Goal: Information Seeking & Learning: Learn about a topic

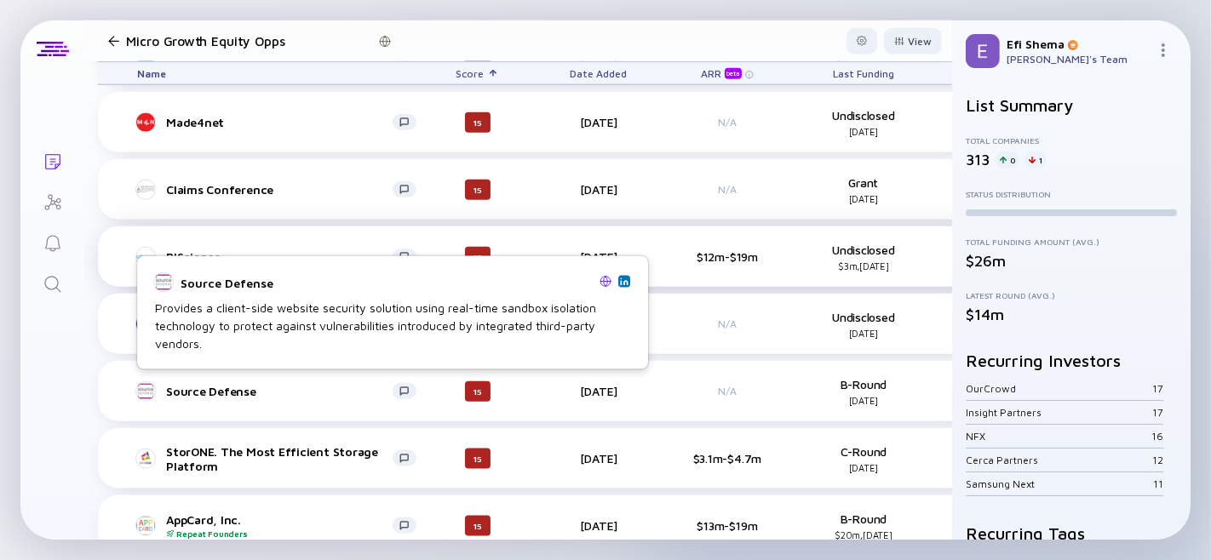
scroll to position [7074, 0]
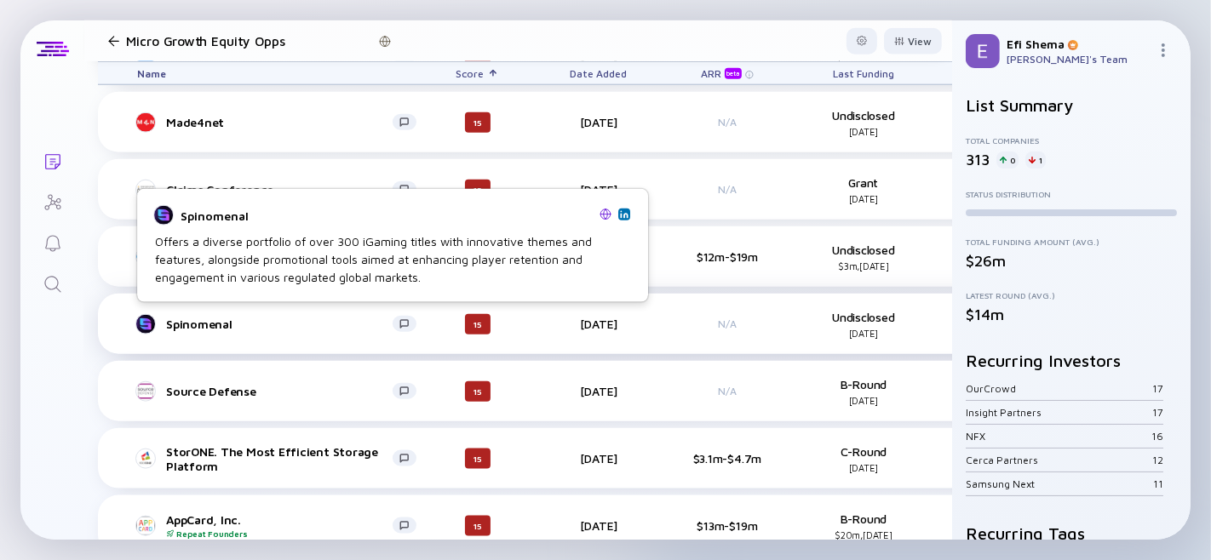
click at [174, 319] on div "Spinomenal" at bounding box center [279, 324] width 227 height 14
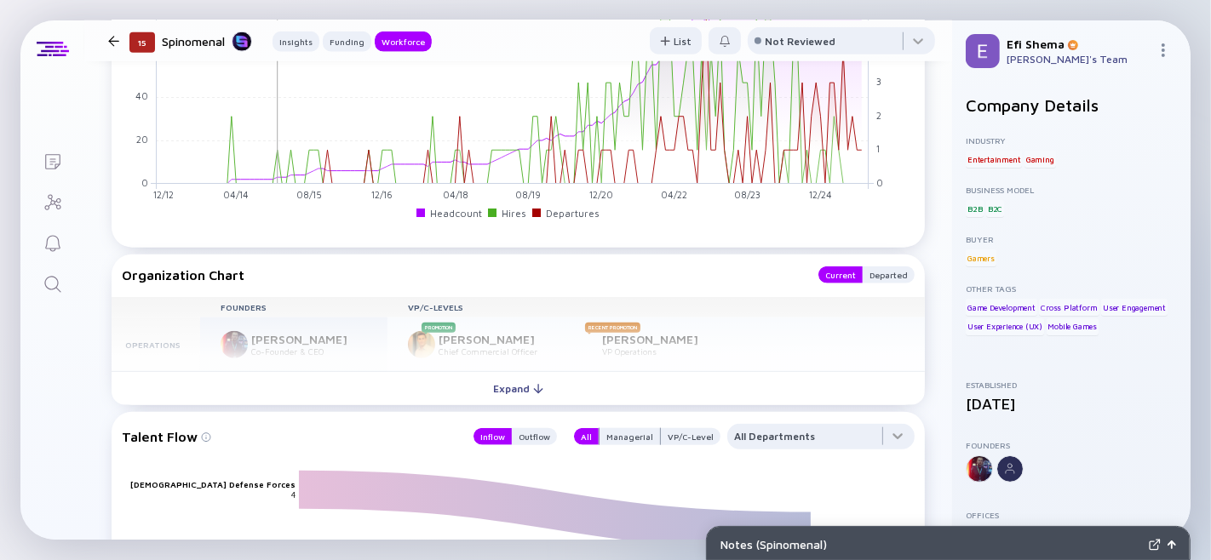
scroll to position [1527, 0]
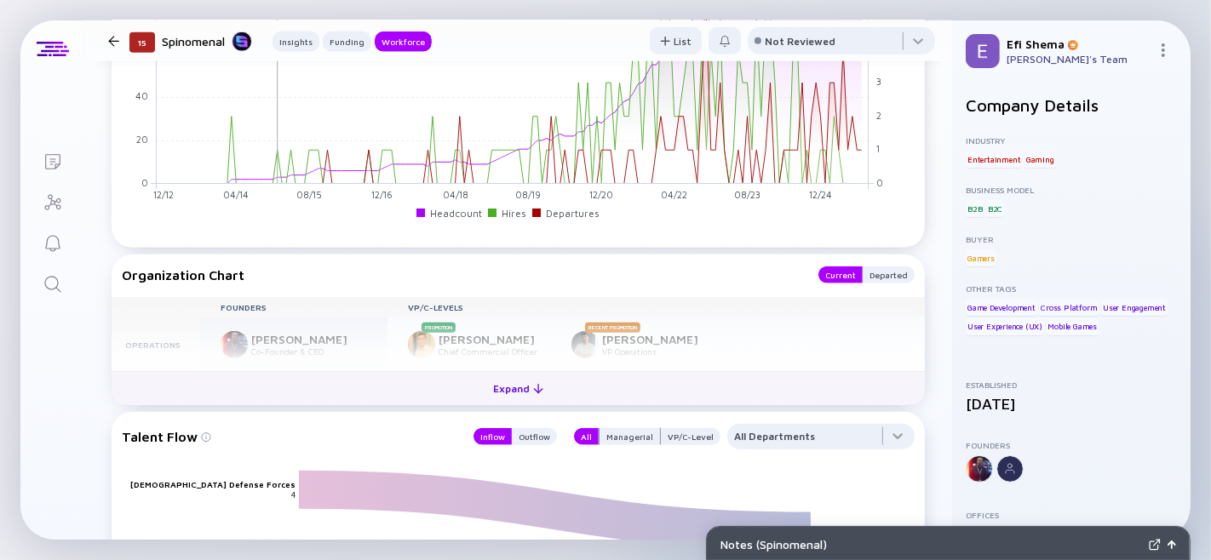
click at [498, 402] on div "Expand" at bounding box center [518, 389] width 71 height 26
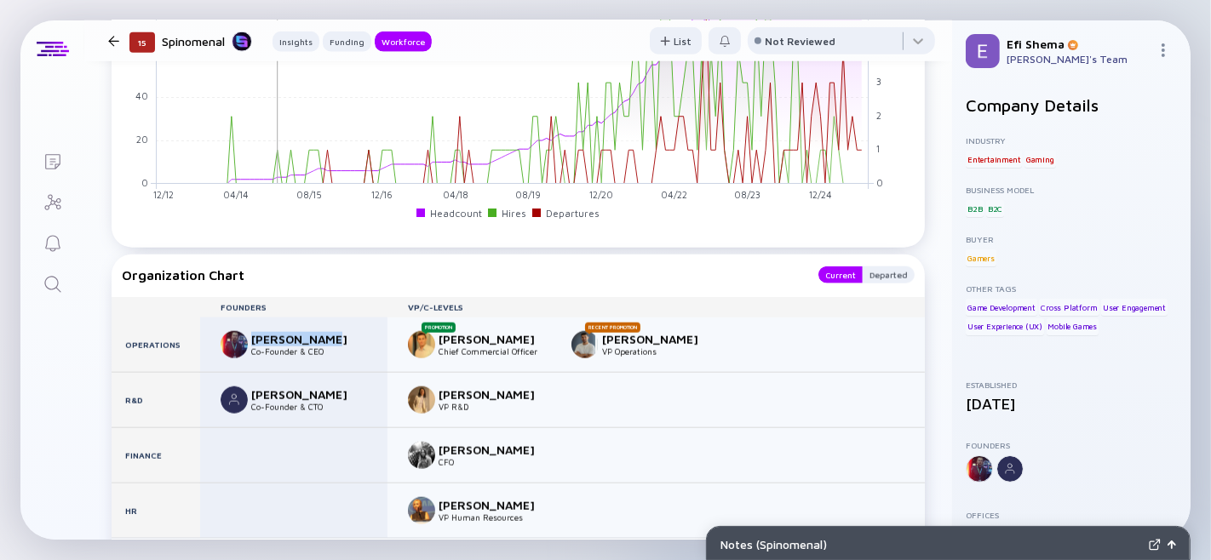
drag, startPoint x: 251, startPoint y: 387, endPoint x: 319, endPoint y: 384, distance: 68.2
type textarea "Lior Shvartz"
click at [319, 347] on div "Lior Shvartz" at bounding box center [307, 339] width 112 height 14
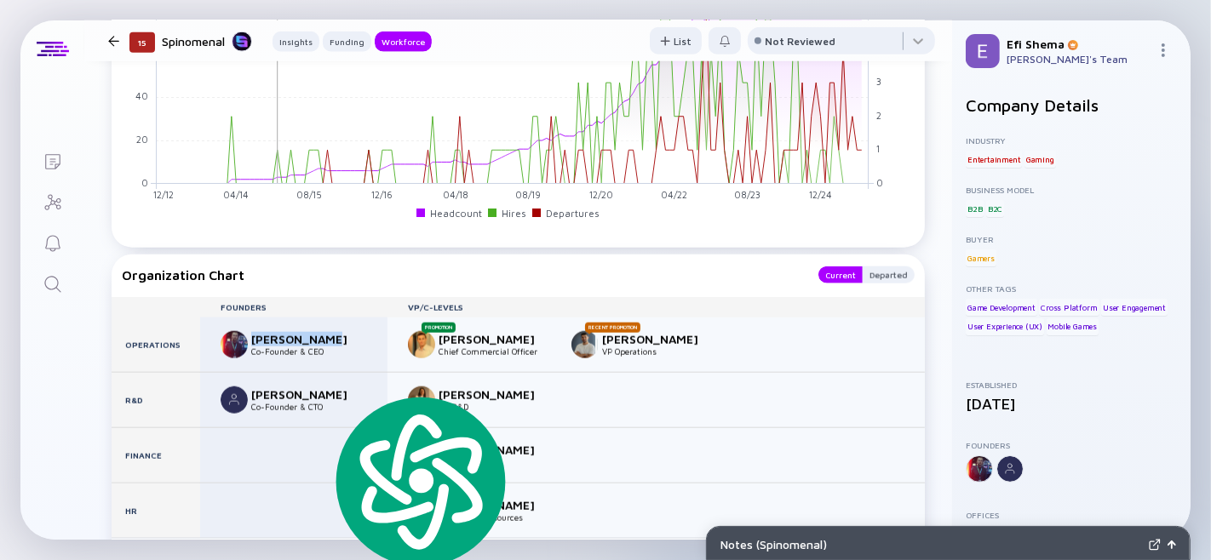
copy div "Lior Shvartz"
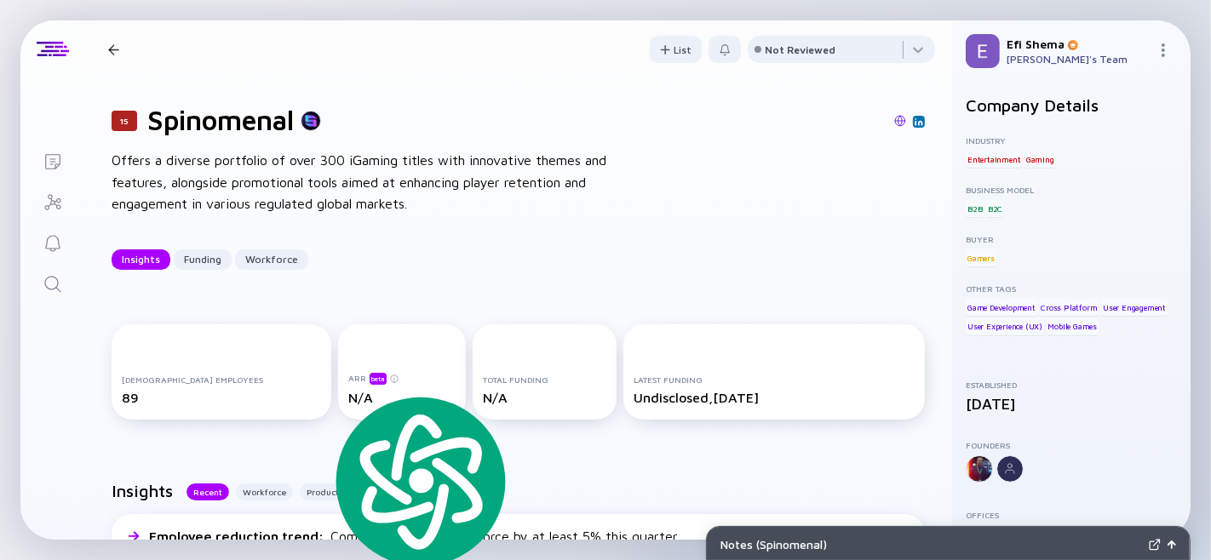
scroll to position [1, 0]
click at [117, 49] on div at bounding box center [113, 49] width 11 height 11
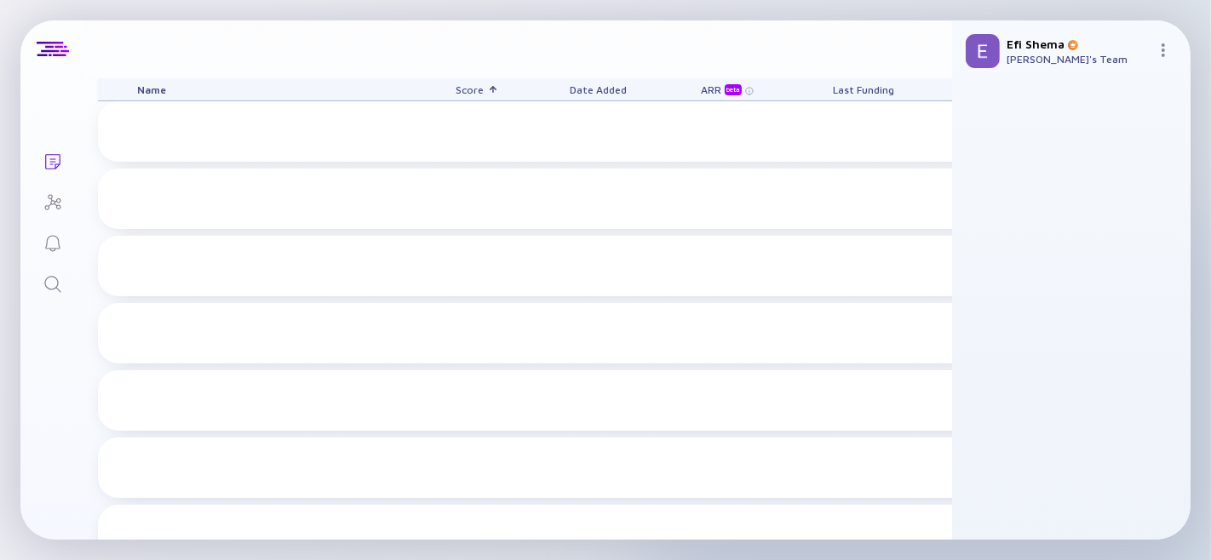
scroll to position [7074, 0]
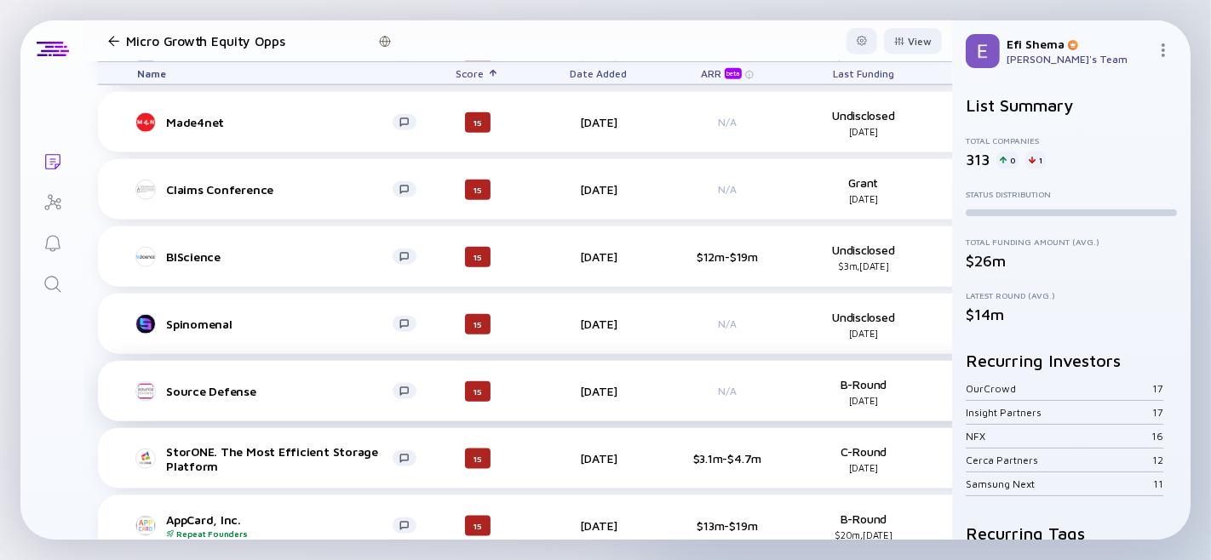
click at [205, 386] on div "Source Defense" at bounding box center [279, 391] width 227 height 14
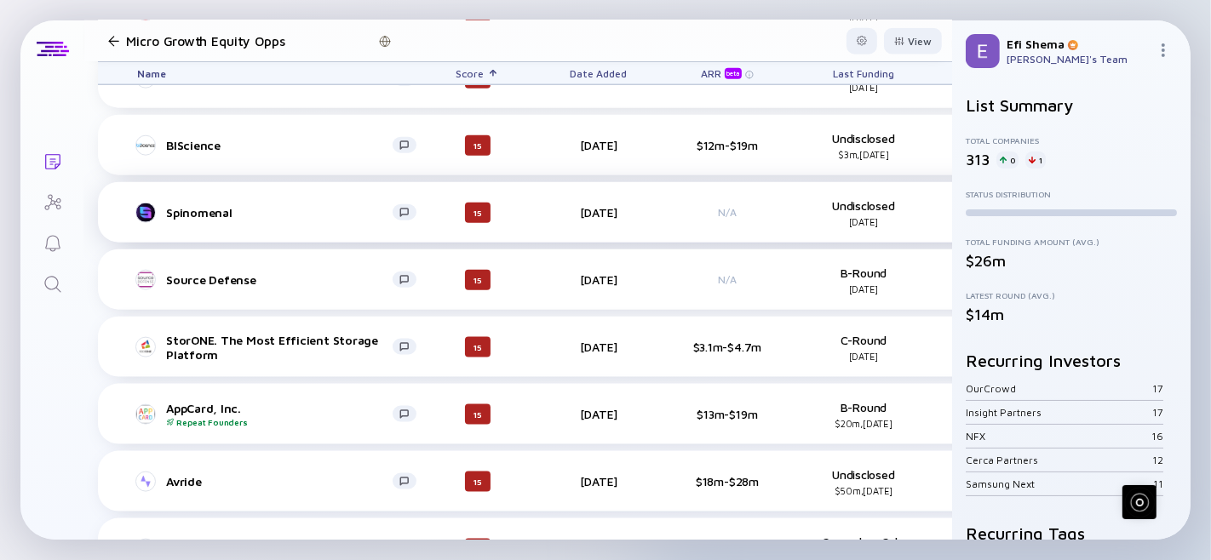
scroll to position [7187, 0]
click at [198, 336] on div "StorONE. The Most Efficient Storage Platform" at bounding box center [279, 345] width 227 height 29
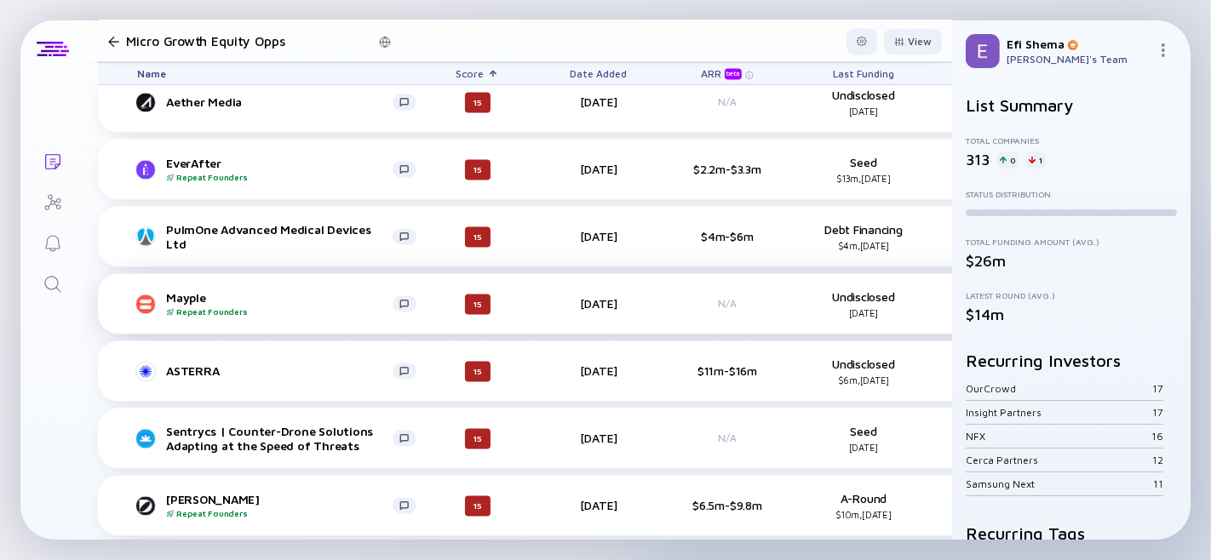
scroll to position [8263, 0]
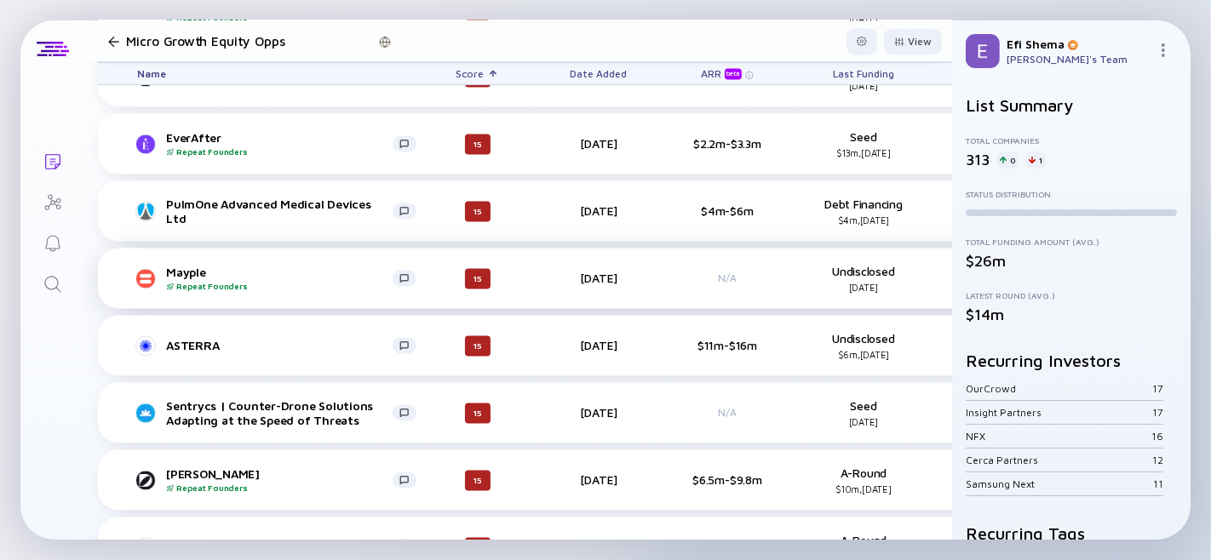
click at [189, 343] on div "ASTERRA" at bounding box center [279, 345] width 227 height 14
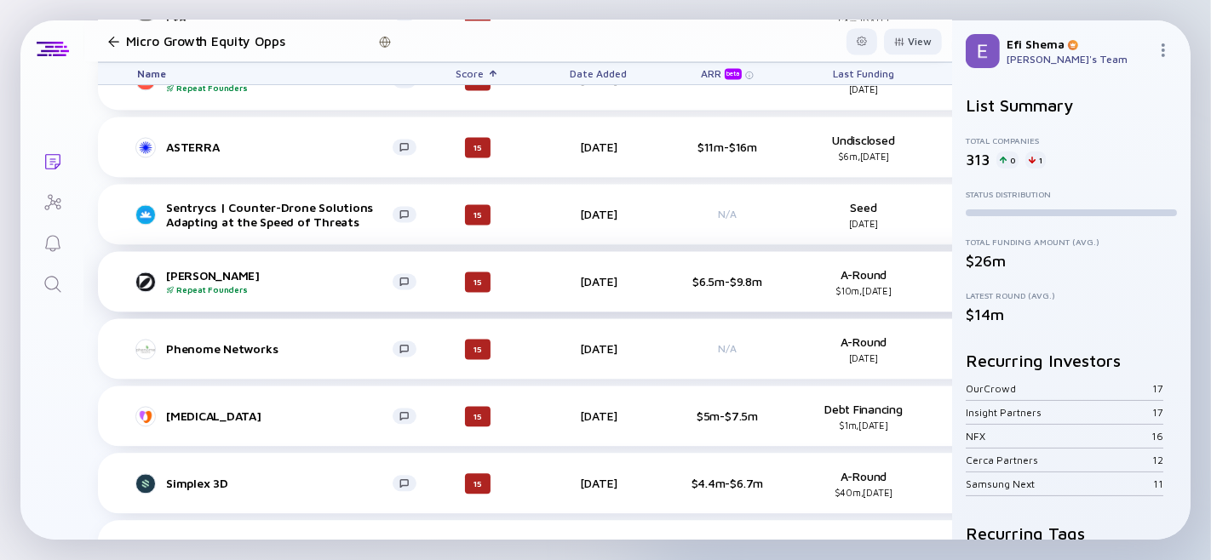
scroll to position [8463, 0]
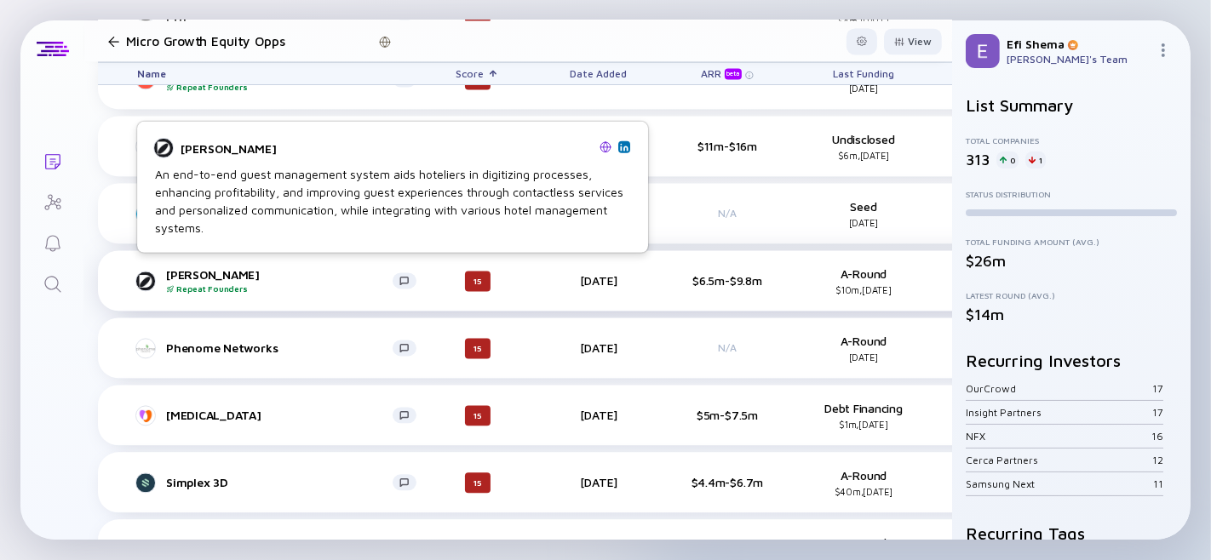
click at [177, 267] on div "Duve Repeat Founders" at bounding box center [279, 280] width 227 height 26
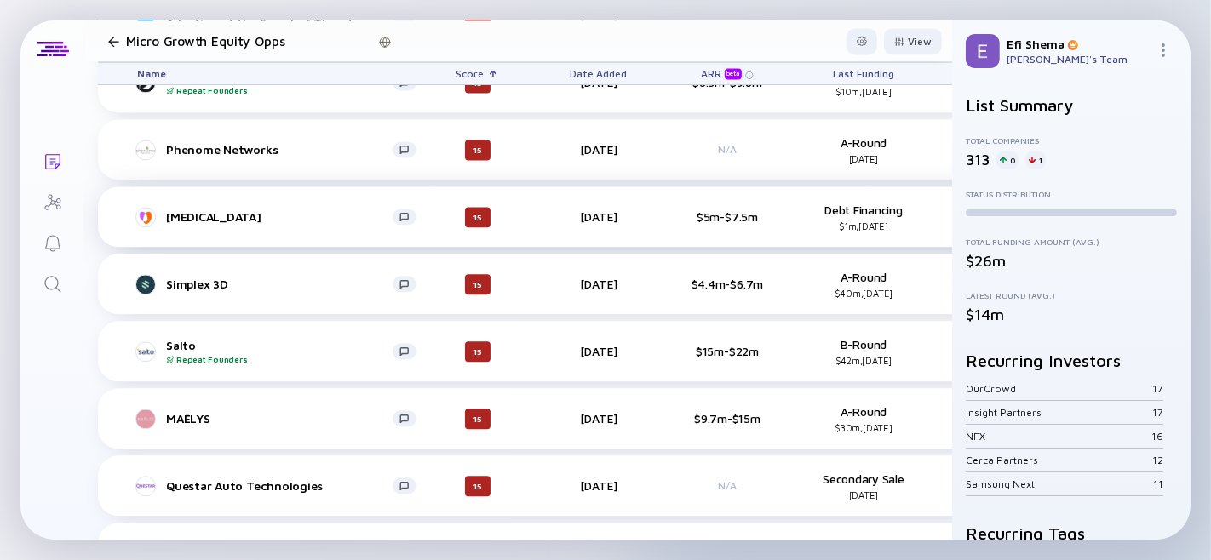
scroll to position [8669, 0]
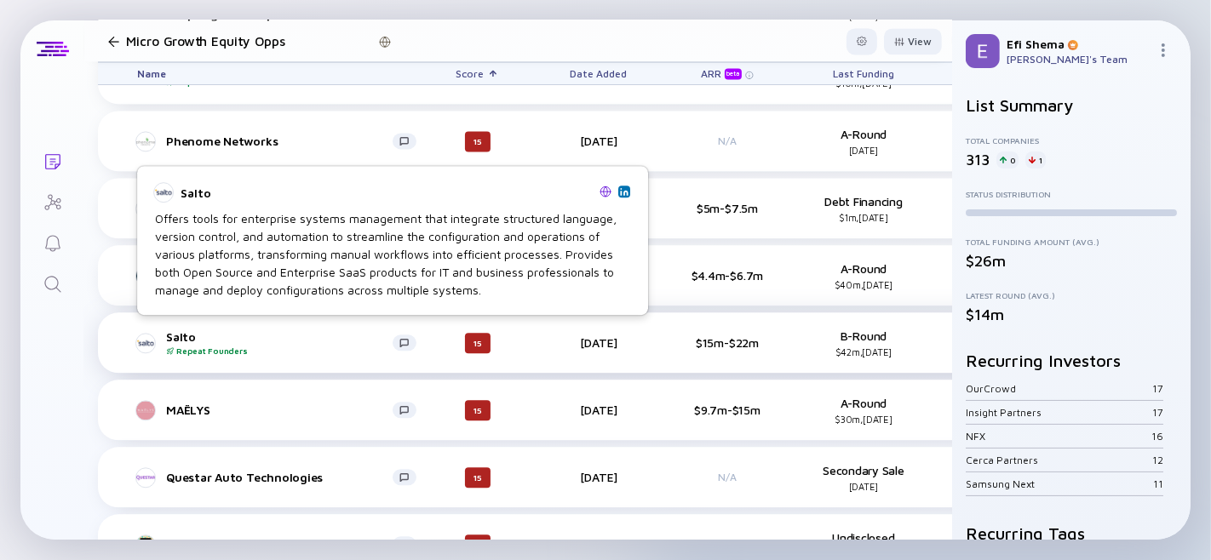
click at [184, 330] on div "Salto Repeat Founders" at bounding box center [279, 343] width 227 height 26
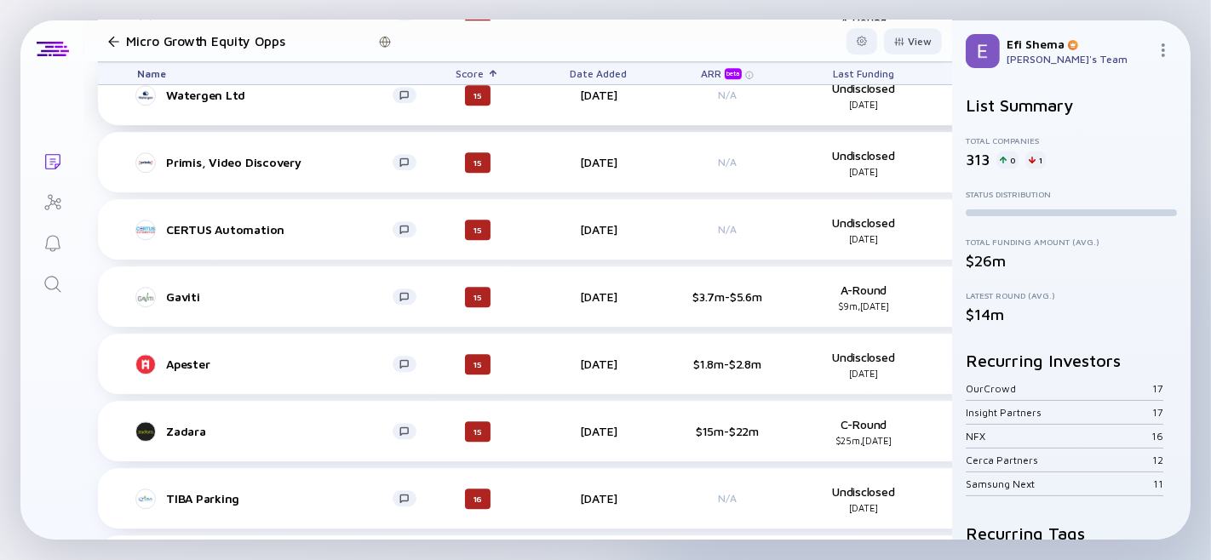
scroll to position [9322, 0]
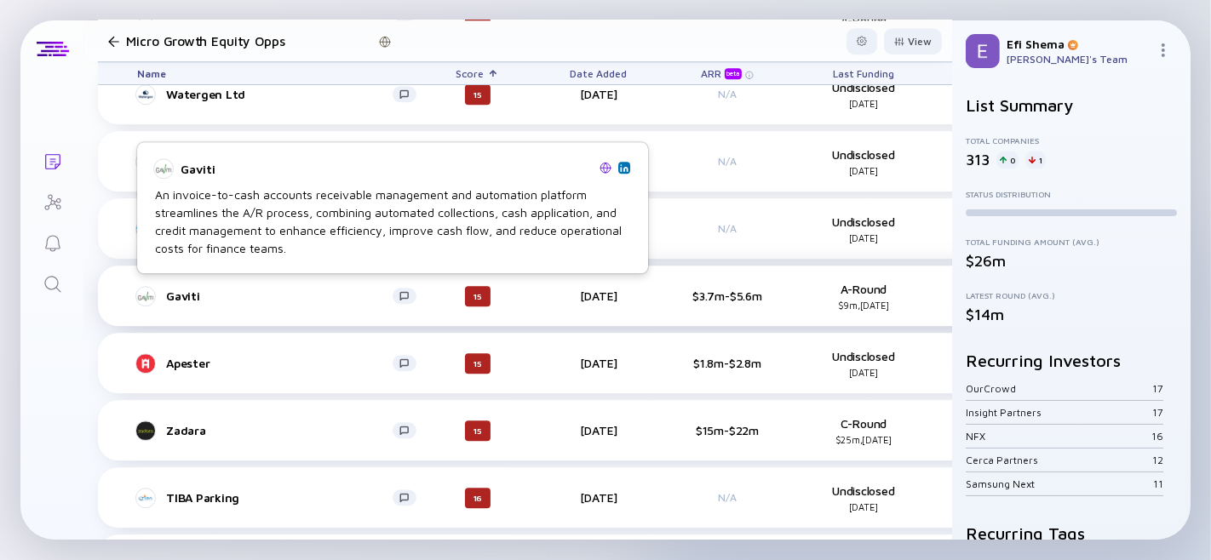
click at [182, 290] on div "Gaviti" at bounding box center [279, 296] width 227 height 14
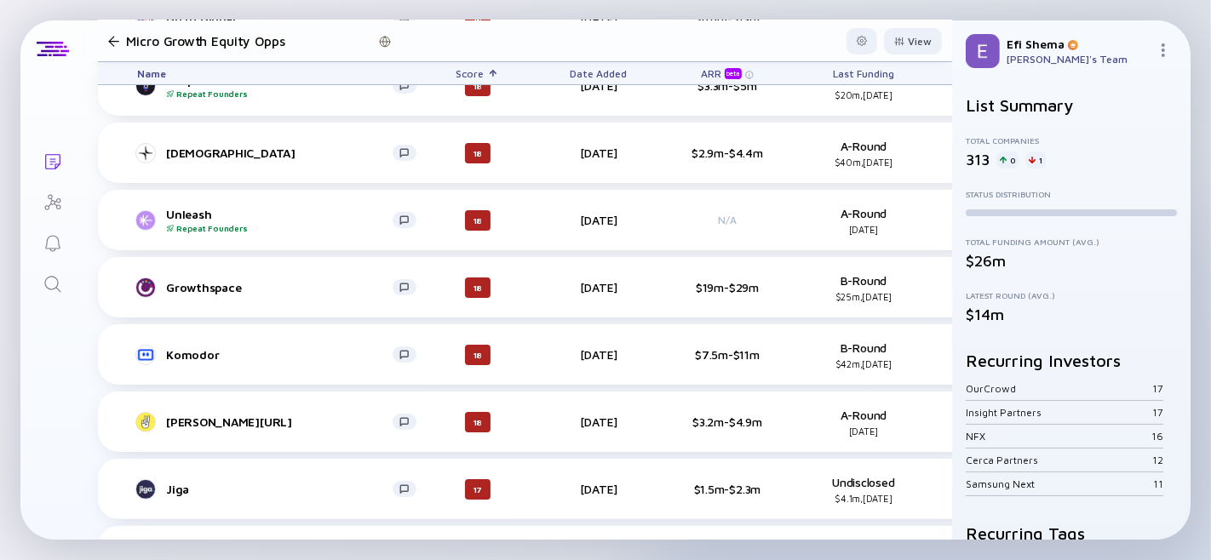
scroll to position [11108, 0]
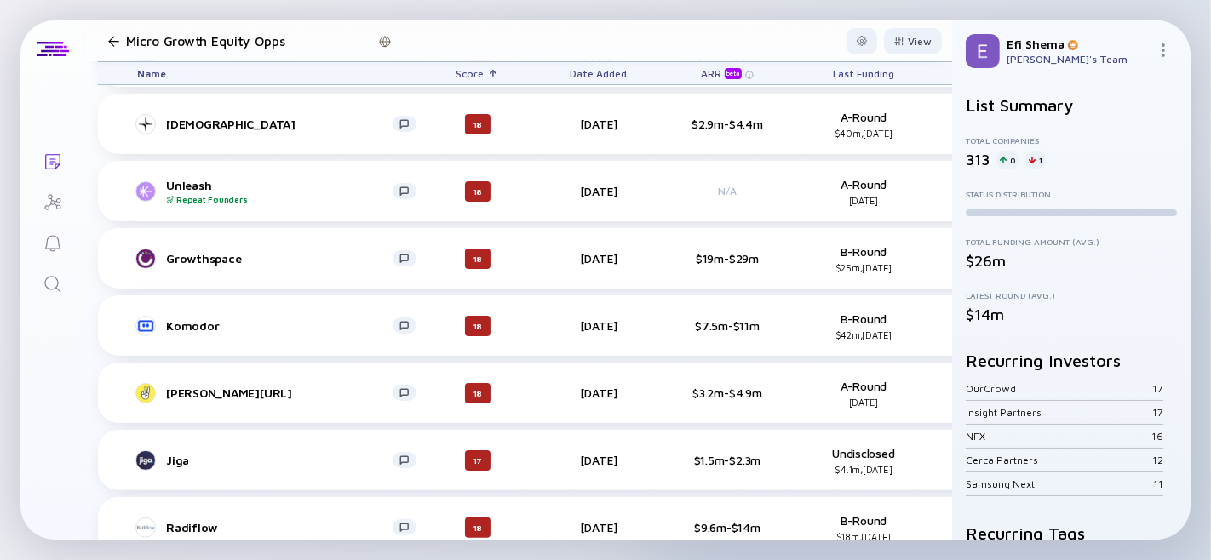
click at [69, 179] on link "Lists" at bounding box center [52, 160] width 64 height 41
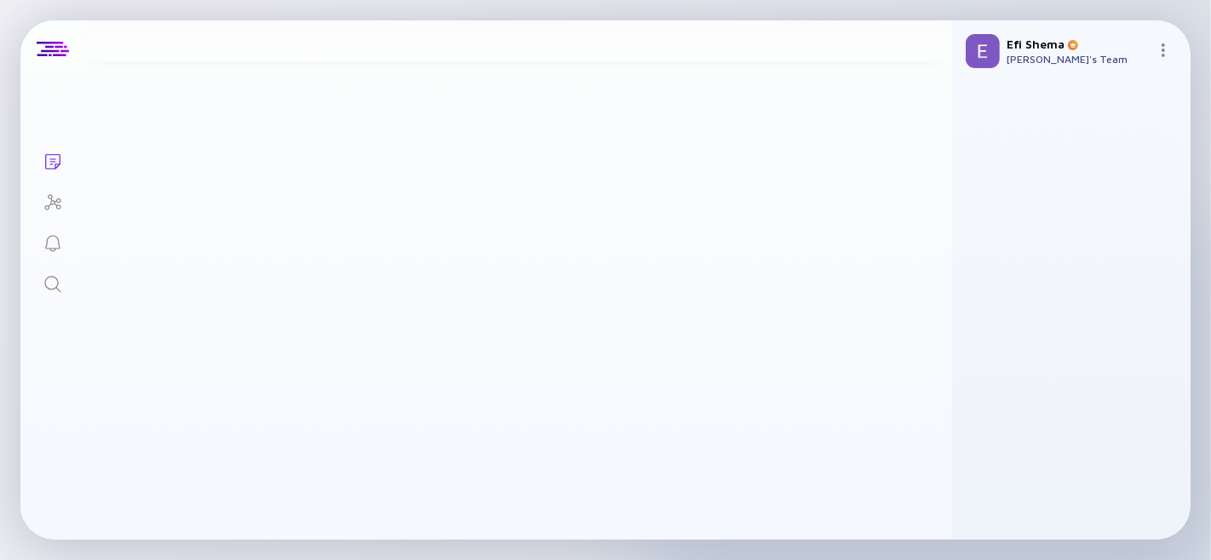
scroll to position [11108, 0]
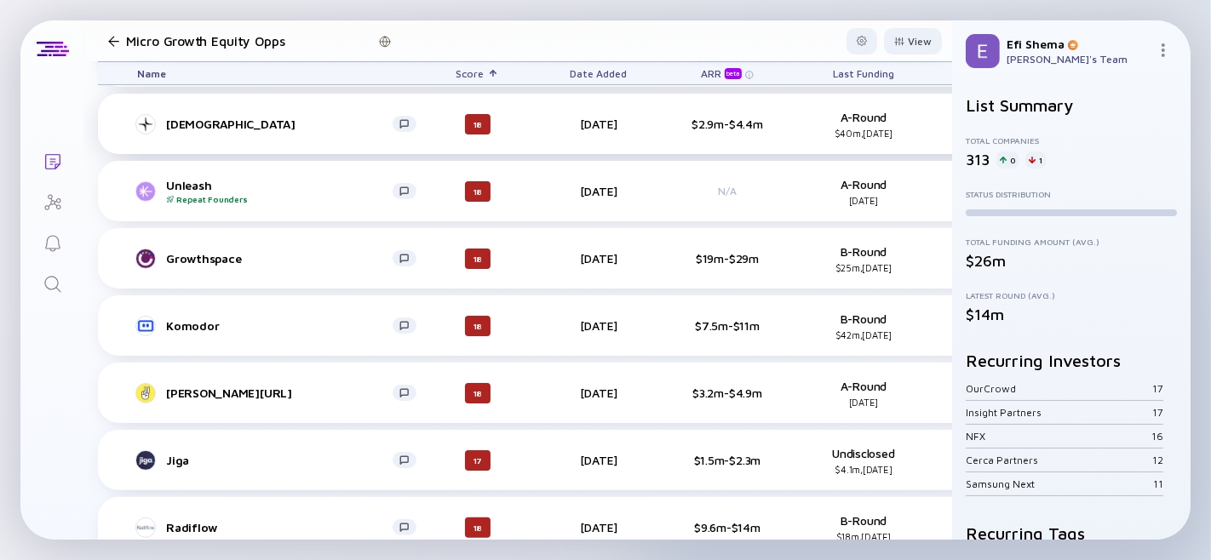
click at [182, 117] on div "Lumana" at bounding box center [279, 124] width 227 height 14
click at [180, 180] on div "Unleash Repeat Founders" at bounding box center [279, 191] width 227 height 26
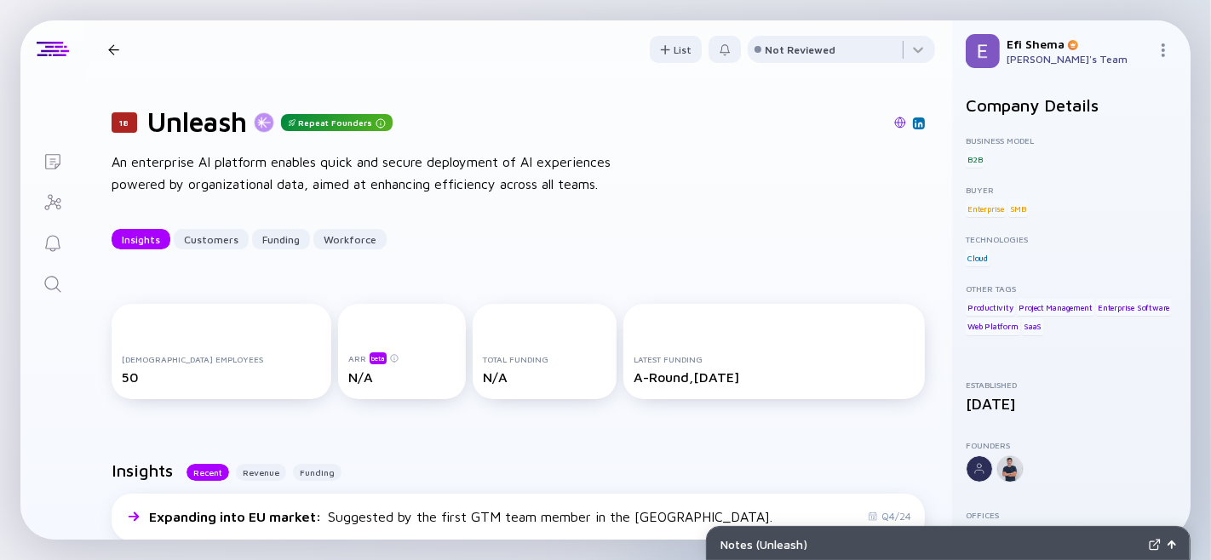
click at [180, 180] on div "An enterprise AI platform enables quick and secure deployment of AI experiences…" at bounding box center [384, 173] width 545 height 43
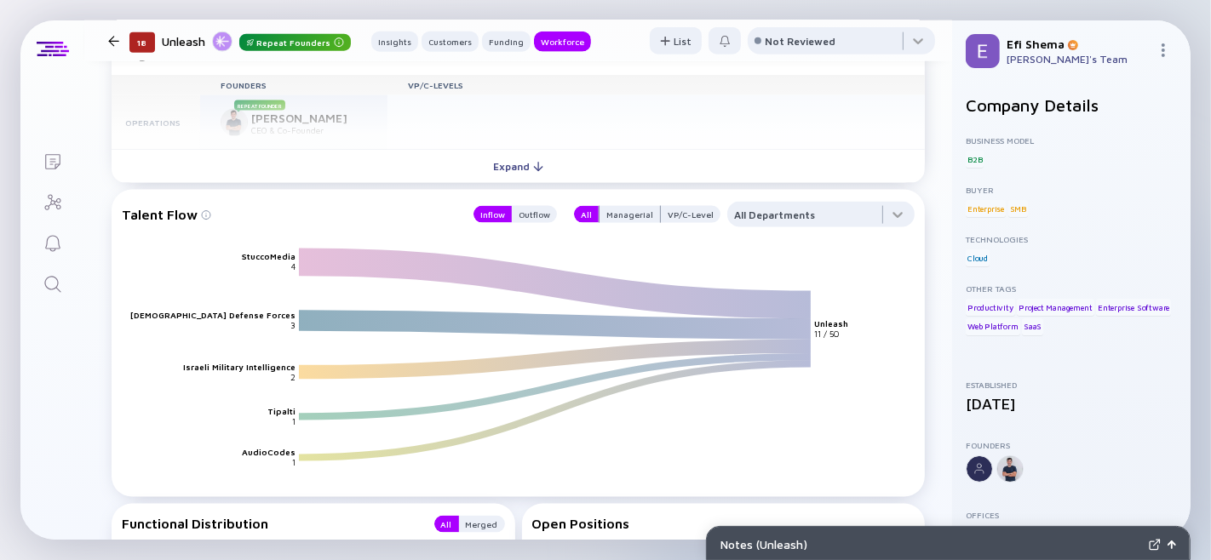
scroll to position [1970, 0]
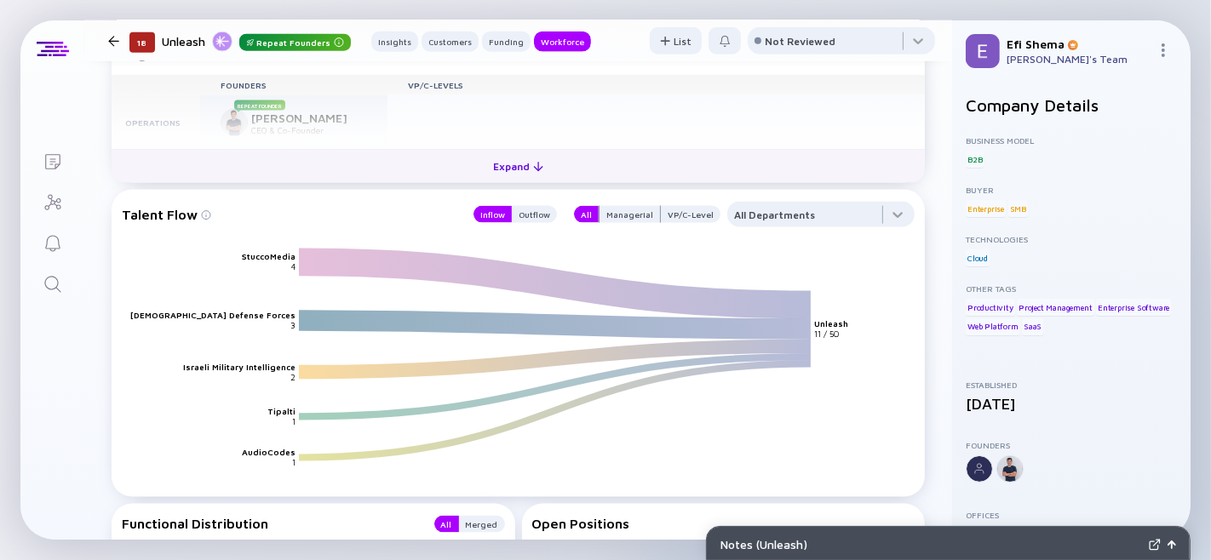
click at [505, 180] on div "Expand" at bounding box center [518, 166] width 71 height 26
click at [505, 205] on div at bounding box center [655, 178] width 537 height 54
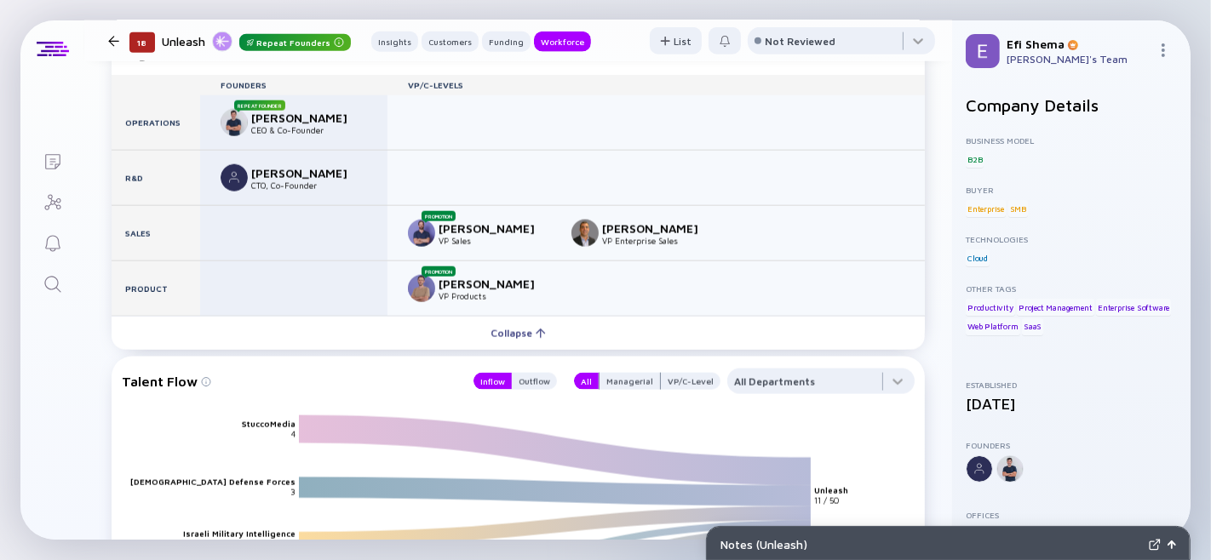
click at [326, 125] on div "Itay Itzhaki" at bounding box center [307, 118] width 112 height 14
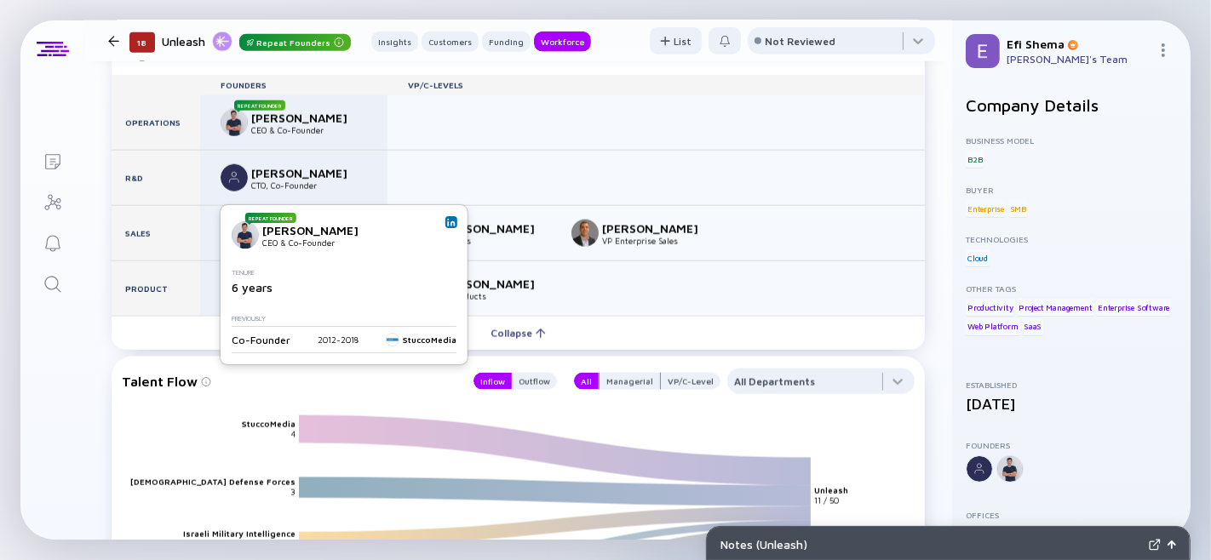
click at [450, 222] on img at bounding box center [451, 222] width 9 height 9
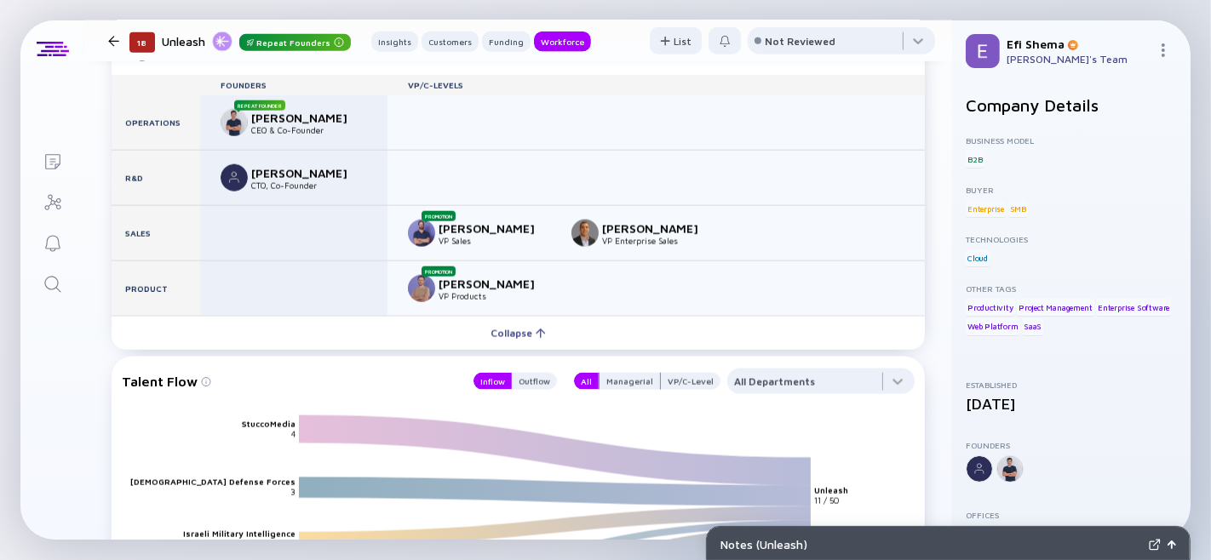
click at [111, 40] on div at bounding box center [113, 41] width 11 height 11
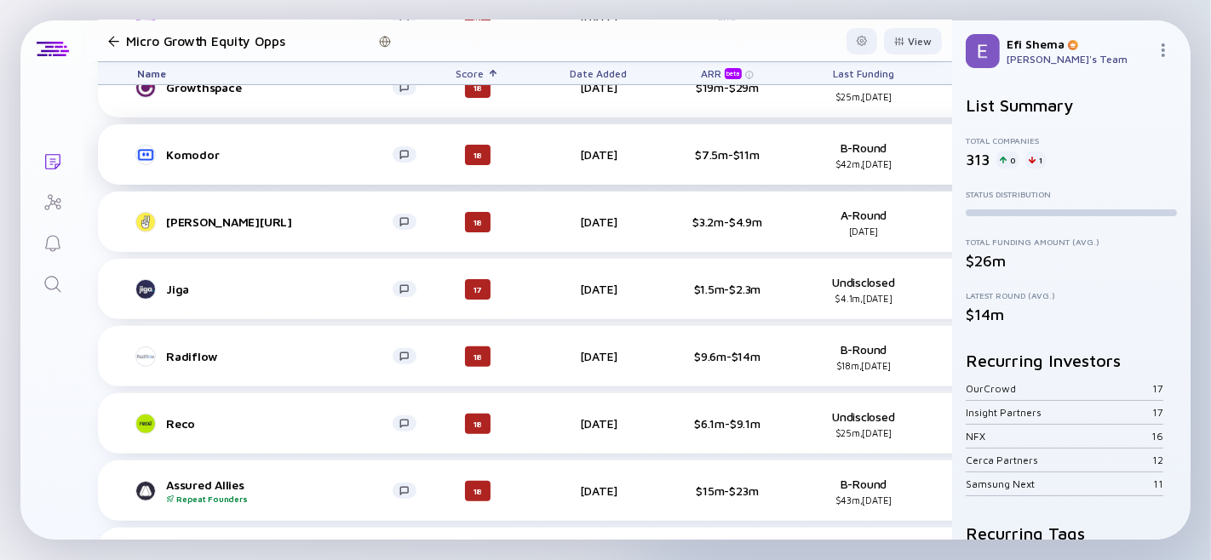
scroll to position [11280, 0]
click at [169, 349] on div "Radiflow" at bounding box center [279, 355] width 227 height 14
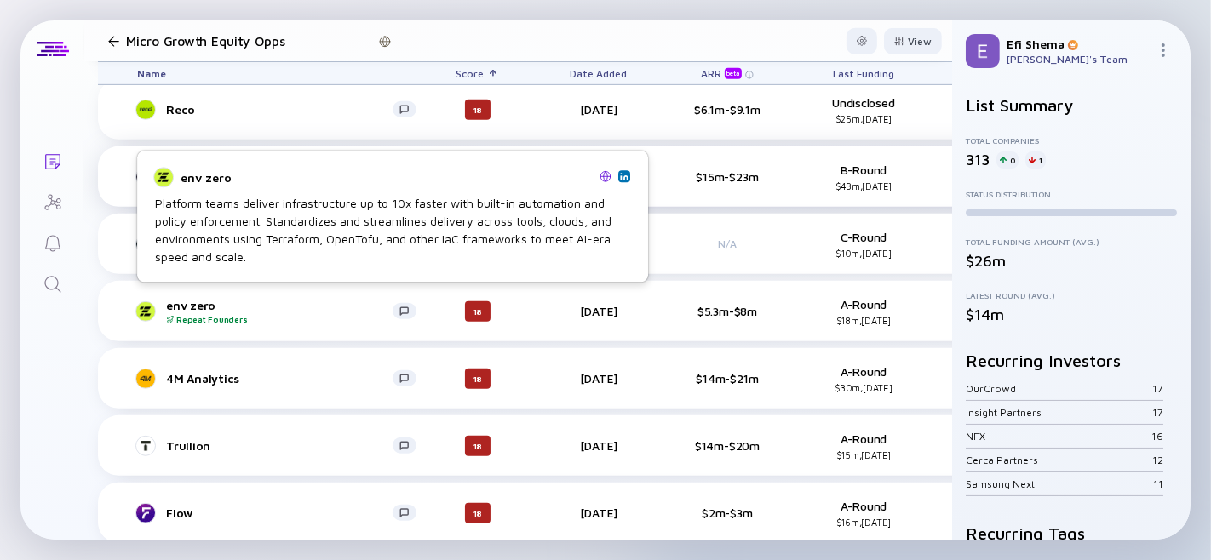
scroll to position [11594, 0]
click at [181, 298] on div "env zero Repeat Founders" at bounding box center [279, 311] width 227 height 26
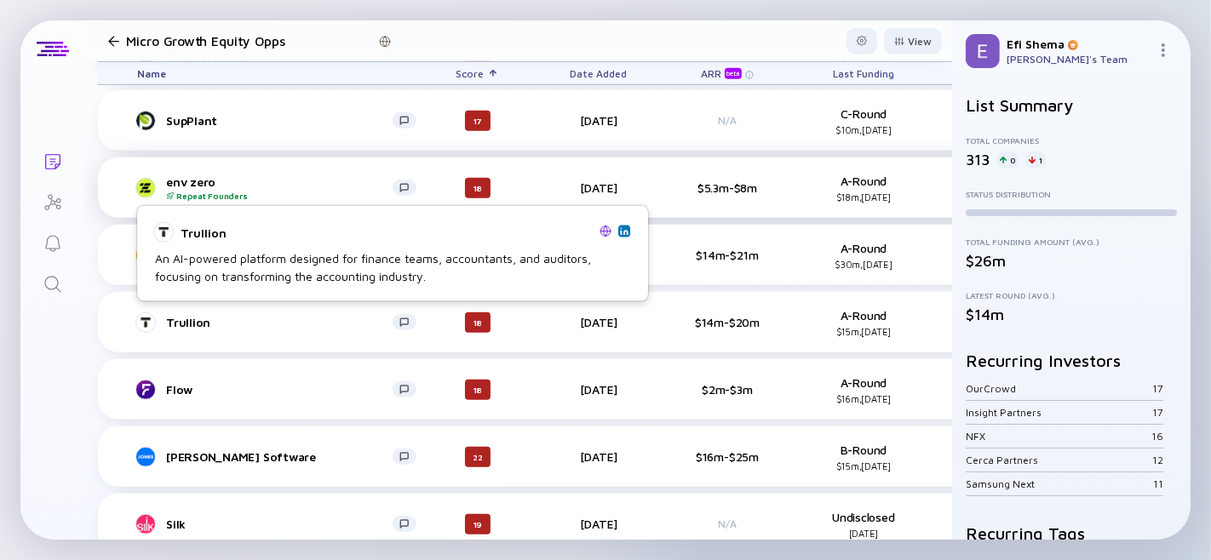
scroll to position [11718, 0]
click at [194, 314] on div "Trullion" at bounding box center [279, 321] width 227 height 14
click at [183, 321] on div "Trullion" at bounding box center [279, 321] width 227 height 14
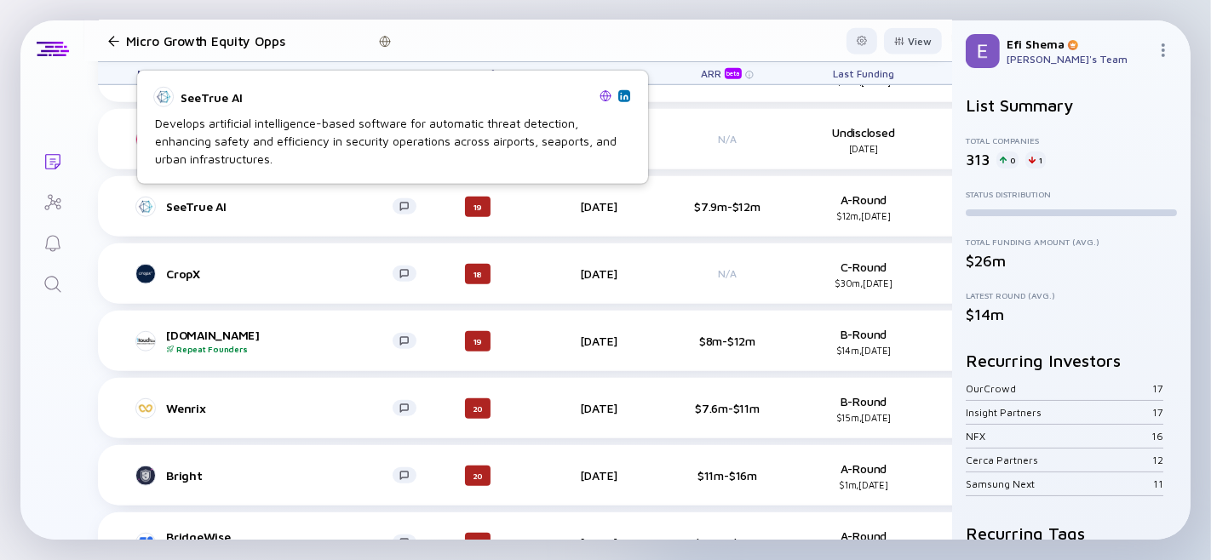
scroll to position [12103, 0]
click at [176, 198] on div "SeeTrue AI" at bounding box center [279, 205] width 227 height 14
click at [190, 198] on div "SeeTrue AI" at bounding box center [279, 205] width 227 height 14
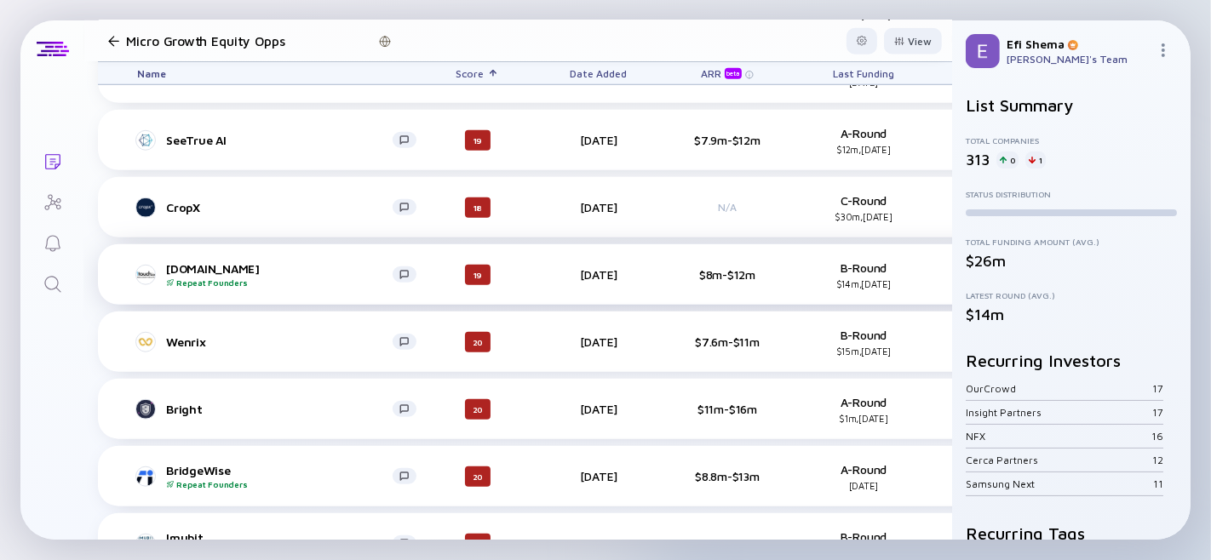
scroll to position [12174, 0]
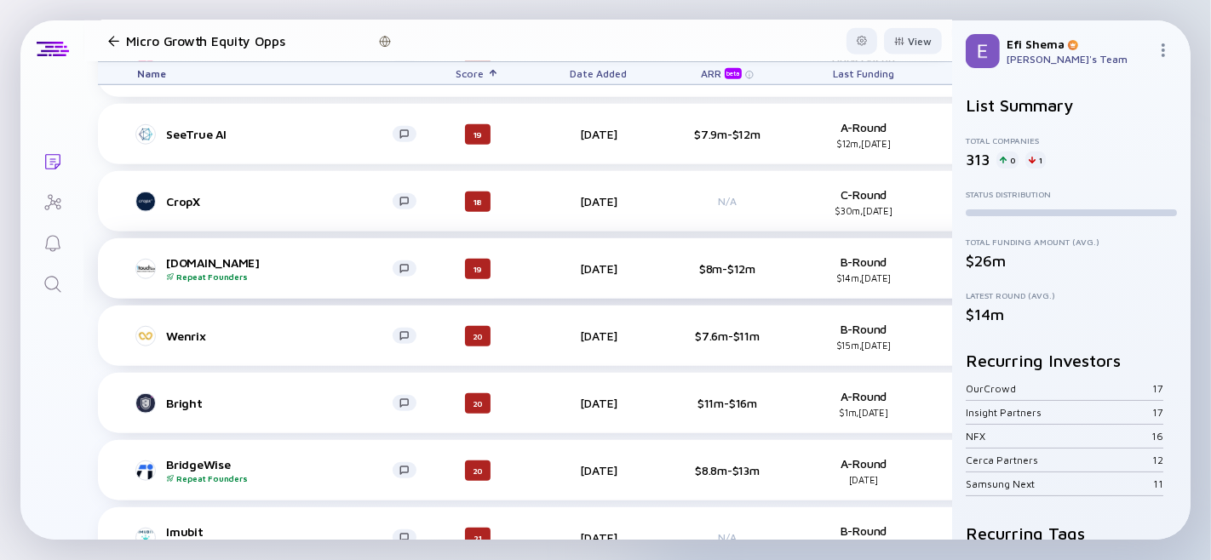
click at [192, 256] on div "1touch.io Repeat Founders" at bounding box center [279, 268] width 227 height 26
click at [185, 396] on div "Bright" at bounding box center [279, 403] width 227 height 14
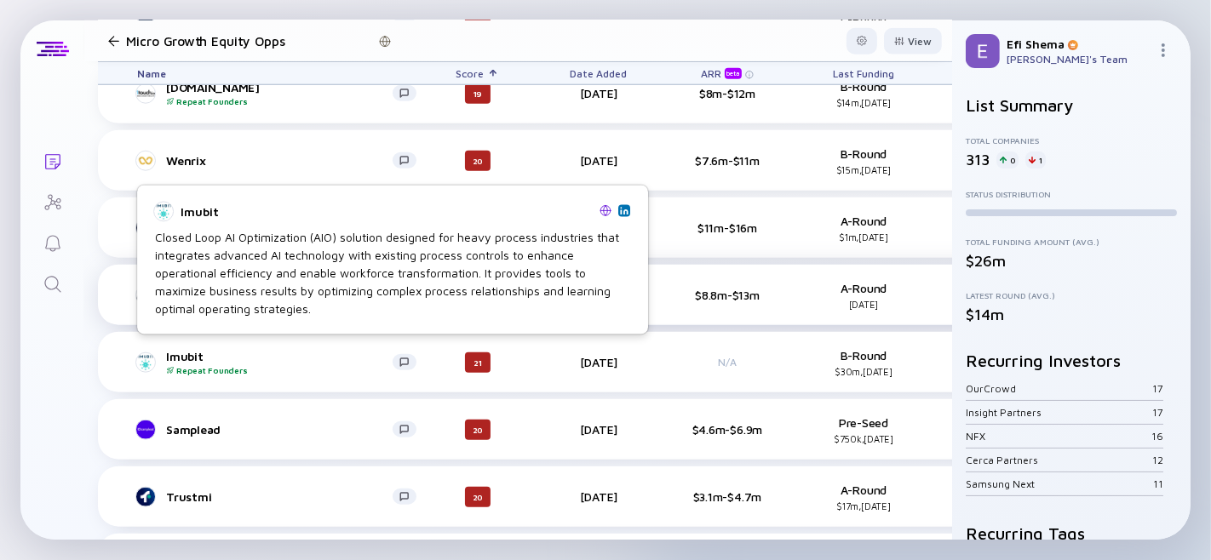
scroll to position [12351, 0]
click at [192, 348] on div "Imubit Repeat Founders" at bounding box center [279, 361] width 227 height 26
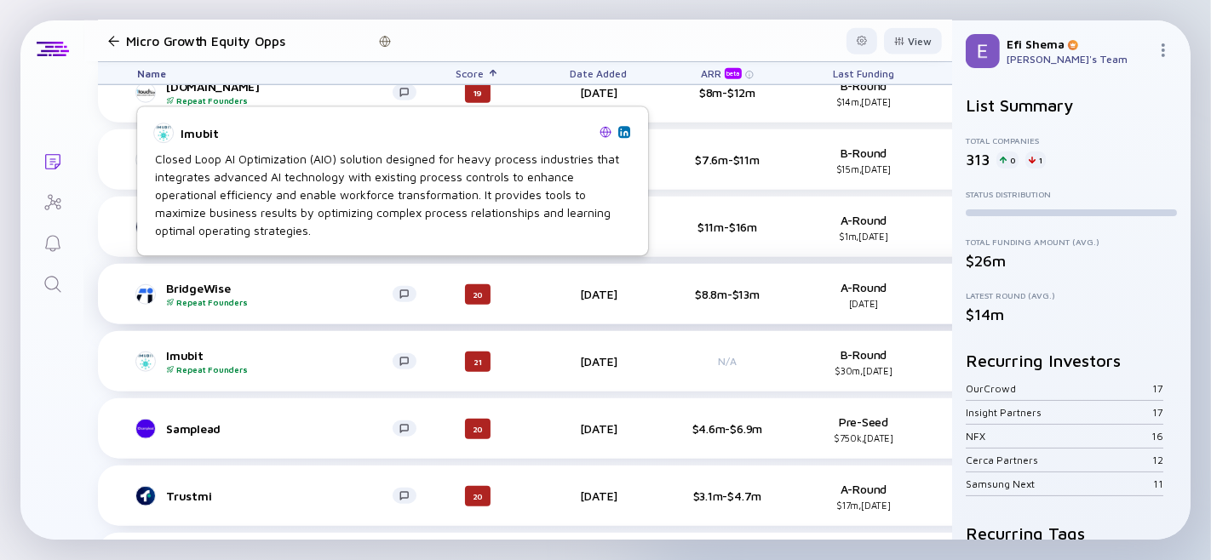
scroll to position [12502, 0]
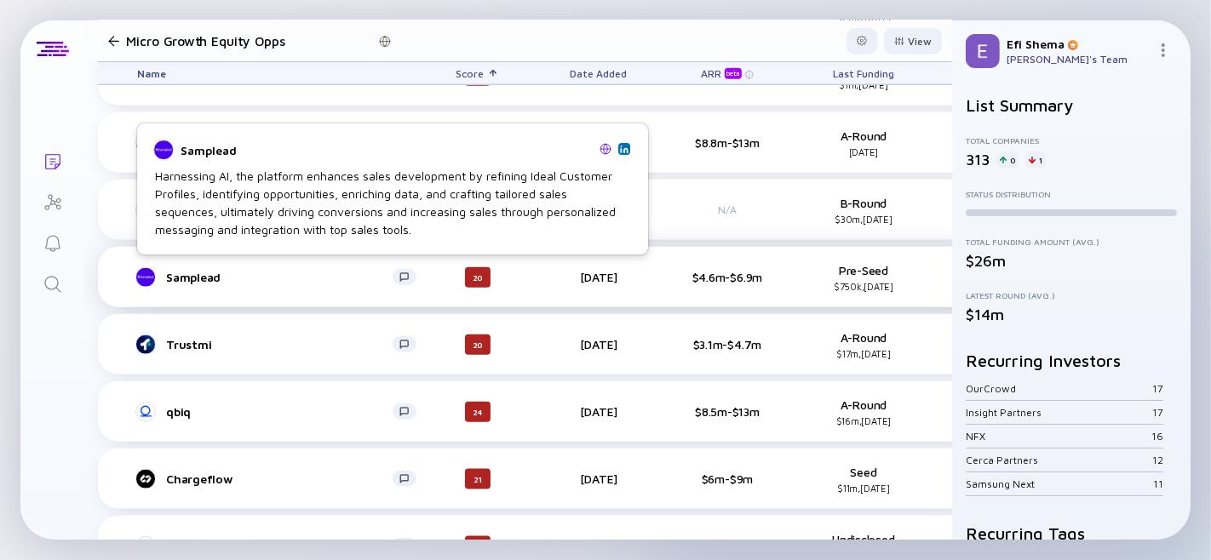
click at [198, 270] on div "Samplead" at bounding box center [279, 277] width 227 height 14
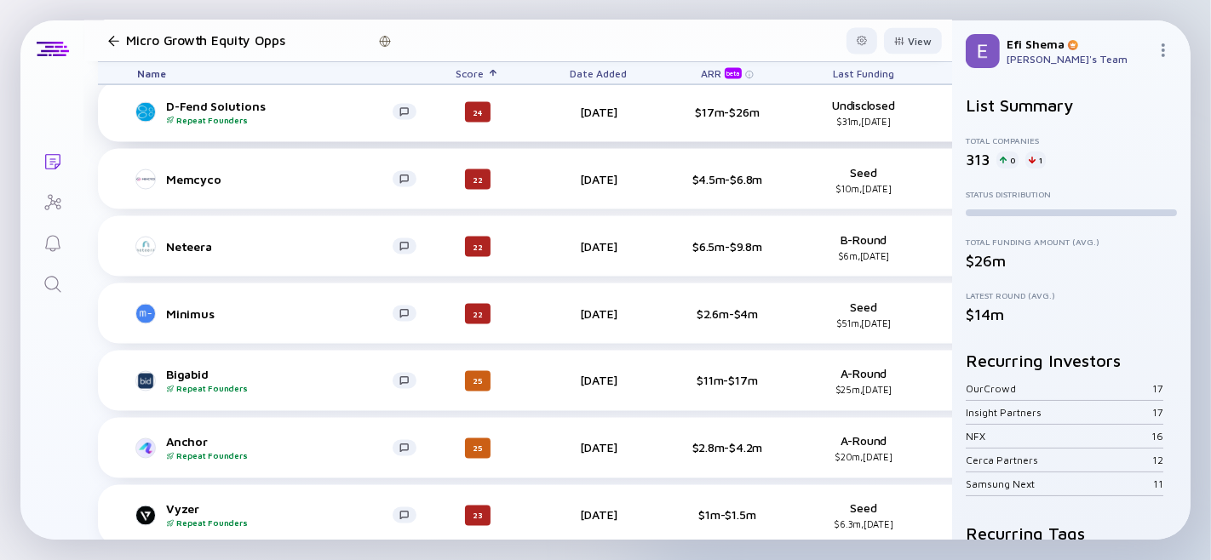
scroll to position [13299, 0]
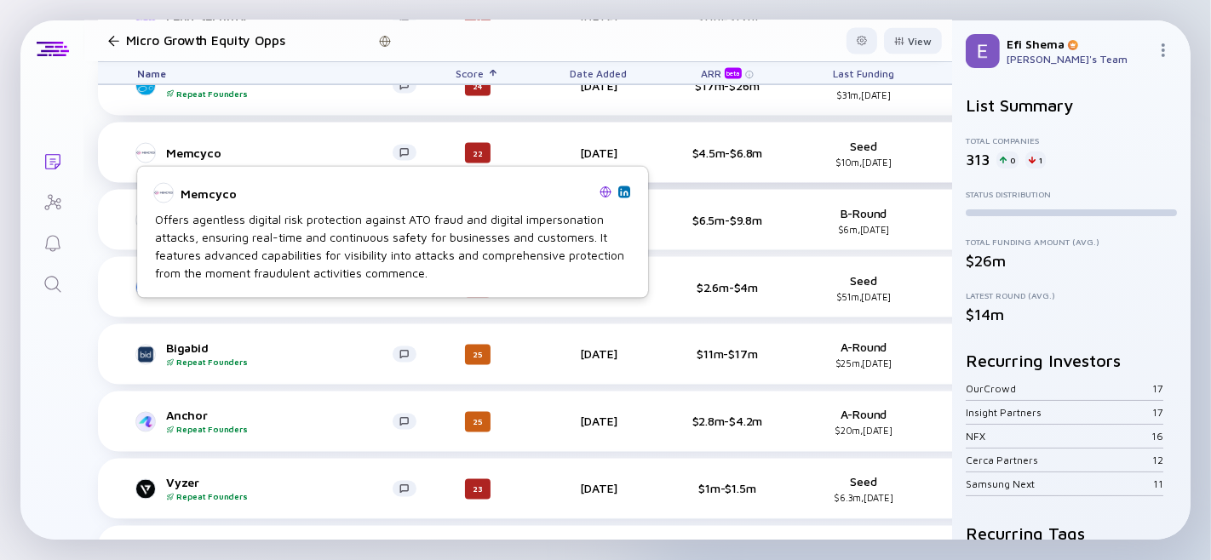
click at [200, 151] on div "Memcyco" at bounding box center [279, 153] width 227 height 14
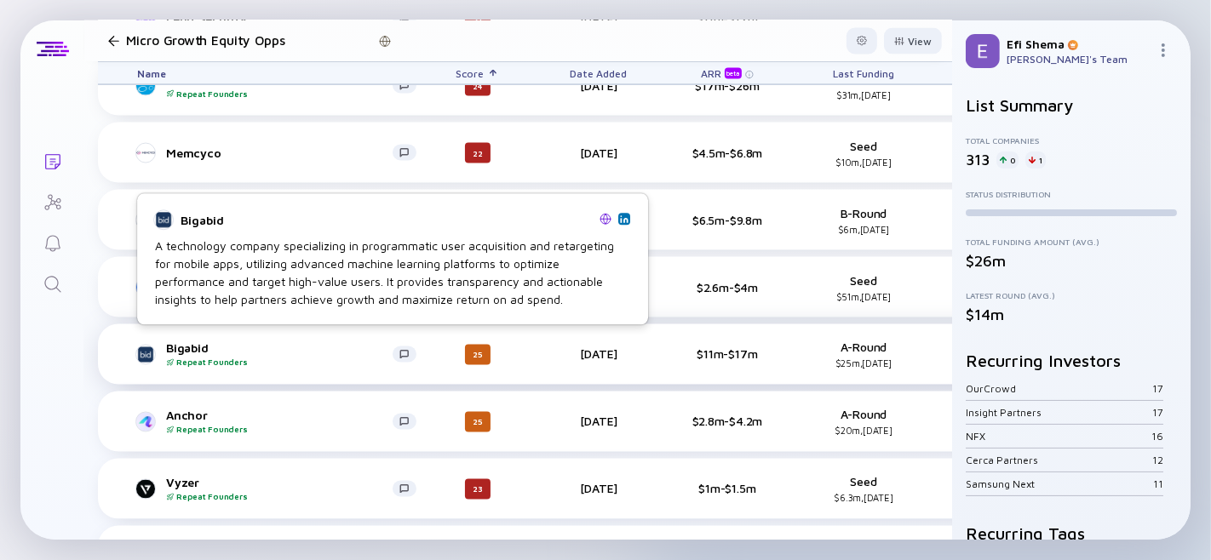
click at [182, 341] on div "Bigabid Repeat Founders" at bounding box center [279, 354] width 227 height 26
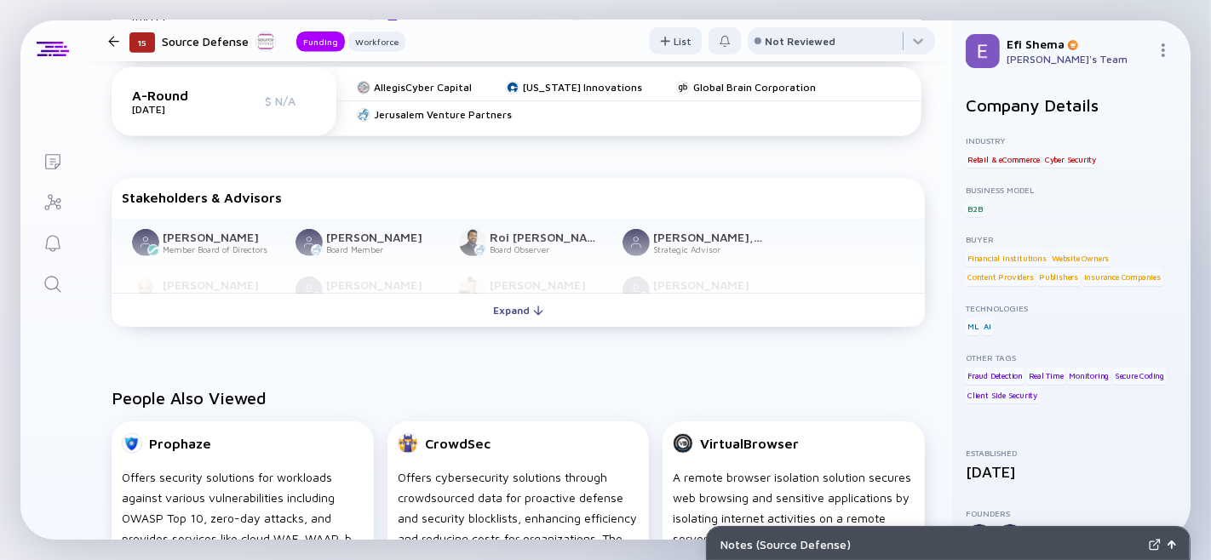
scroll to position [654, 0]
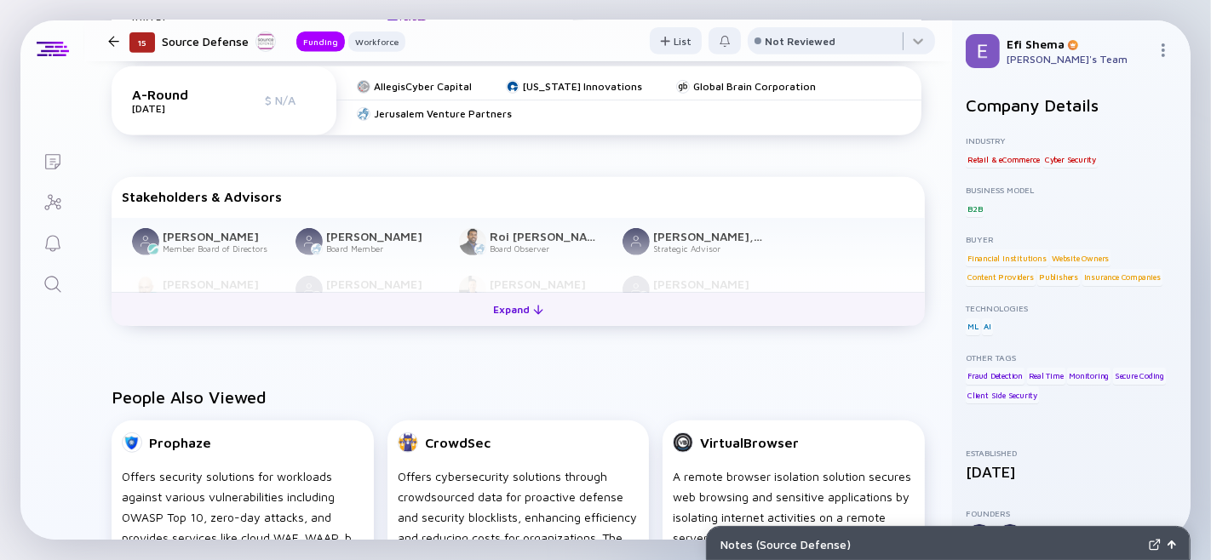
click at [500, 323] on div "Expand" at bounding box center [518, 309] width 71 height 26
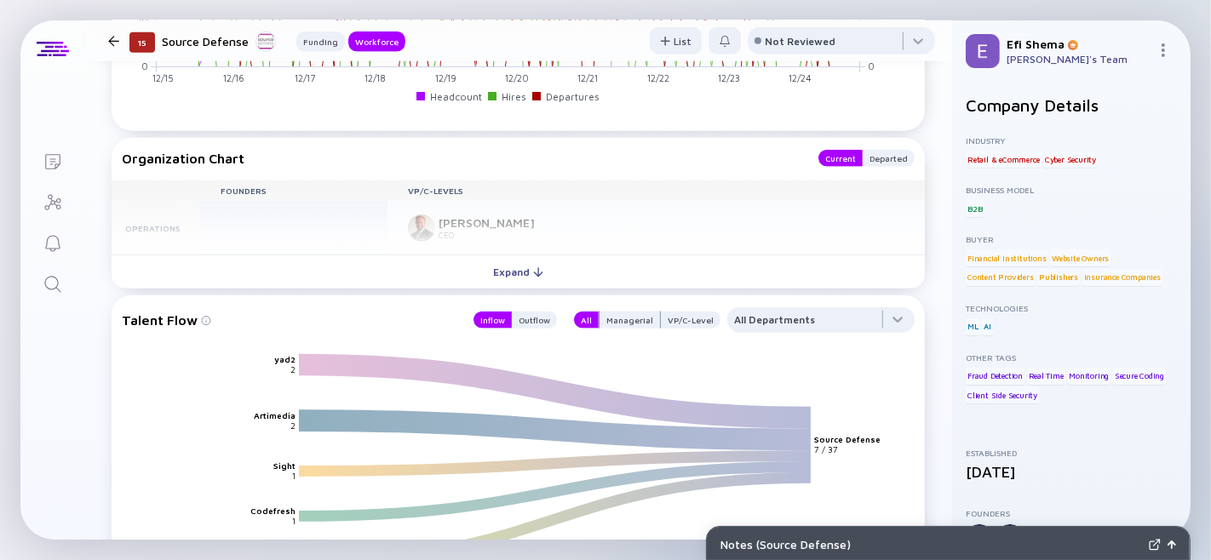
scroll to position [1707, 0]
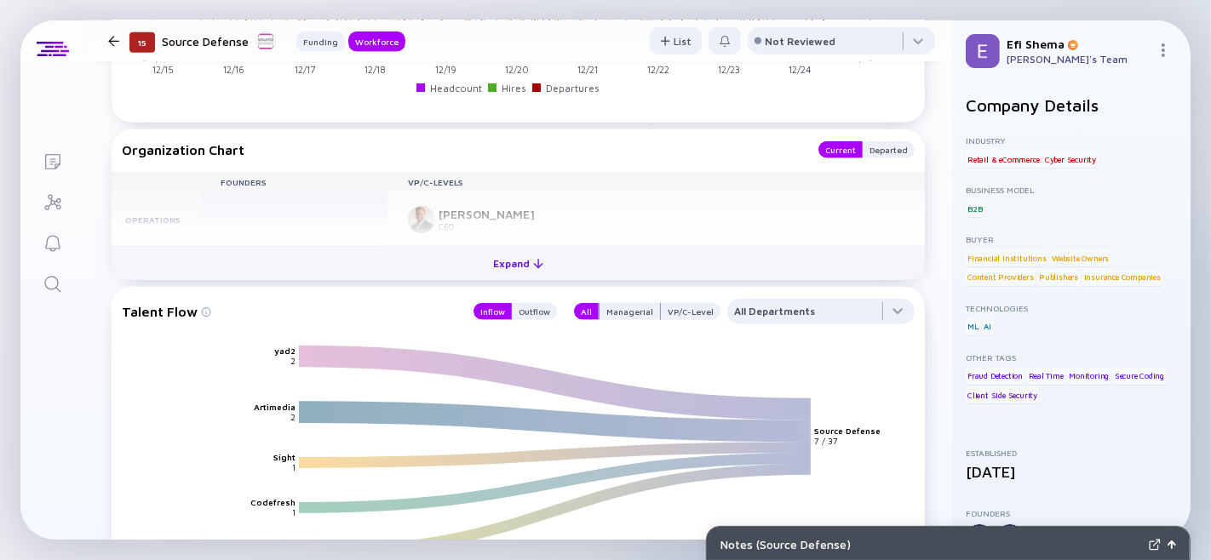
click at [516, 277] on div "Expand" at bounding box center [518, 263] width 71 height 26
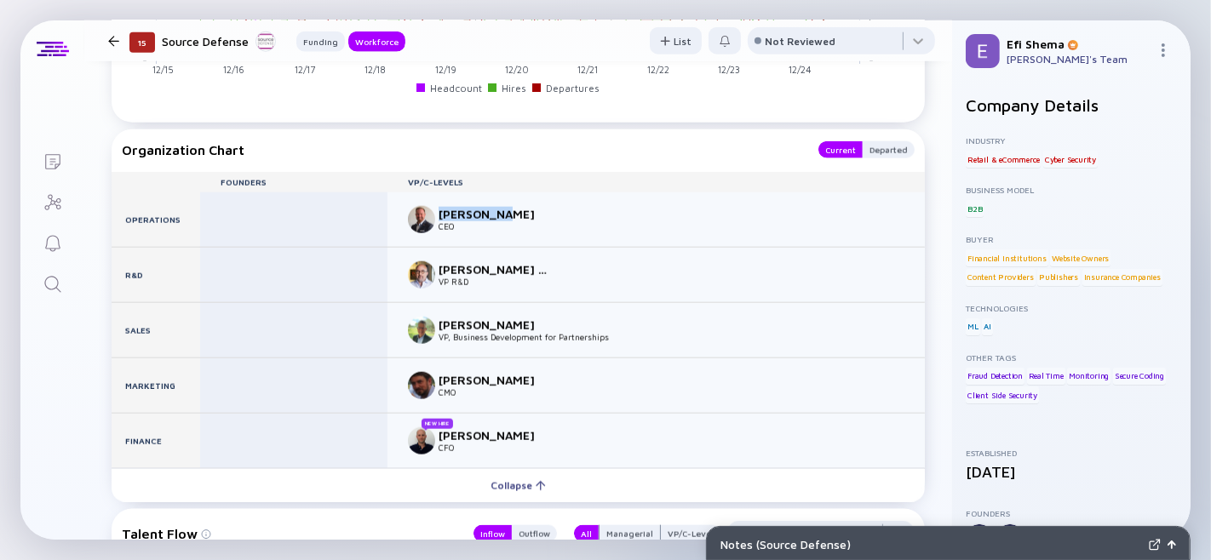
drag, startPoint x: 503, startPoint y: 277, endPoint x: 438, endPoint y: 271, distance: 65.8
type textarea "Ross Hogan"
click at [439, 221] on div "Ross Hogan" at bounding box center [495, 214] width 112 height 14
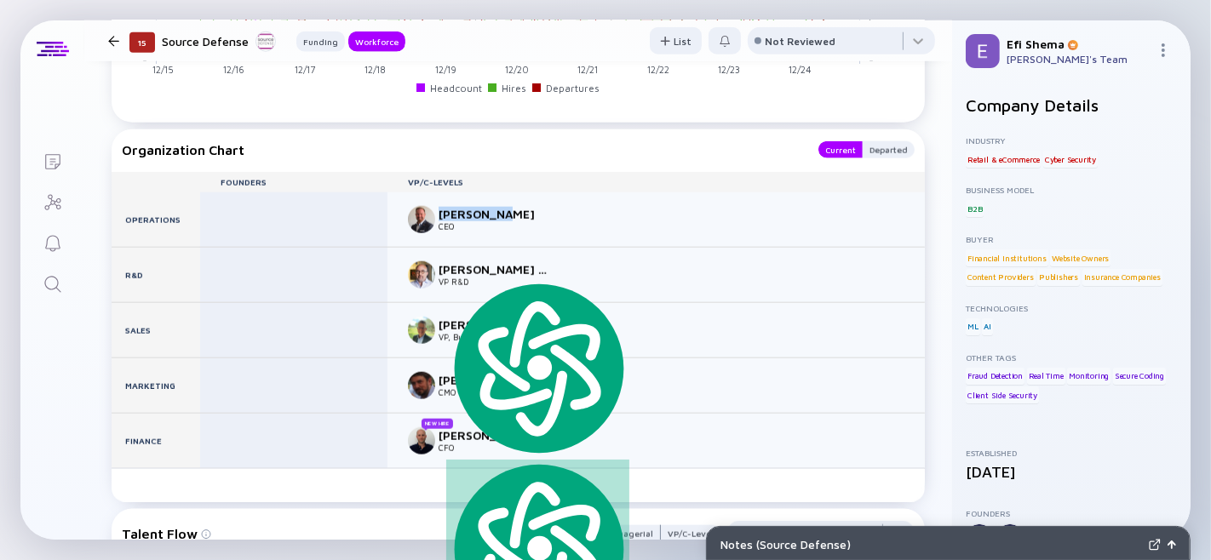
copy div "Ross Hogan"
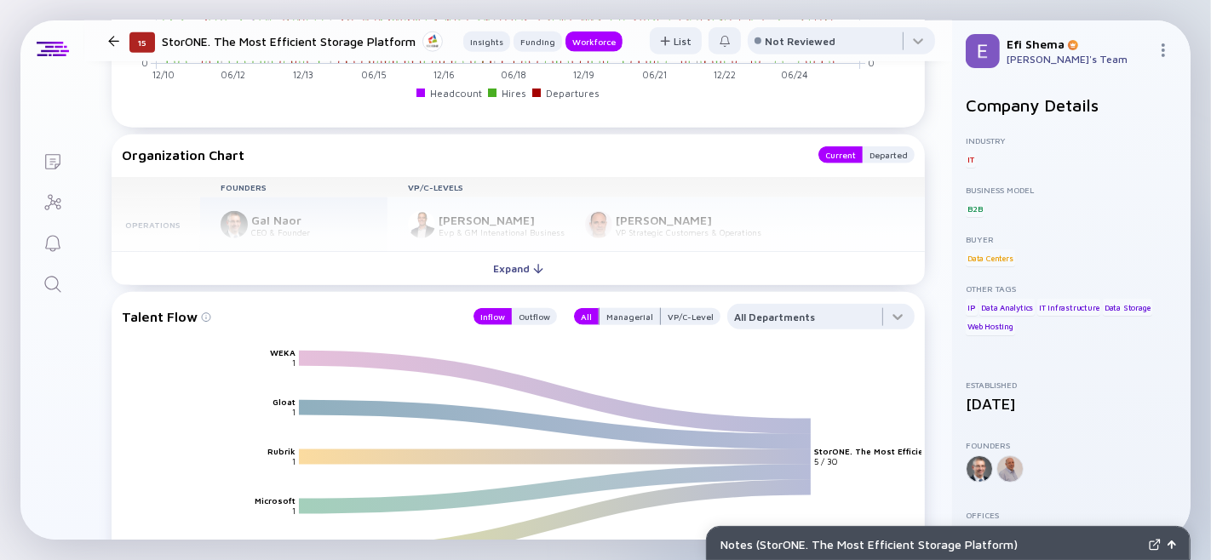
scroll to position [1667, 0]
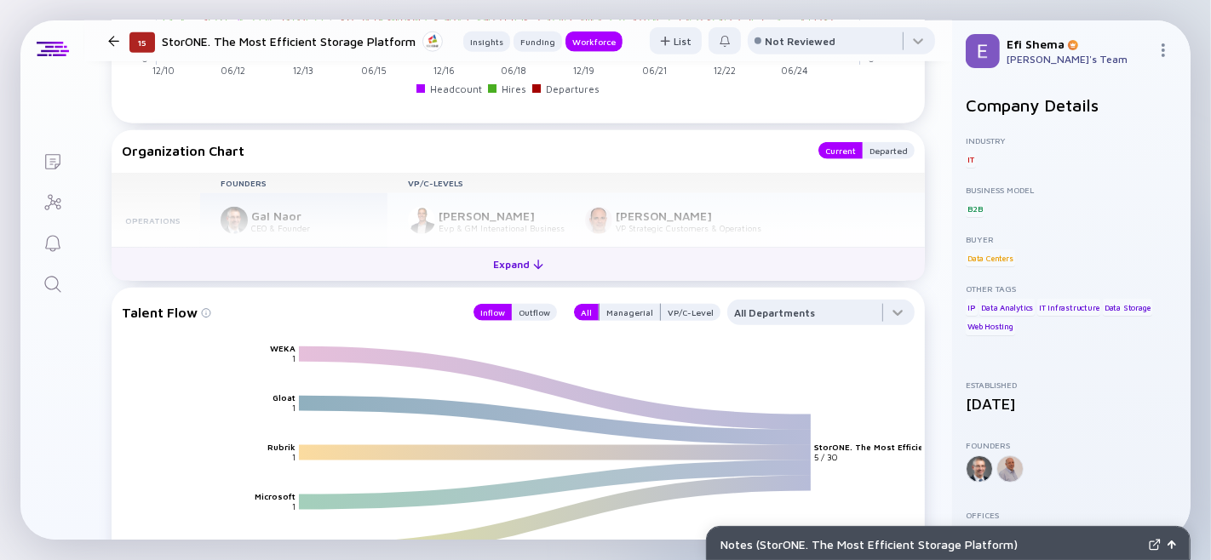
click at [521, 278] on div "Expand" at bounding box center [518, 264] width 71 height 26
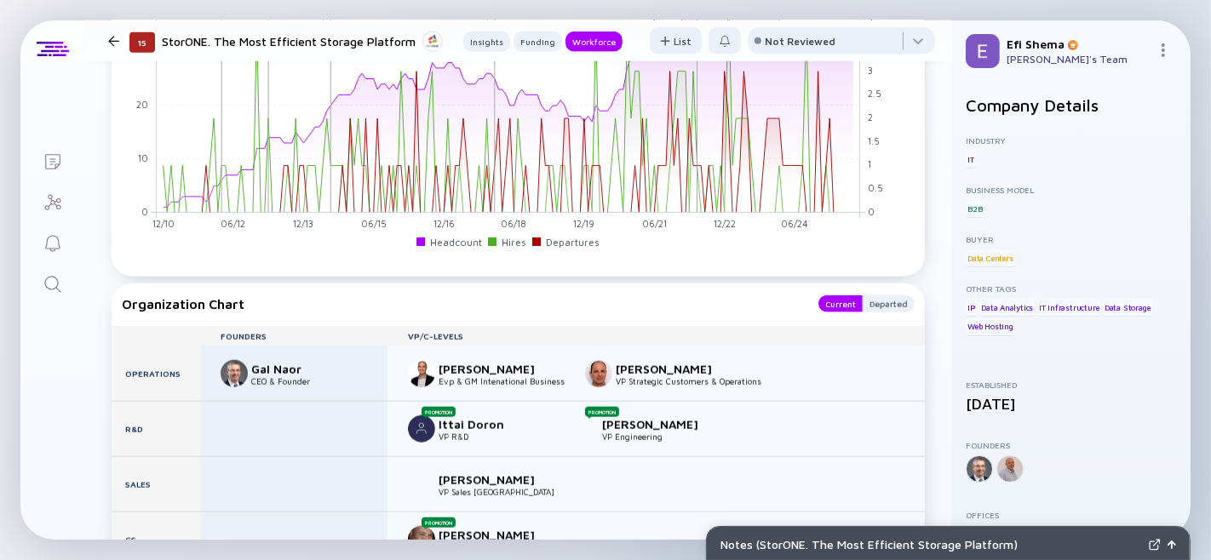
scroll to position [1516, 0]
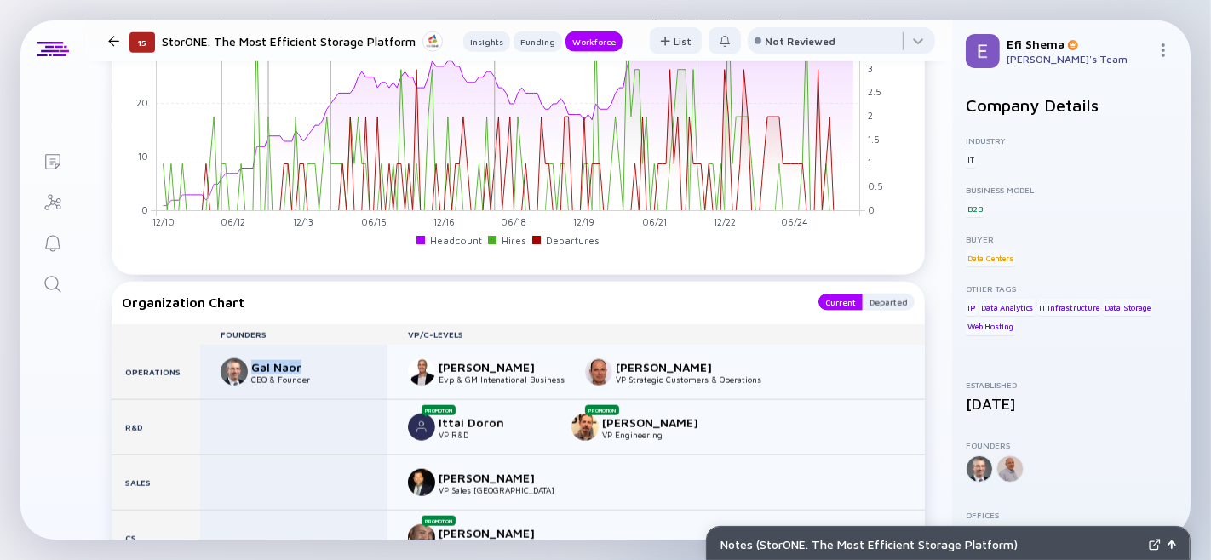
drag, startPoint x: 253, startPoint y: 399, endPoint x: 307, endPoint y: 393, distance: 54.7
type textarea "Gal Naor"
click at [307, 375] on div "Gal Naor" at bounding box center [307, 367] width 112 height 14
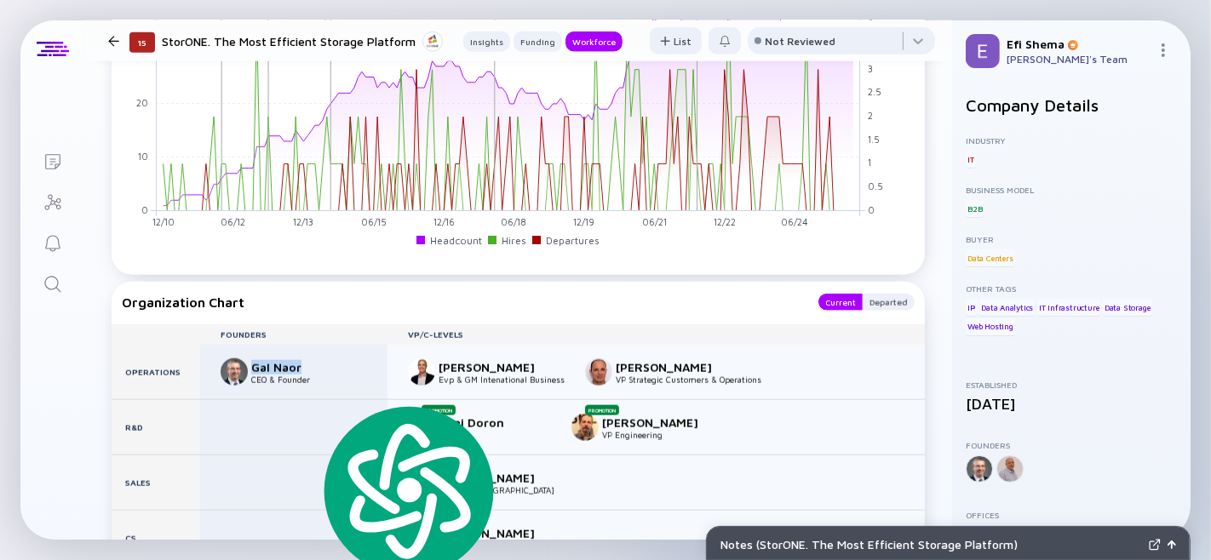
copy div "Gal Naor"
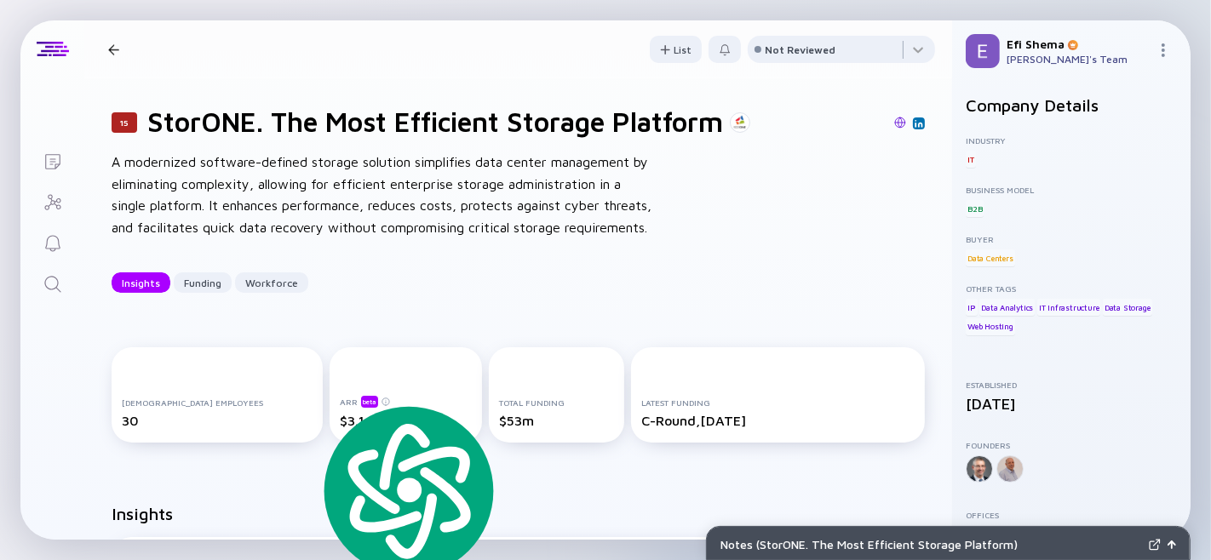
scroll to position [1, 0]
drag, startPoint x: 148, startPoint y: 124, endPoint x: 256, endPoint y: 126, distance: 108.2
click at [256, 126] on h1 "StorONE. The Most Efficient Storage Platform" at bounding box center [435, 121] width 576 height 32
copy h1 "StorONE"
click at [166, 123] on h1 "StorONE. The Most Efficient Storage Platform" at bounding box center [435, 121] width 576 height 32
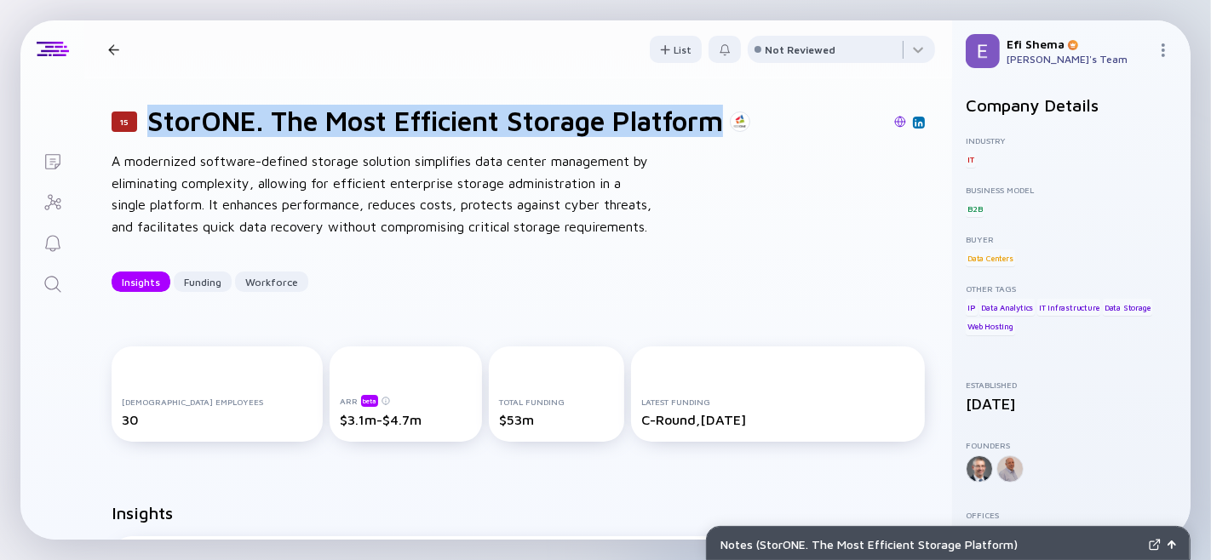
drag, startPoint x: 150, startPoint y: 123, endPoint x: 738, endPoint y: 124, distance: 588.4
click at [738, 124] on div "StorONE. The Most Efficient Storage Platform" at bounding box center [448, 121] width 603 height 32
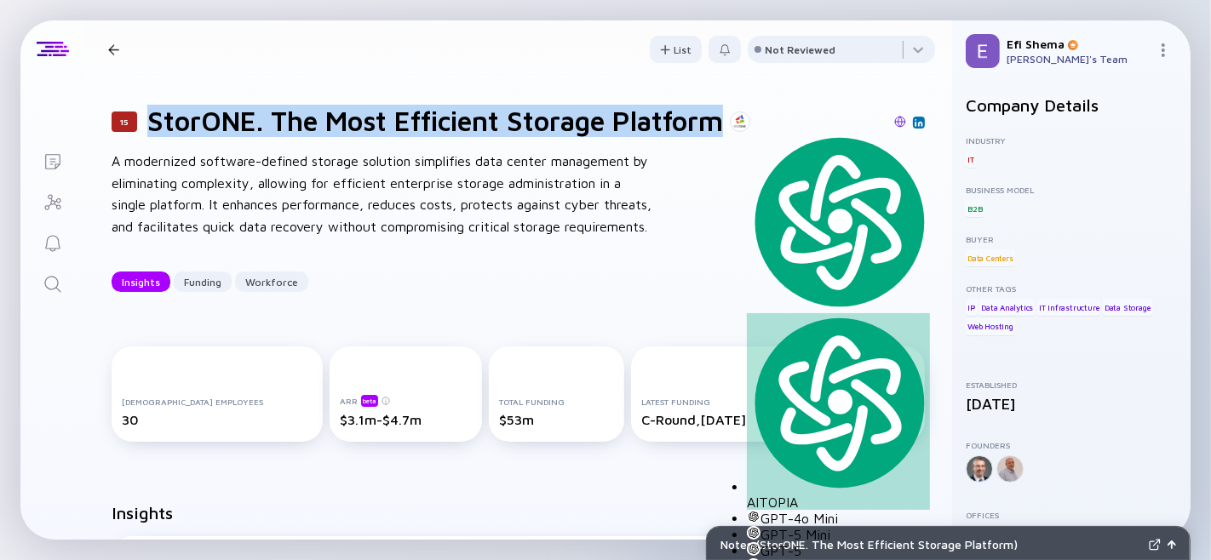
copy h1 "StorONE. The Most Efficient Storage Platform"
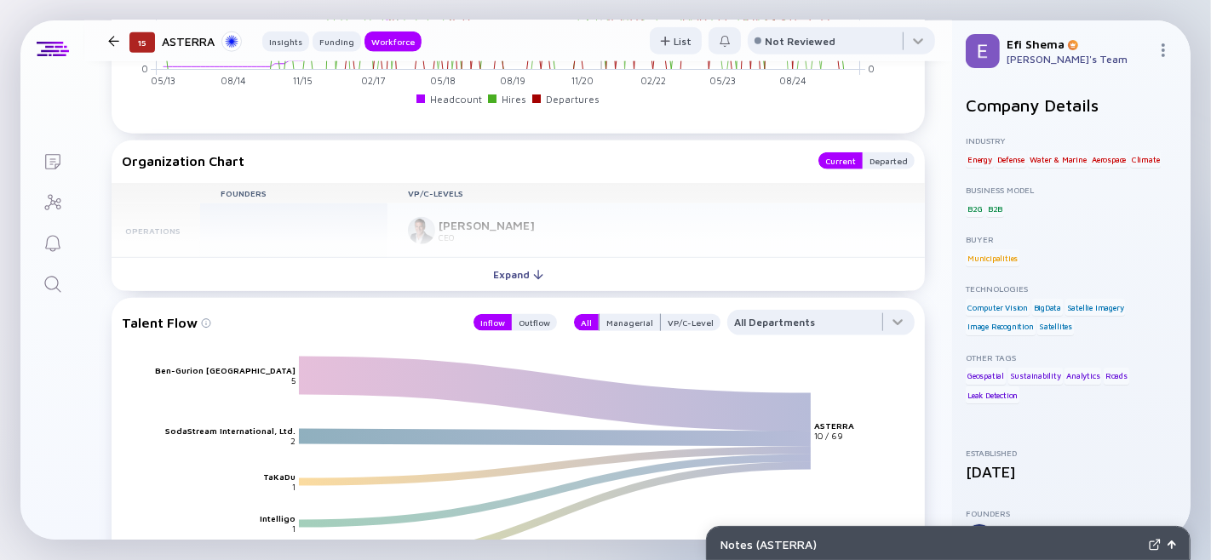
scroll to position [1740, 0]
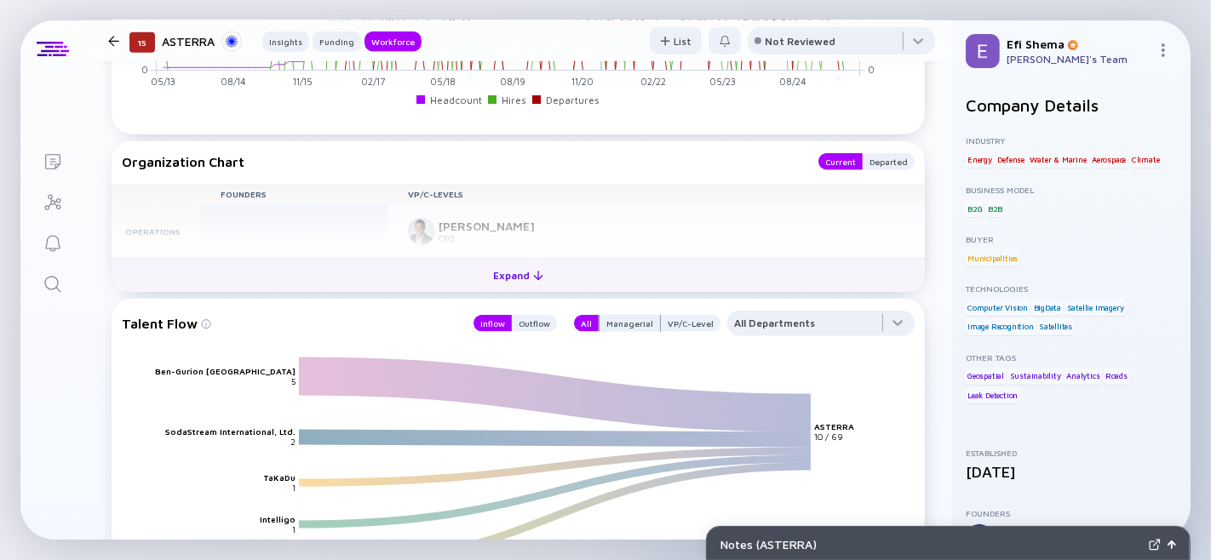
click at [513, 289] on div "Expand" at bounding box center [518, 275] width 71 height 26
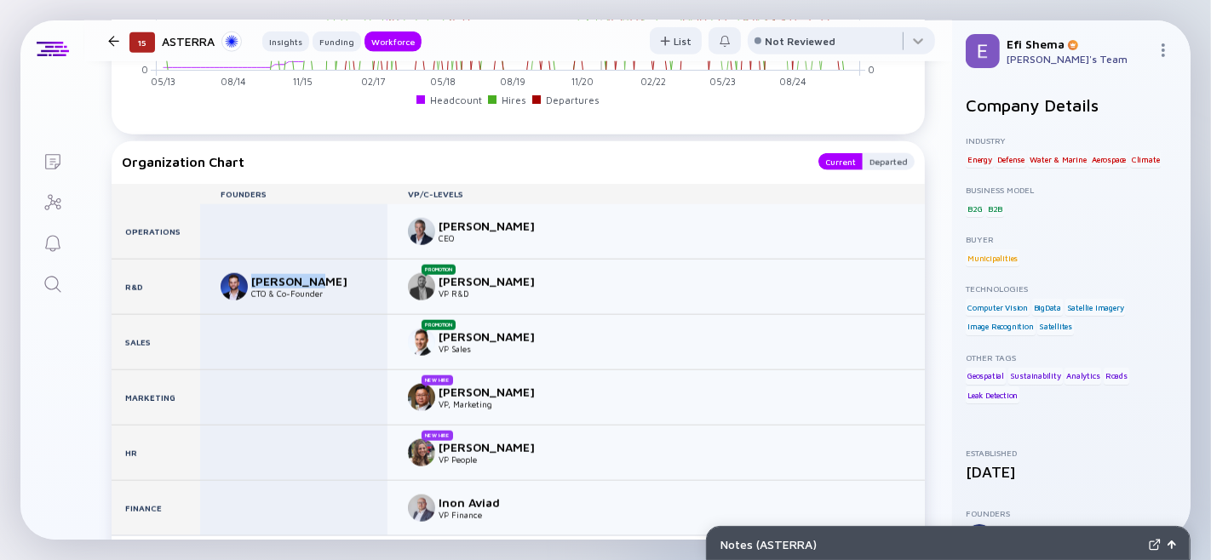
drag, startPoint x: 334, startPoint y: 336, endPoint x: 251, endPoint y: 329, distance: 82.9
type textarea "Lauren Guy"
click at [251, 289] on div "Lauren Guy" at bounding box center [307, 281] width 112 height 14
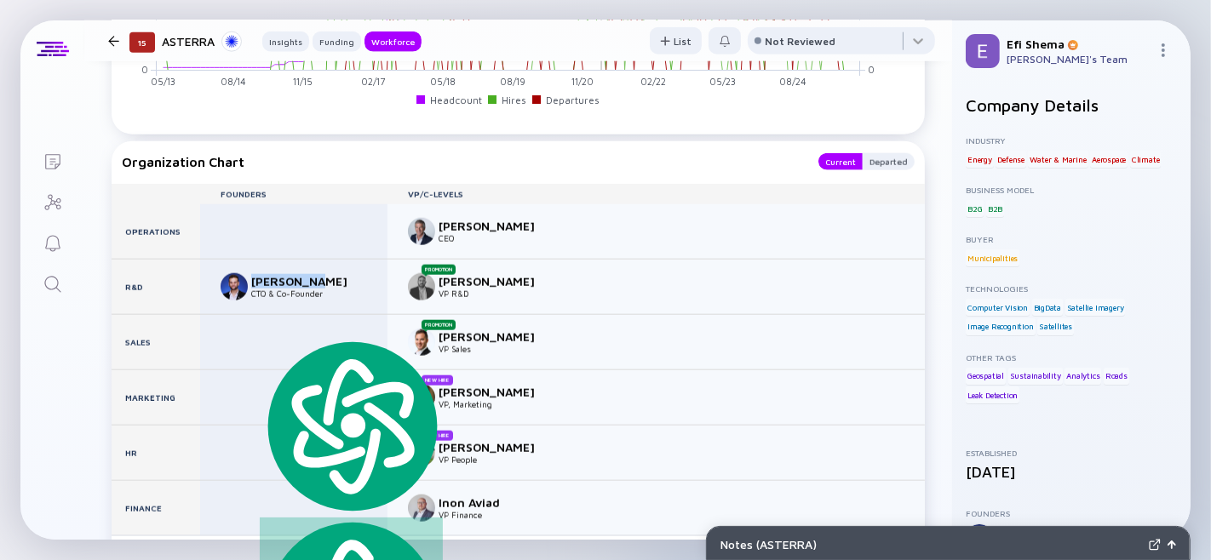
copy div "Lauren Guy"
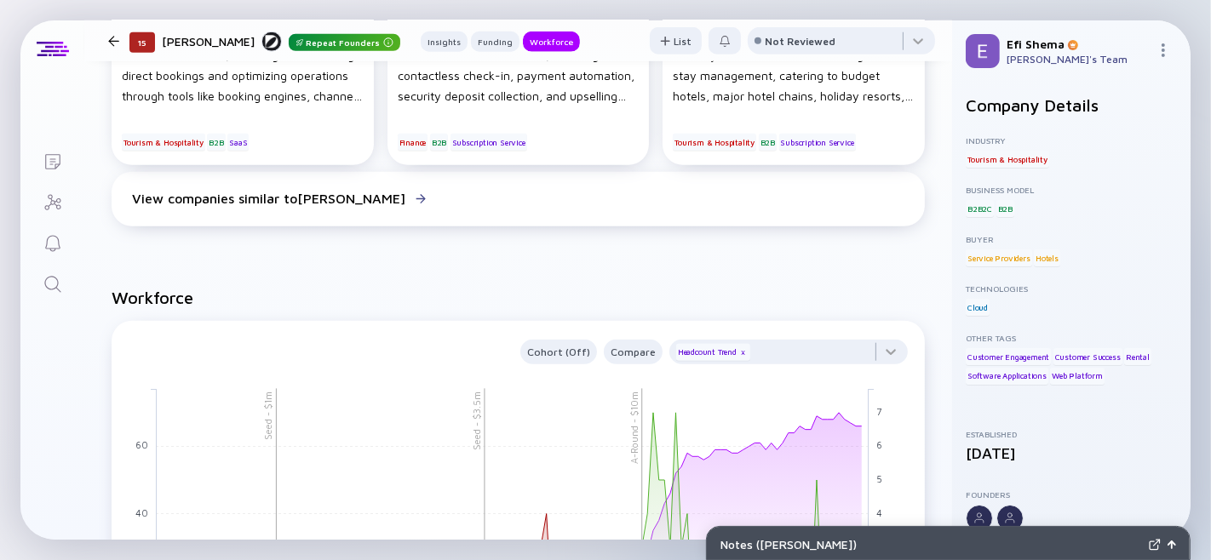
scroll to position [1385, 0]
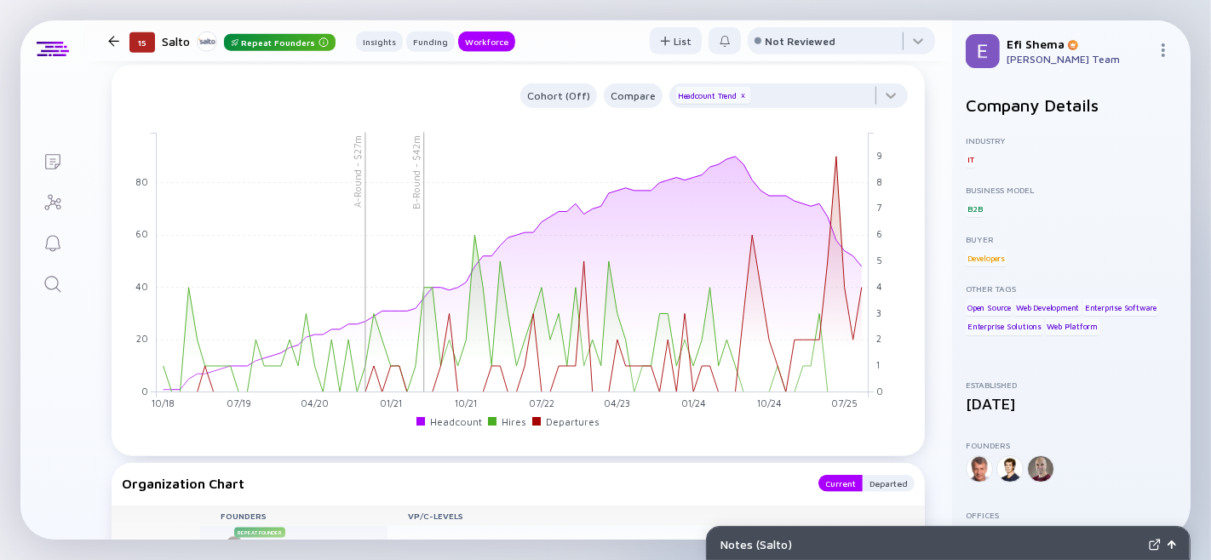
scroll to position [1551, 0]
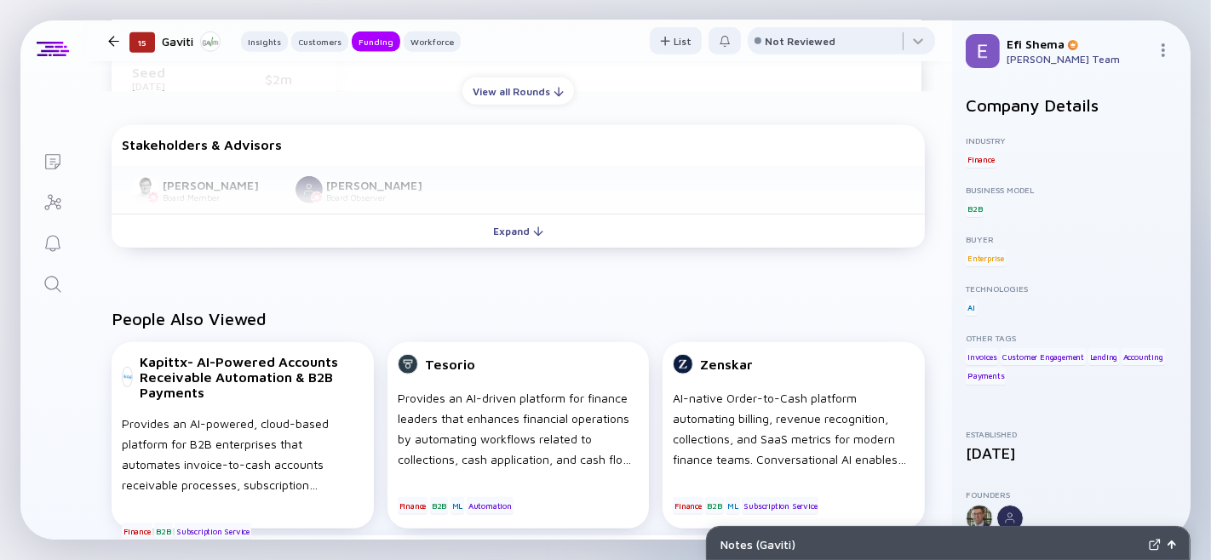
scroll to position [1107, 0]
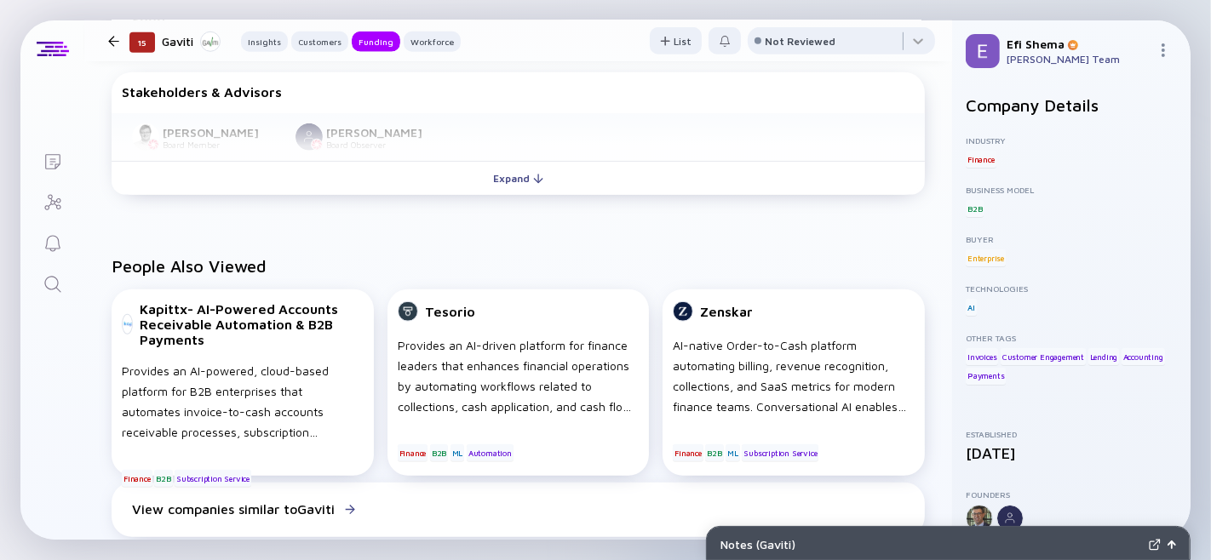
click at [492, 192] on div "Expand" at bounding box center [518, 178] width 71 height 26
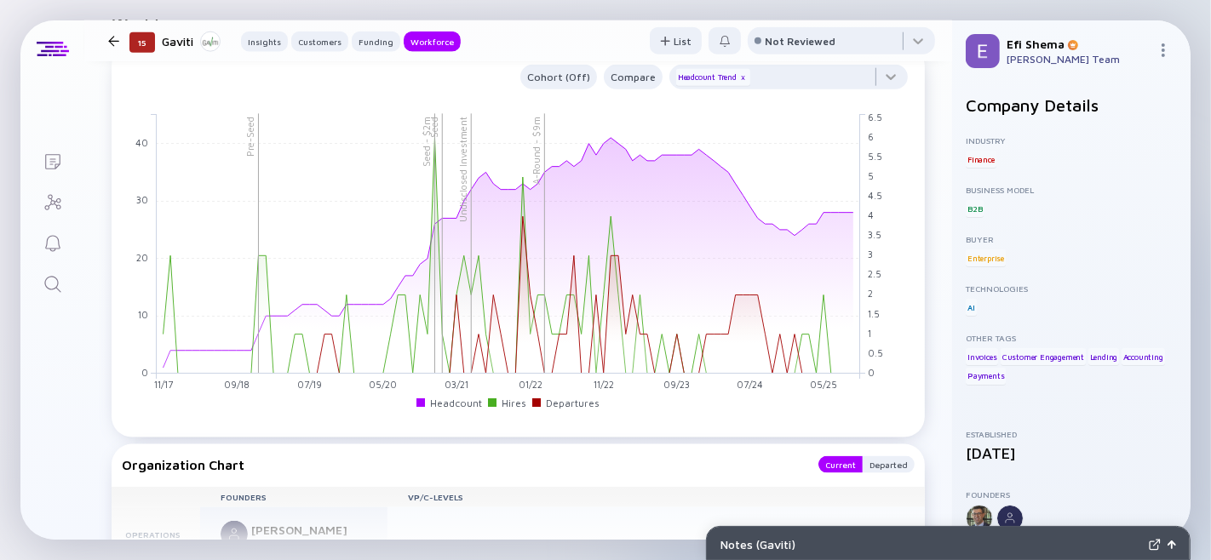
scroll to position [1692, 0]
click at [867, 100] on div at bounding box center [788, 83] width 238 height 34
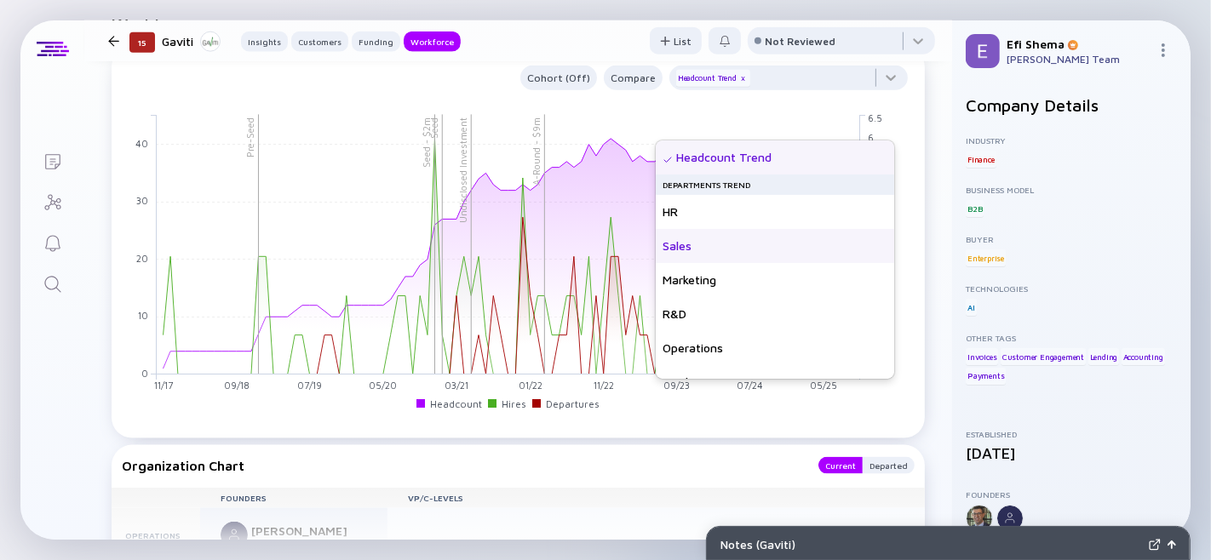
click at [678, 236] on div "Sales" at bounding box center [775, 246] width 238 height 34
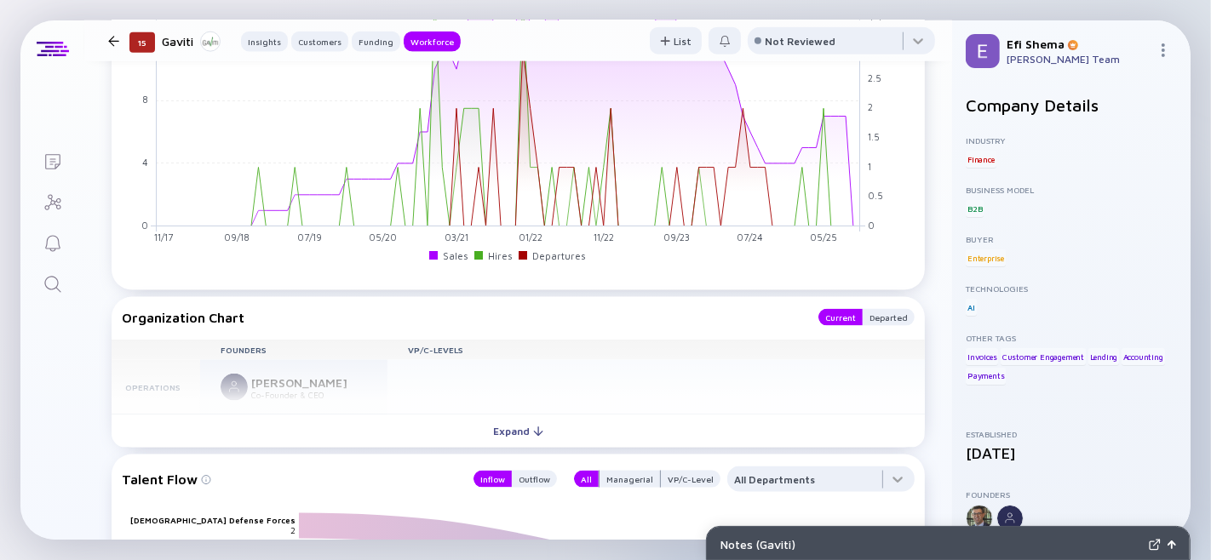
scroll to position [1842, 0]
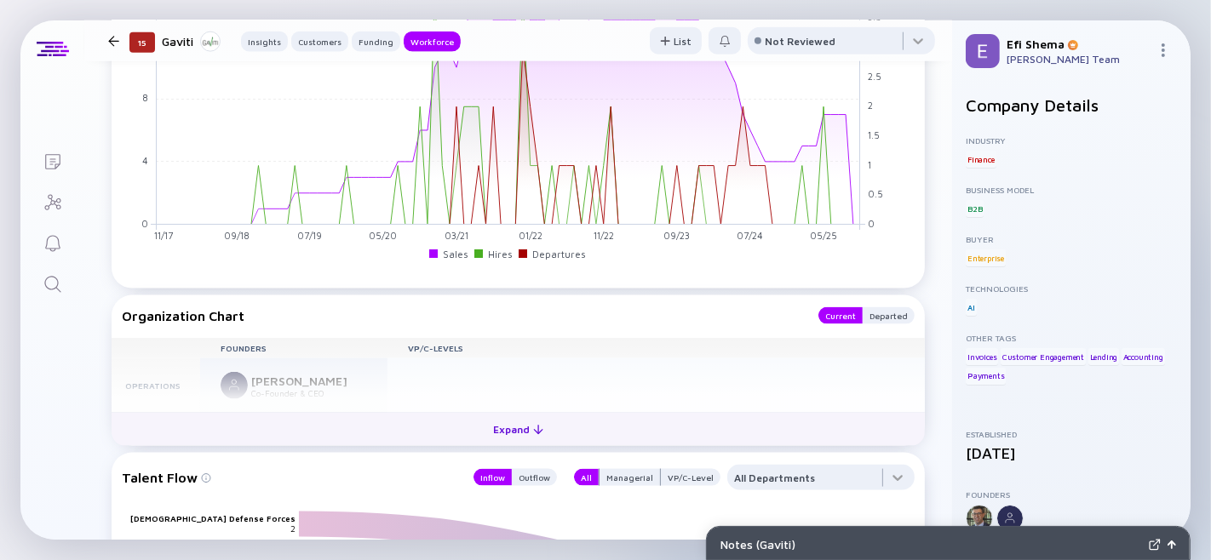
click at [512, 443] on div "Expand" at bounding box center [518, 429] width 71 height 26
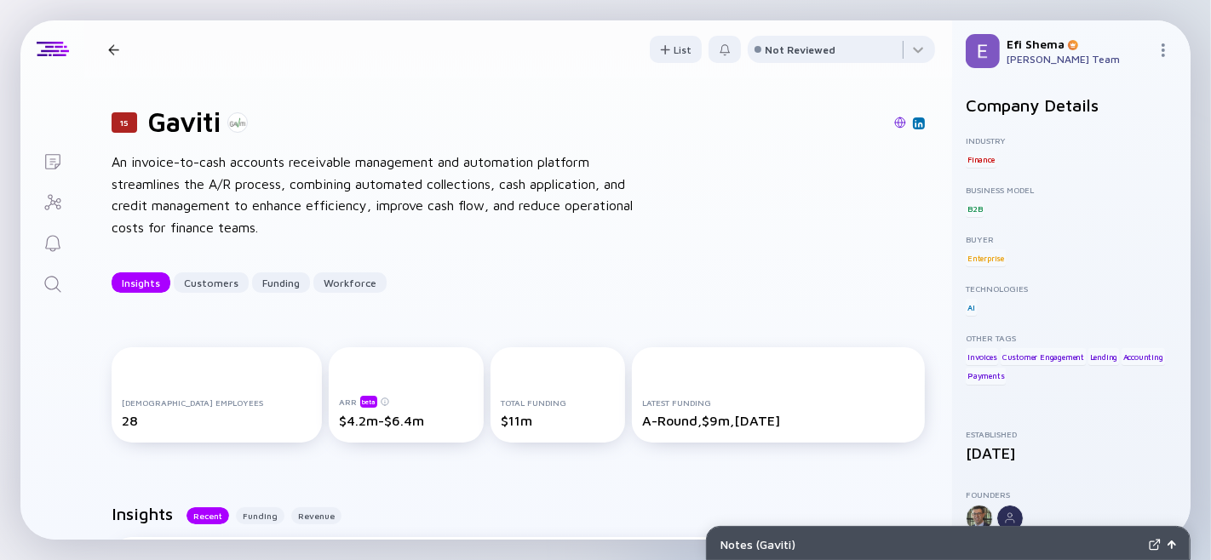
scroll to position [1, 0]
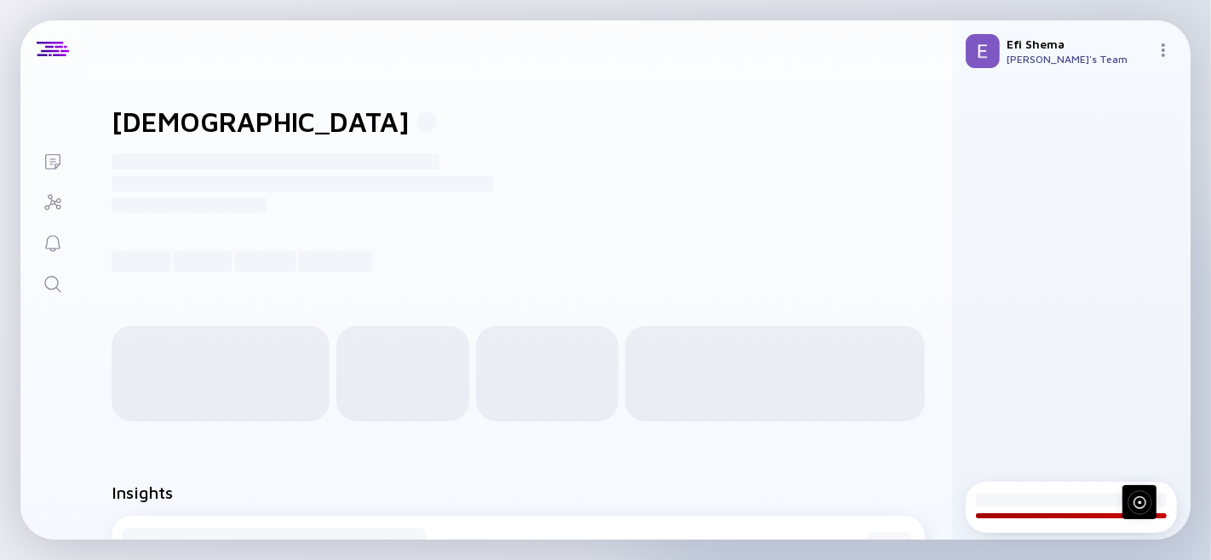
scroll to position [1, 0]
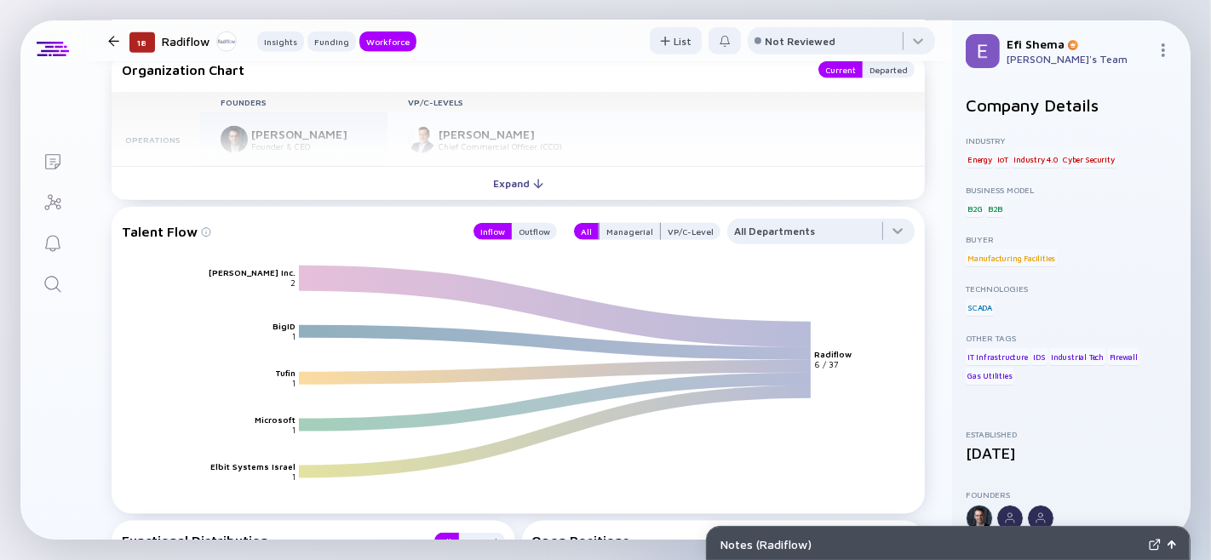
scroll to position [1657, 0]
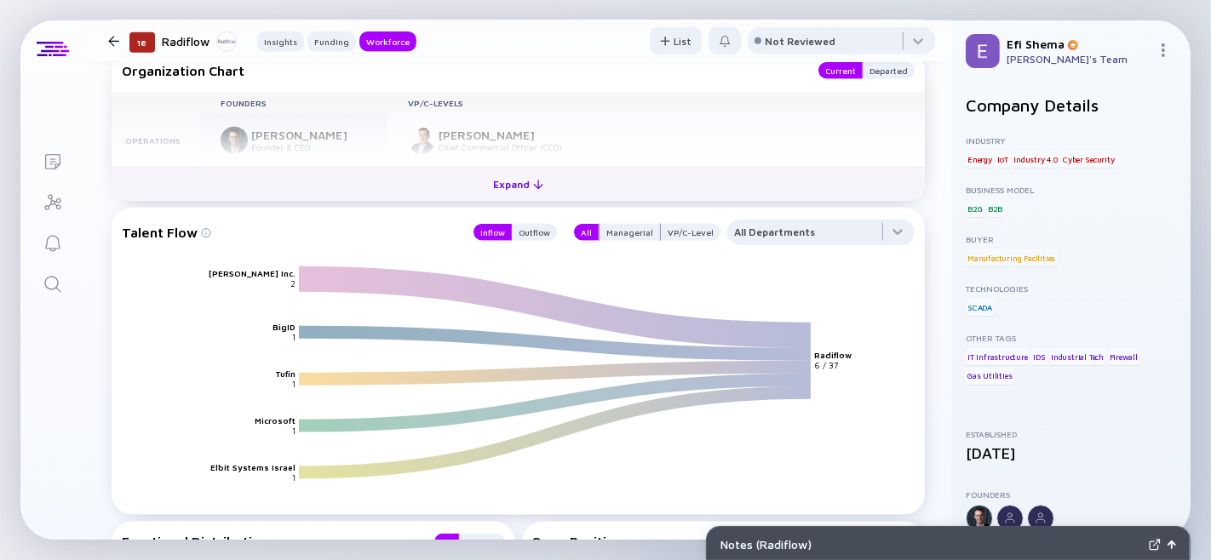
click at [483, 198] on div "Expand" at bounding box center [518, 184] width 71 height 26
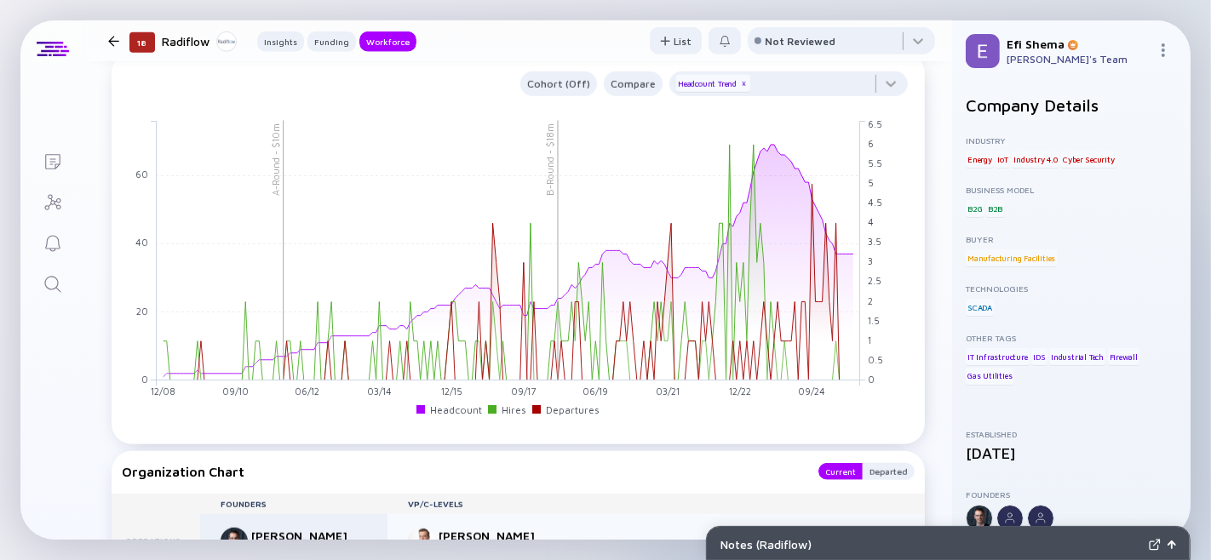
scroll to position [1255, 0]
click at [875, 106] on div at bounding box center [788, 89] width 238 height 34
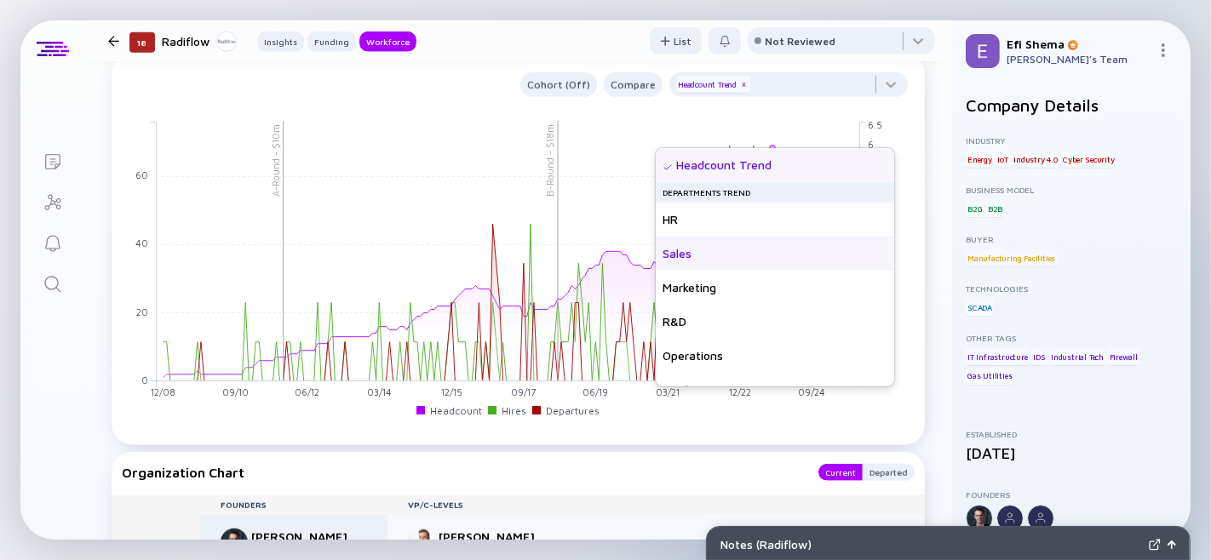
click at [681, 248] on div "Sales" at bounding box center [775, 254] width 238 height 34
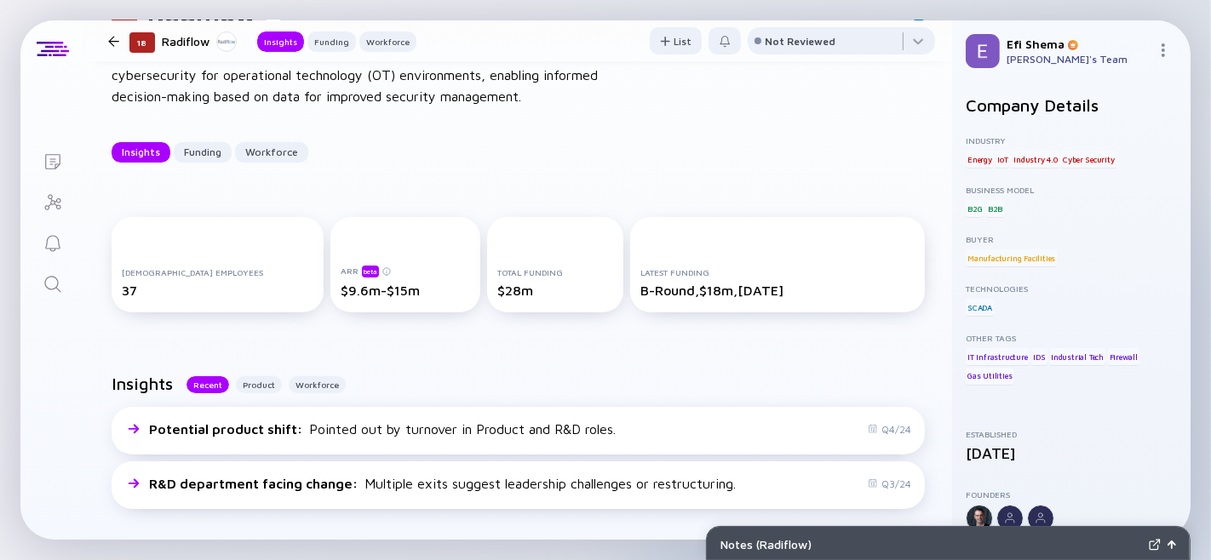
scroll to position [0, 0]
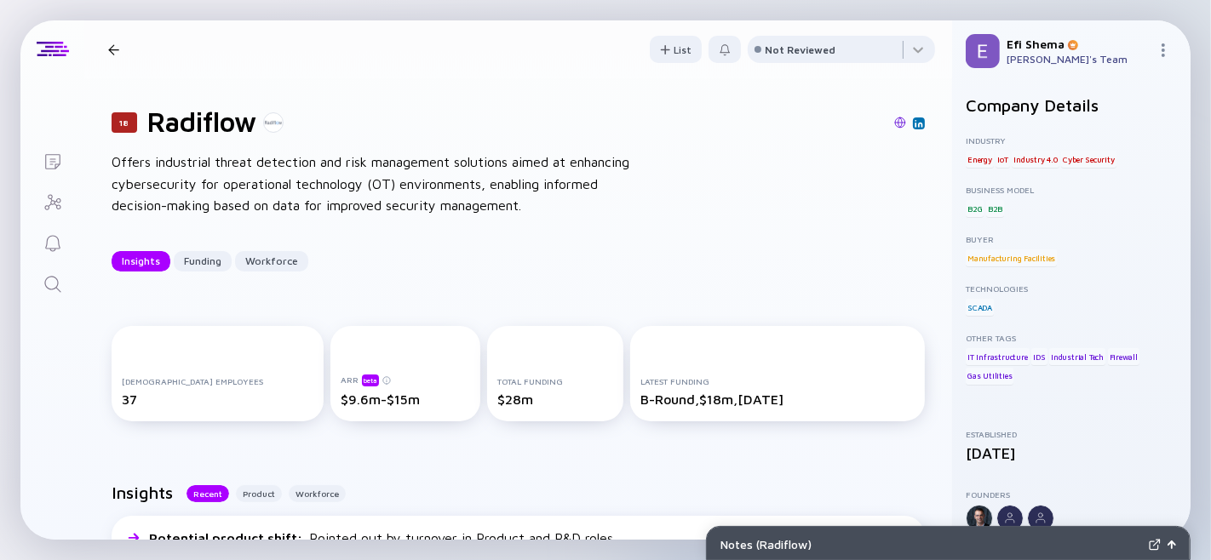
click at [165, 114] on h1 "Radiflow" at bounding box center [201, 122] width 109 height 32
type textarea "Radiflow"
click at [165, 114] on h1 "Radiflow" at bounding box center [201, 122] width 109 height 32
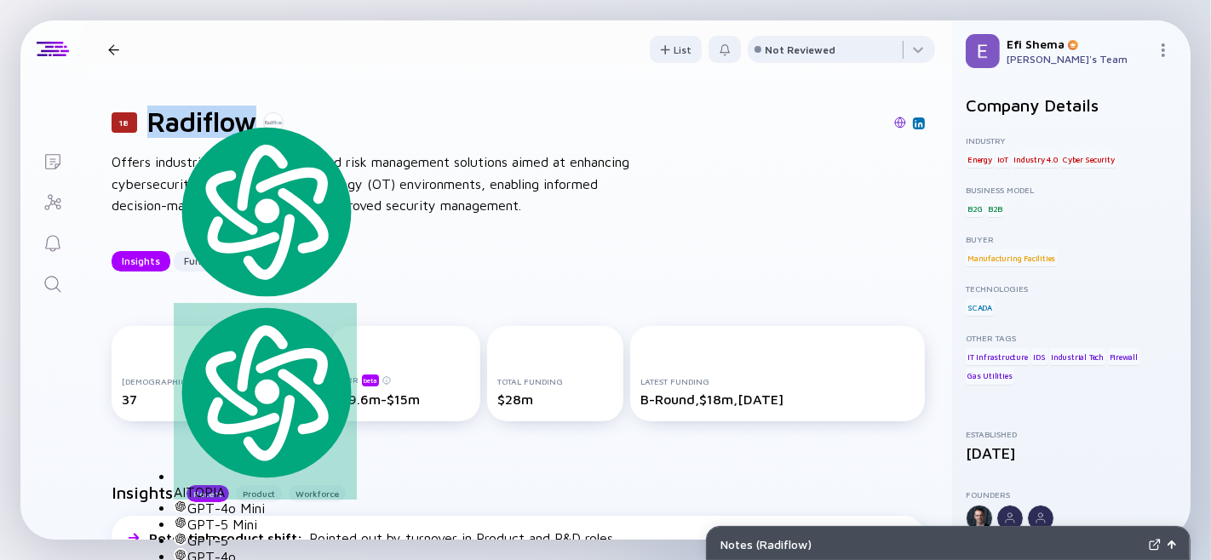
copy h1 "Radiflow"
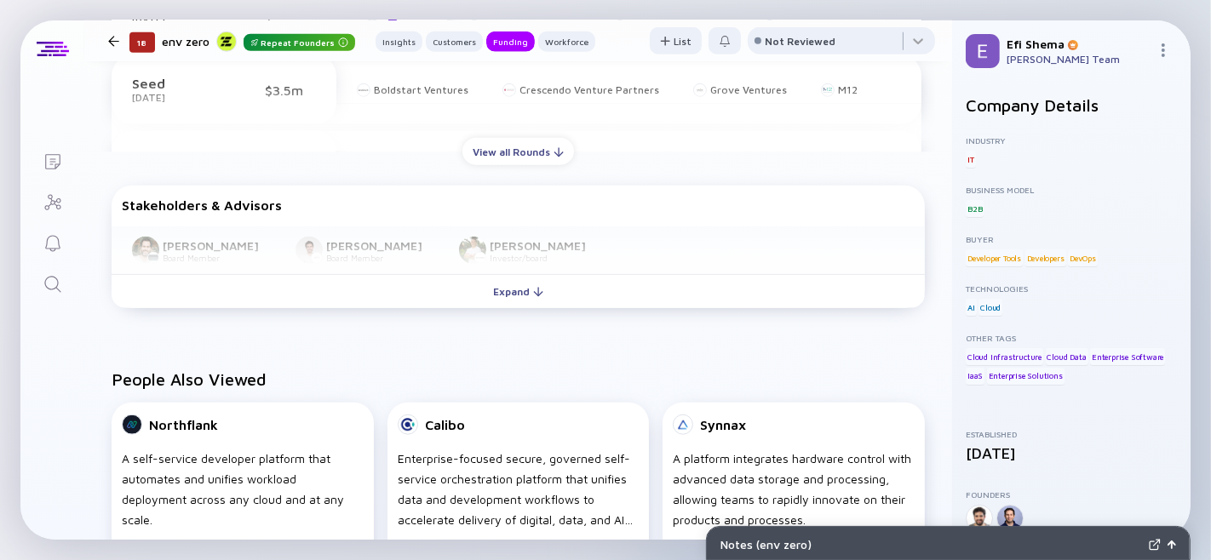
scroll to position [1215, 0]
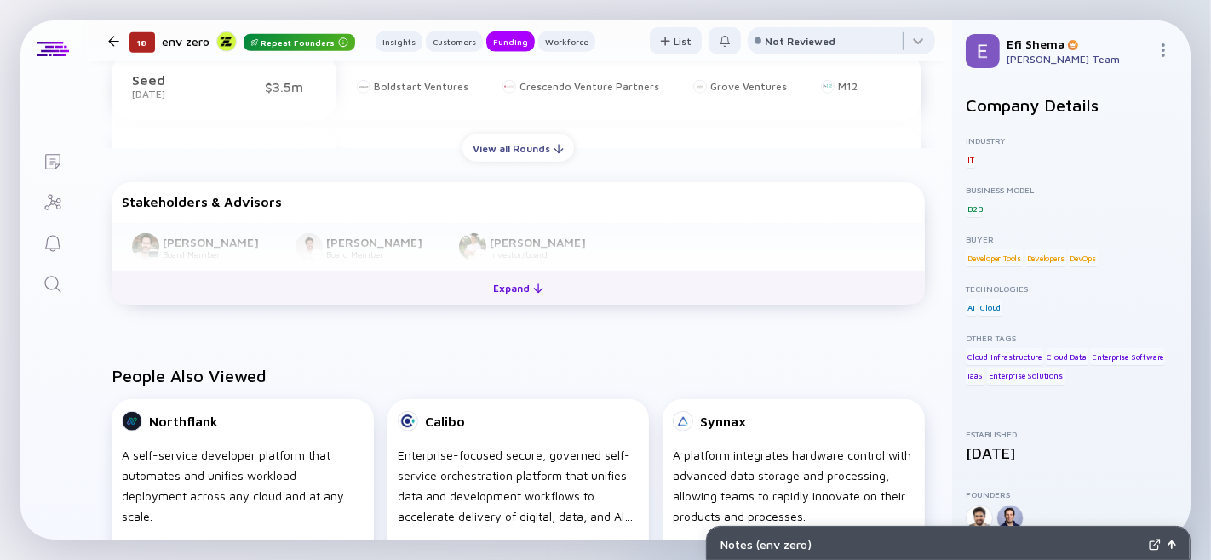
click at [494, 301] on div "Expand" at bounding box center [518, 288] width 71 height 26
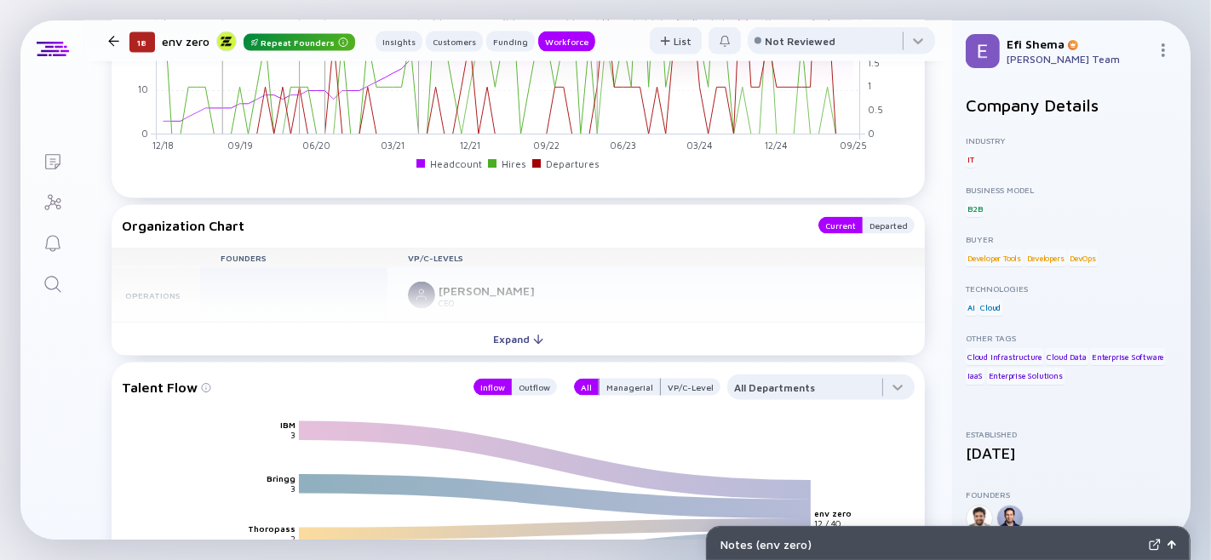
scroll to position [2182, 0]
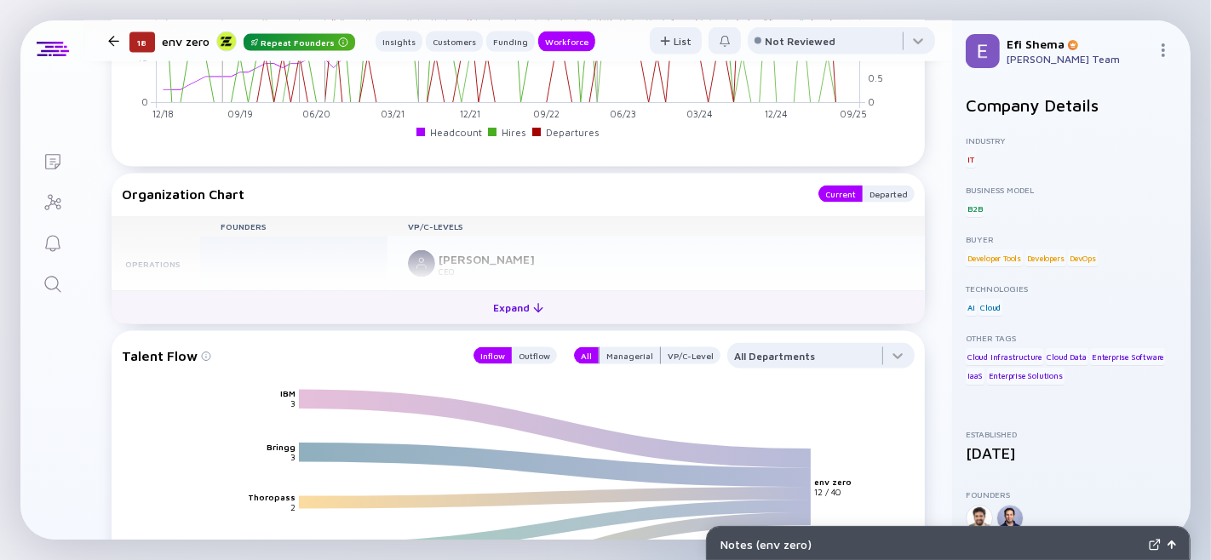
click at [501, 321] on div "Expand" at bounding box center [518, 308] width 71 height 26
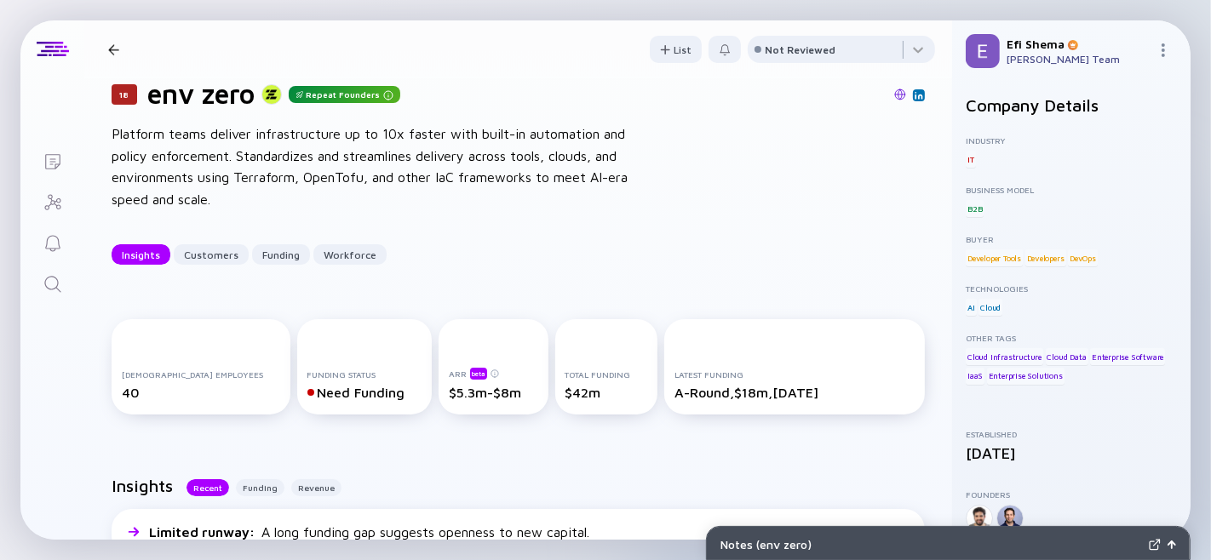
scroll to position [0, 0]
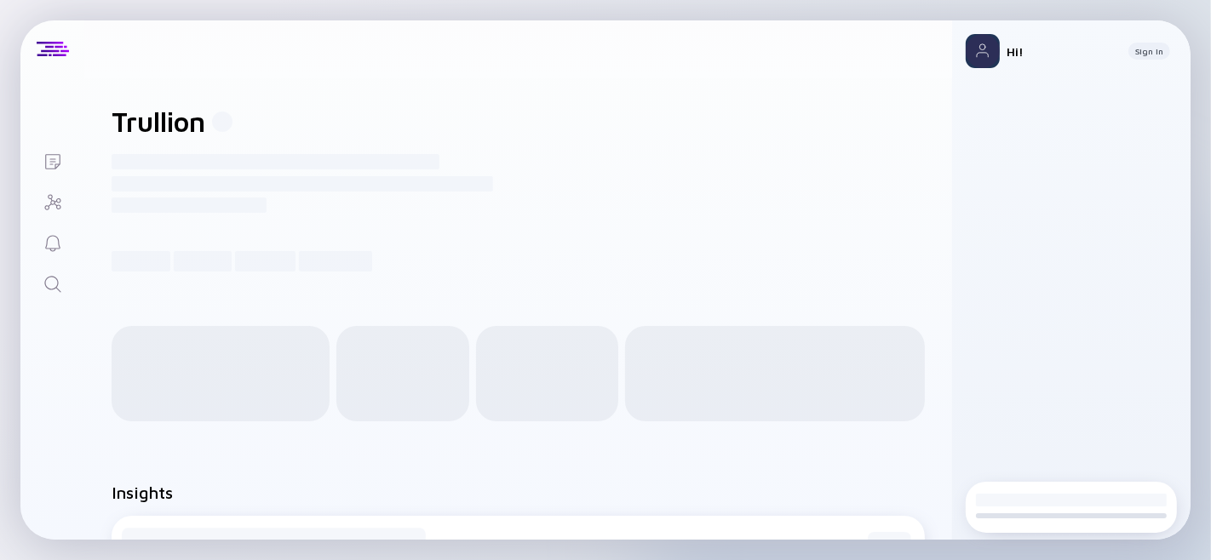
scroll to position [1, 0]
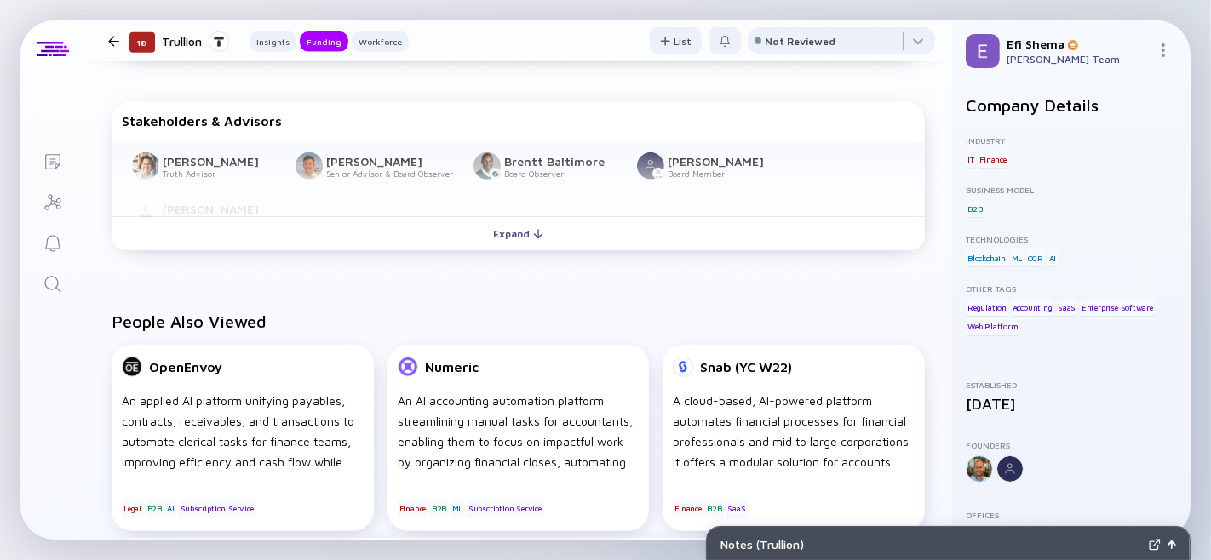
scroll to position [963, 0]
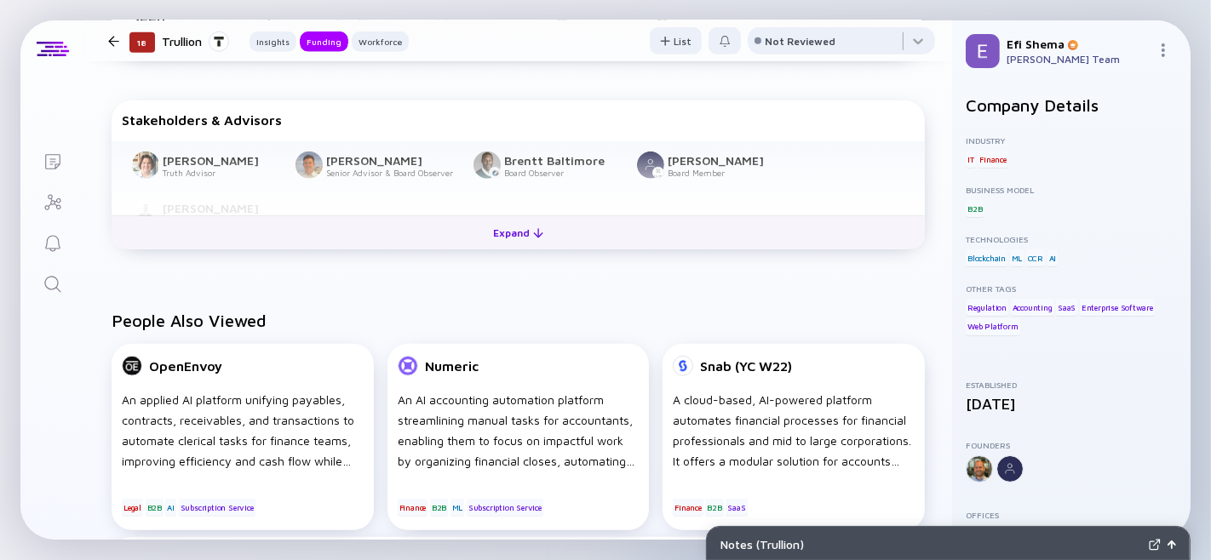
click at [498, 246] on div "Expand" at bounding box center [518, 233] width 71 height 26
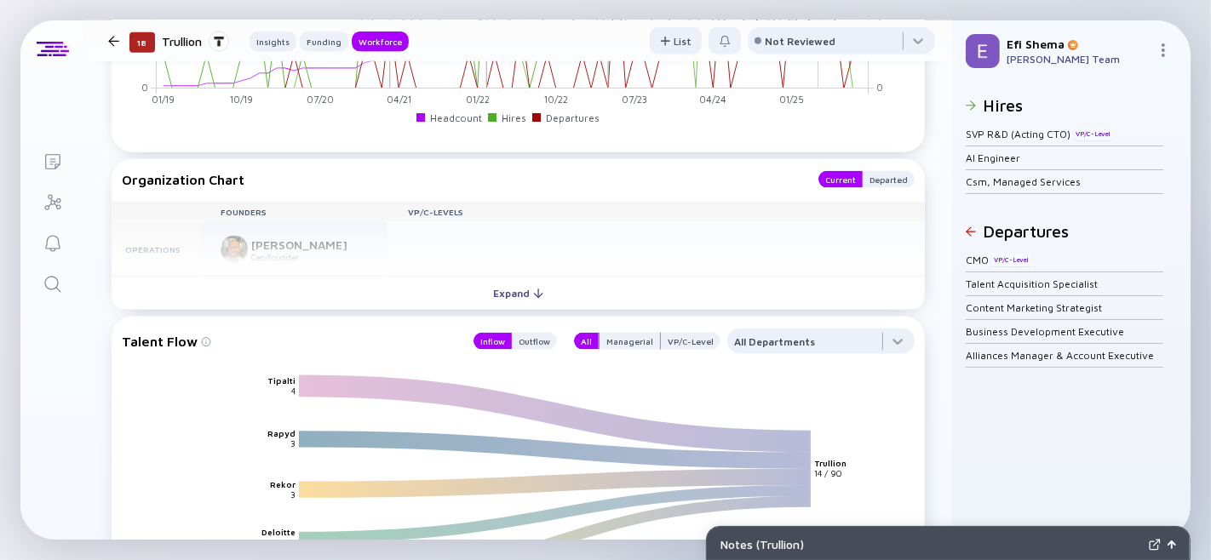
scroll to position [1911, 0]
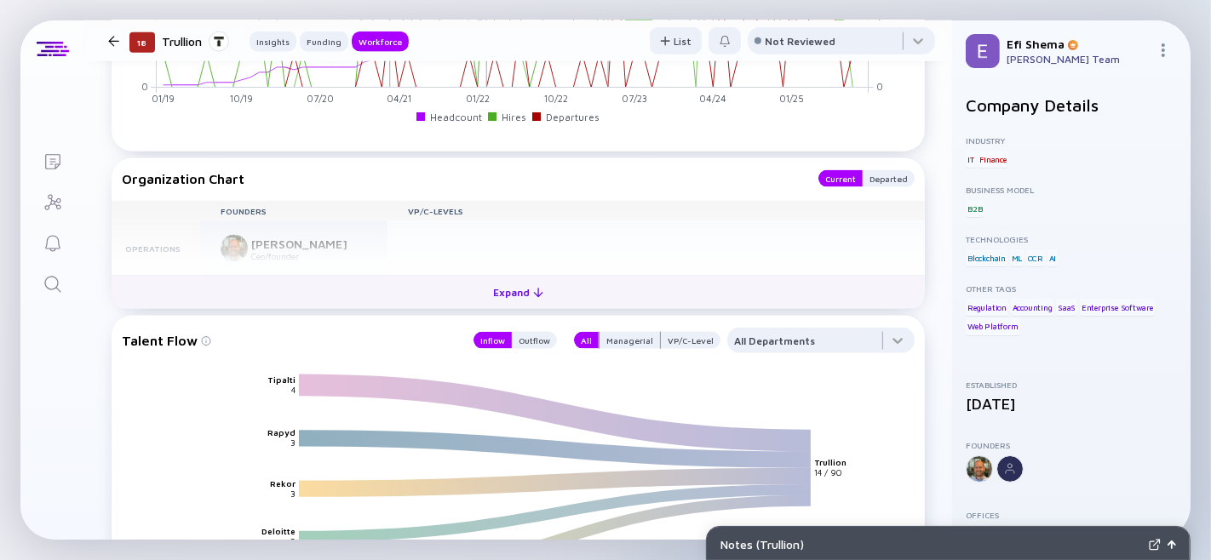
click at [528, 306] on div "Expand" at bounding box center [518, 292] width 71 height 26
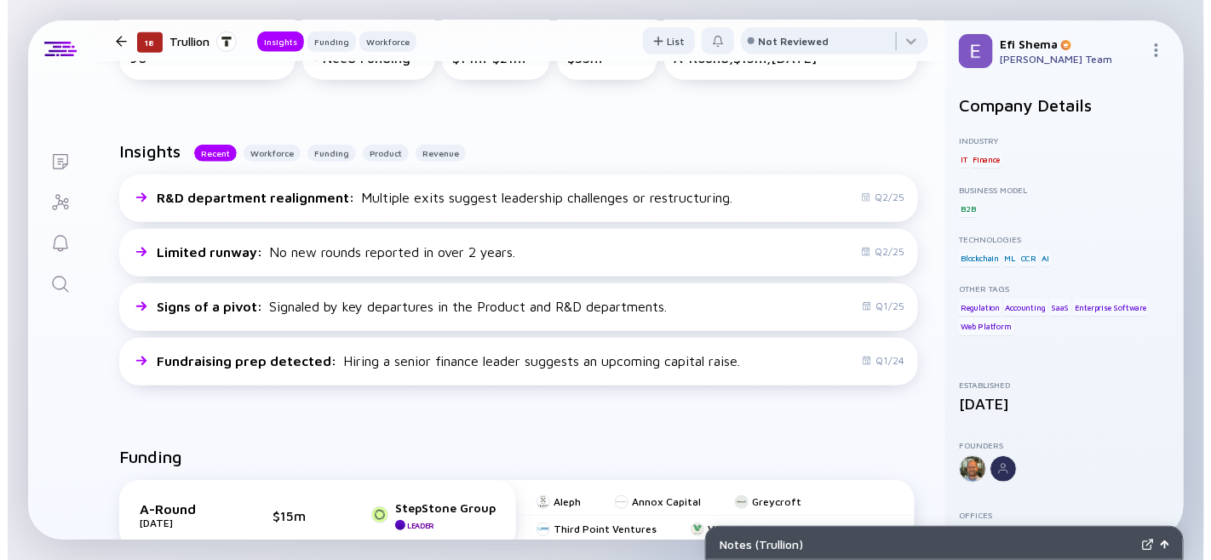
scroll to position [0, 0]
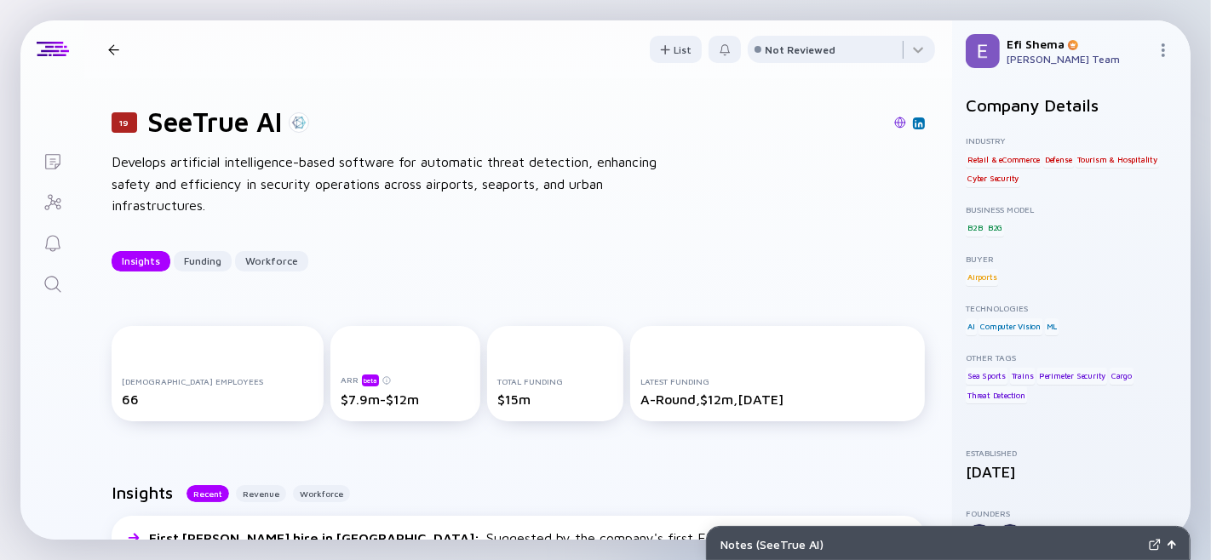
scroll to position [1, 0]
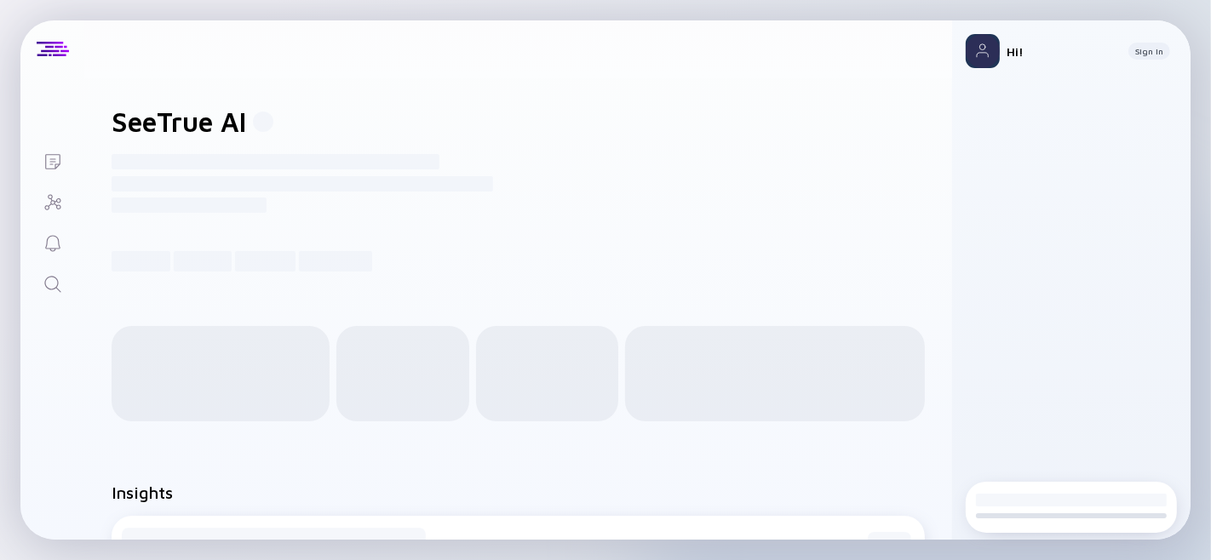
scroll to position [1, 0]
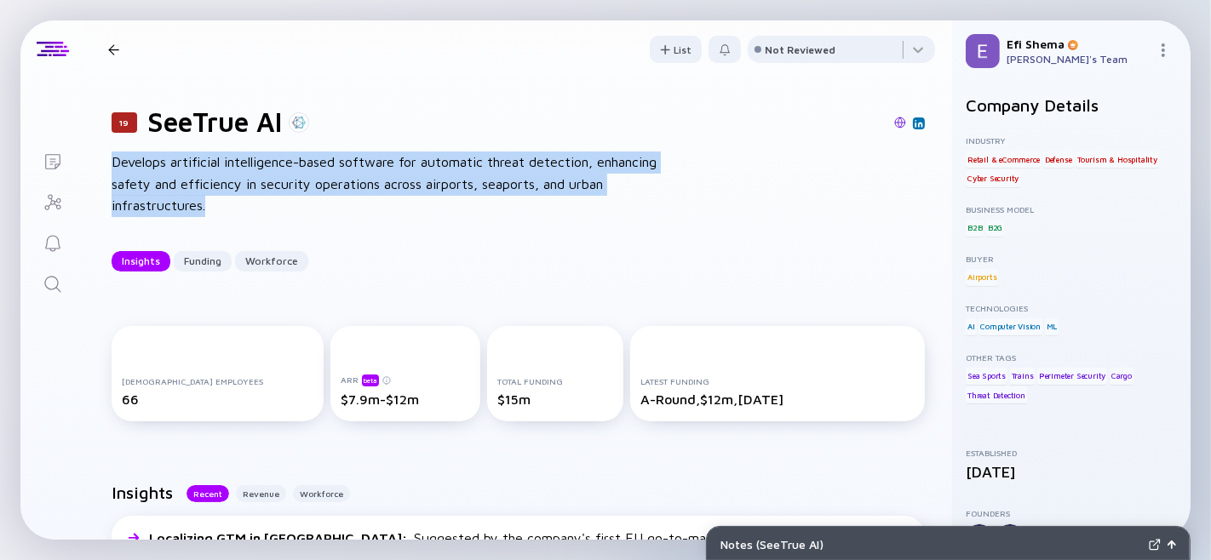
drag, startPoint x: 108, startPoint y: 169, endPoint x: 360, endPoint y: 215, distance: 256.4
type textarea "Develops artificial intelligence-based software for automatic threat detection,…"
click at [360, 215] on div "19 SeeTrue AI Develops artificial intelligence-based software for automatic thr…" at bounding box center [518, 188] width 868 height 221
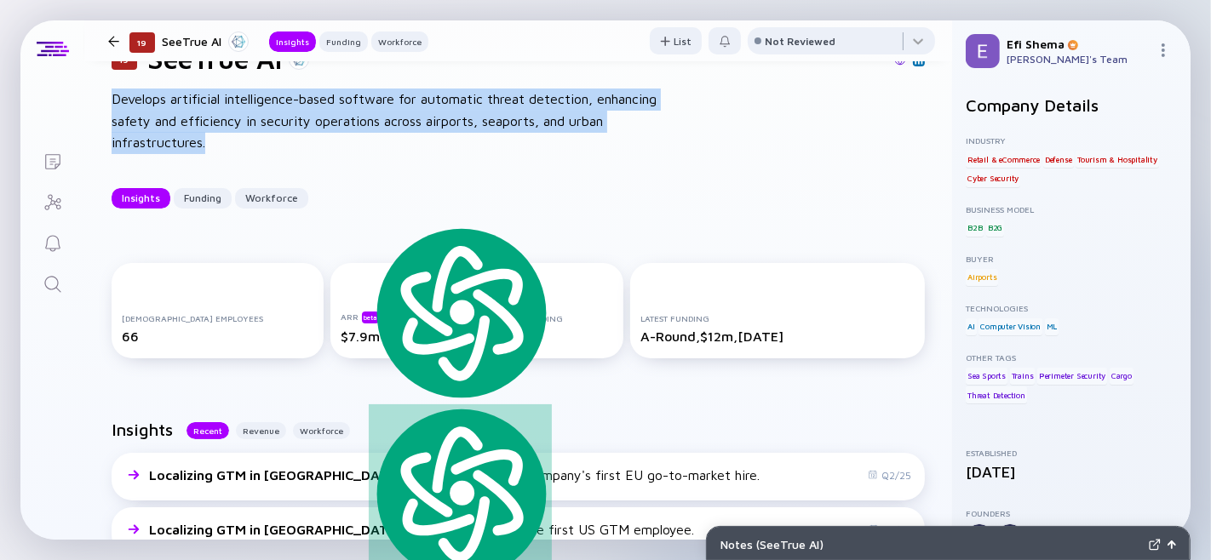
scroll to position [62, 0]
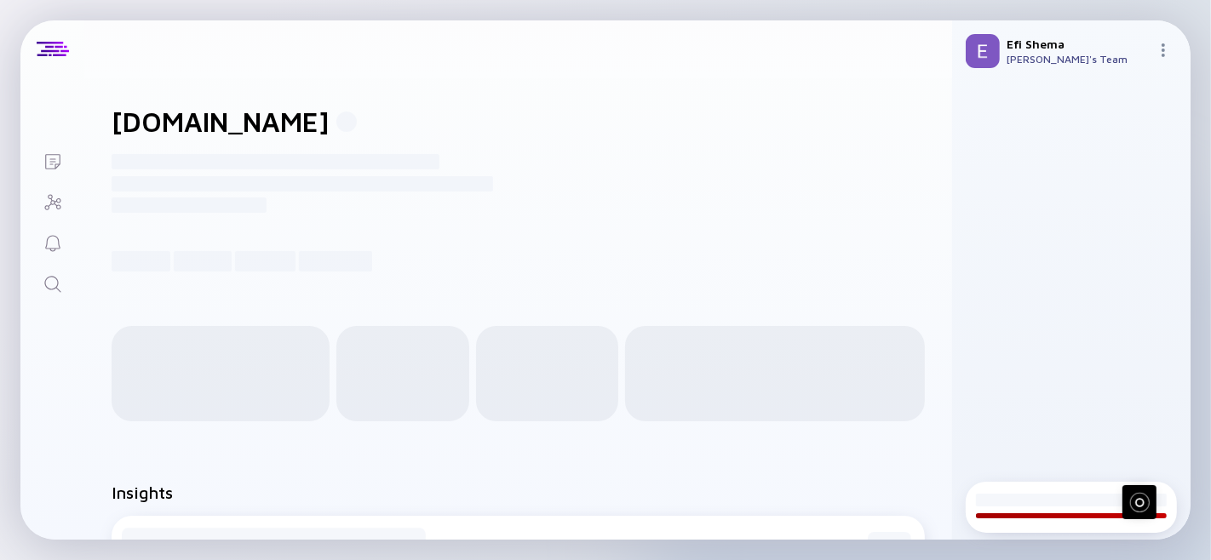
scroll to position [1, 0]
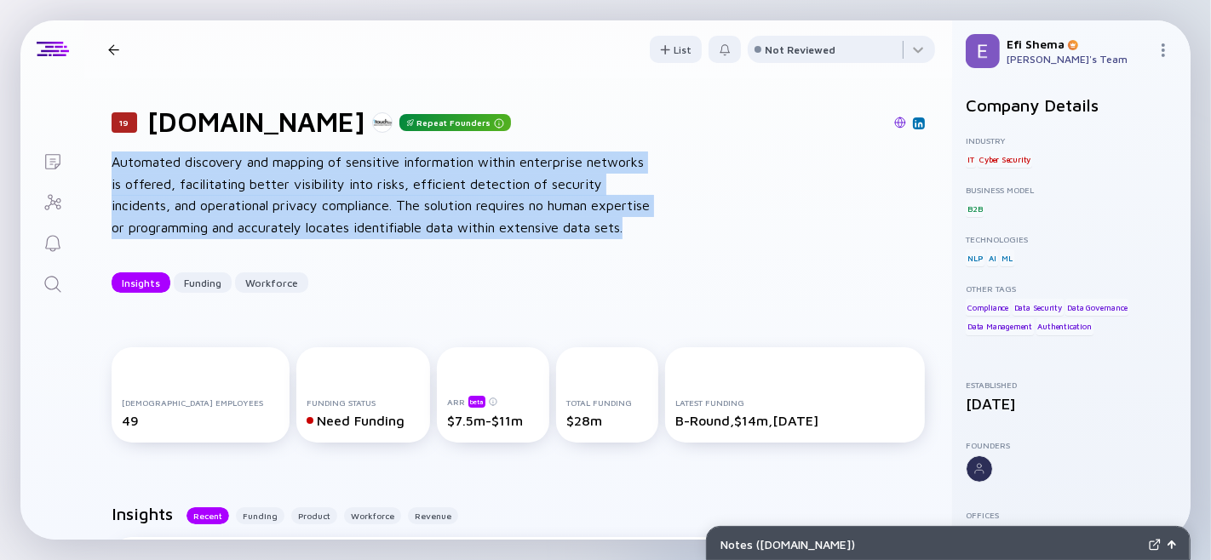
drag, startPoint x: 113, startPoint y: 172, endPoint x: 635, endPoint y: 232, distance: 525.4
type textarea "Automated discovery and mapping of sensitive information within enterprise netw…"
click at [635, 232] on div "Automated discovery and mapping of sensitive information within enterprise netw…" at bounding box center [384, 195] width 545 height 87
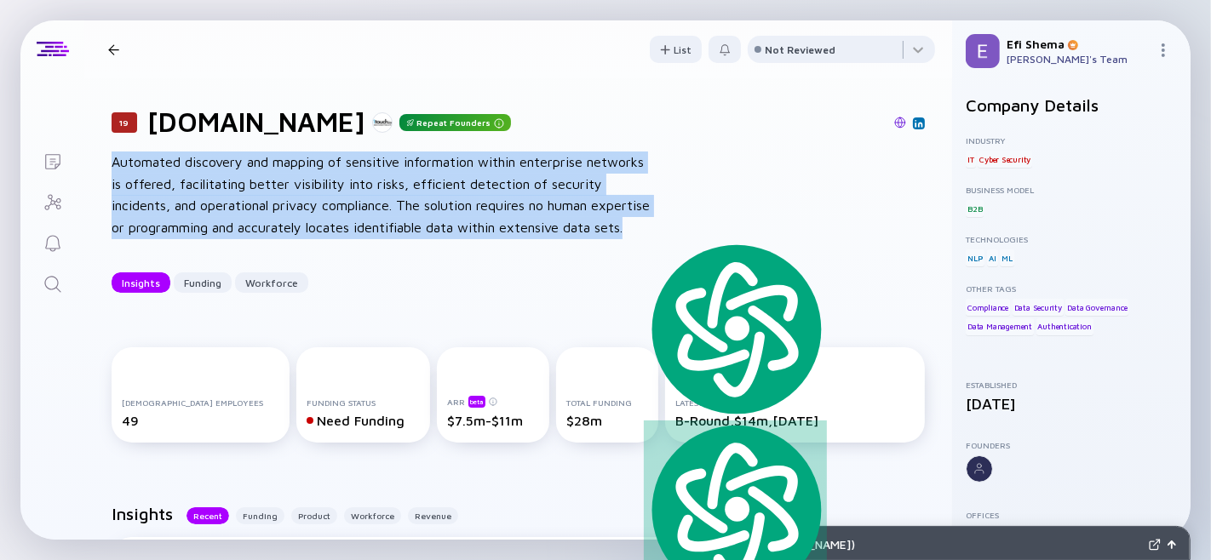
copy div "Automated discovery and mapping of sensitive information within enterprise netw…"
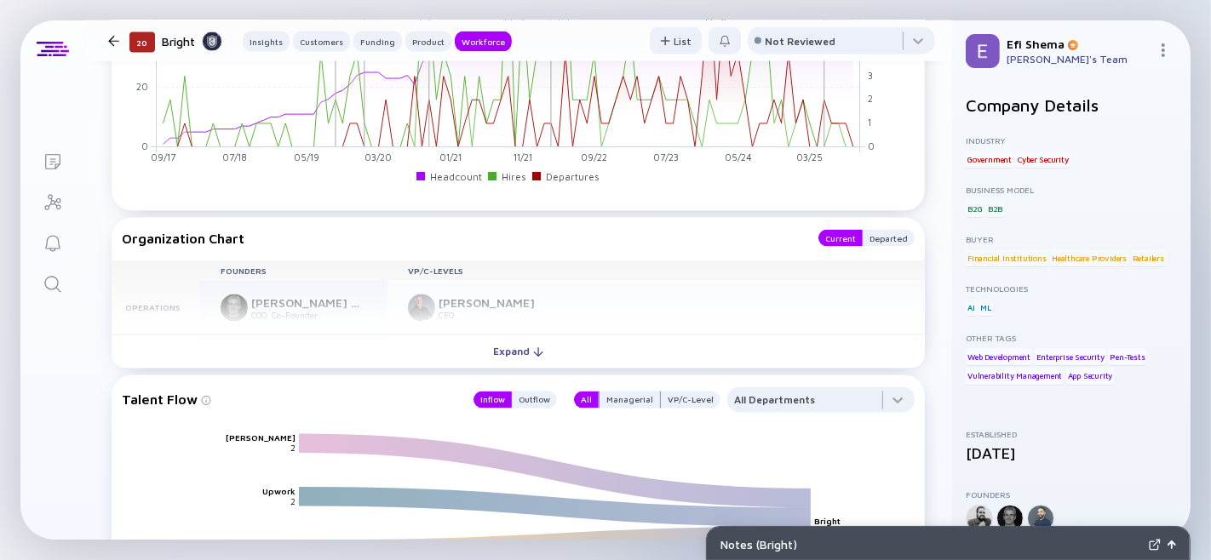
scroll to position [2475, 0]
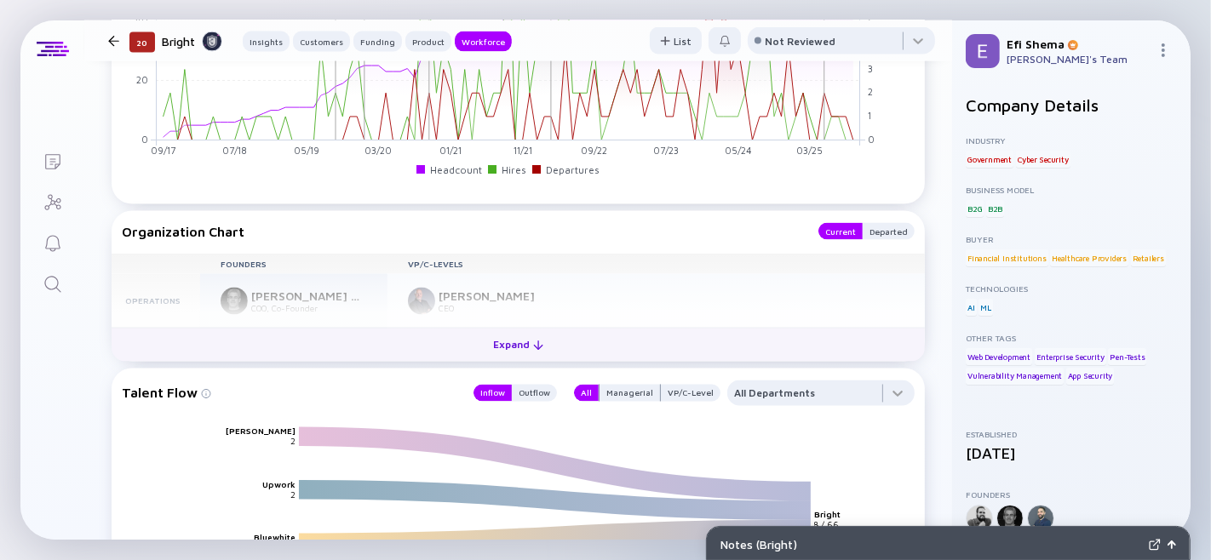
click at [507, 358] on div "Expand" at bounding box center [518, 345] width 71 height 26
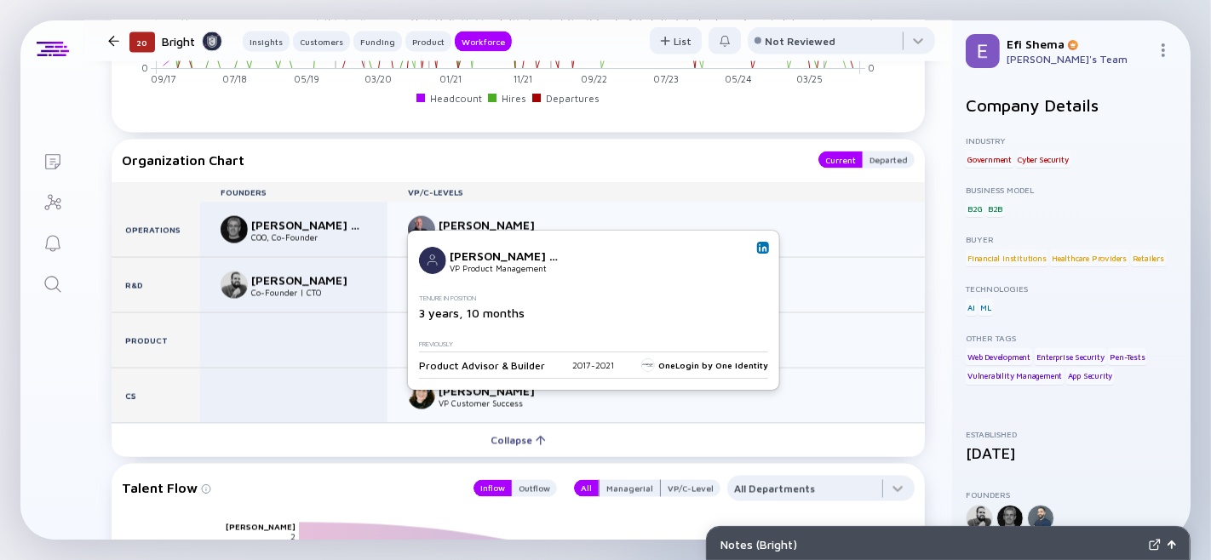
scroll to position [2543, 0]
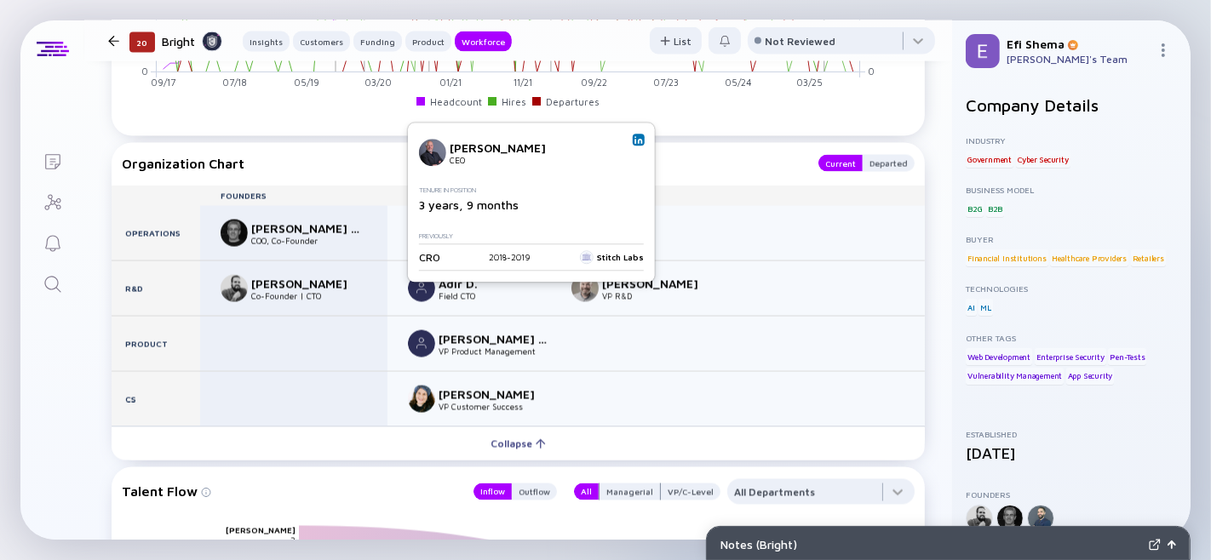
click at [637, 135] on img at bounding box center [638, 139] width 9 height 9
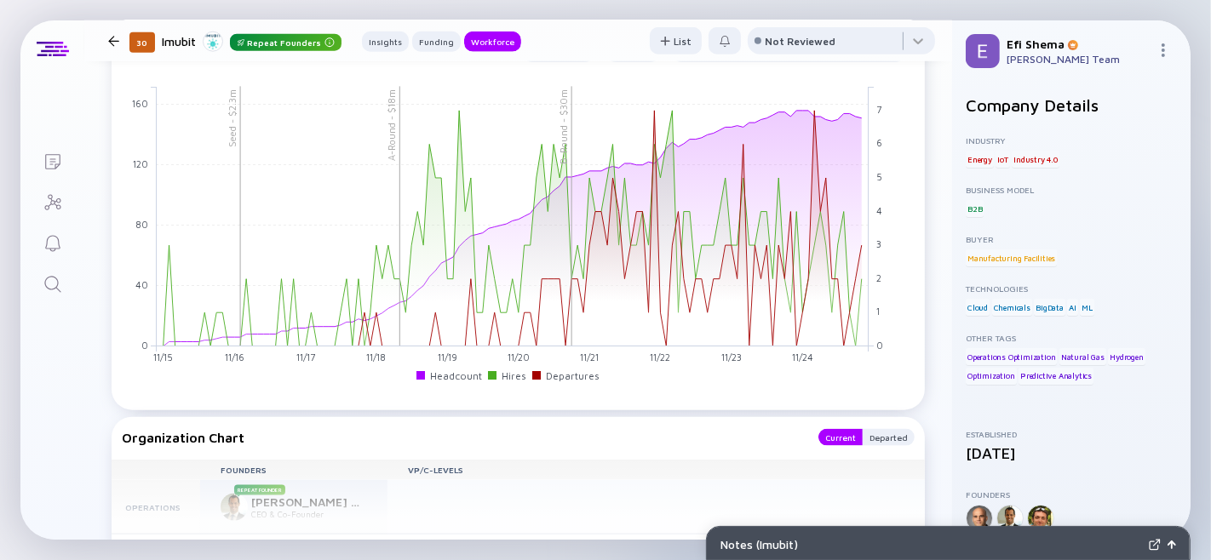
scroll to position [1639, 0]
click at [872, 74] on div at bounding box center [788, 57] width 238 height 34
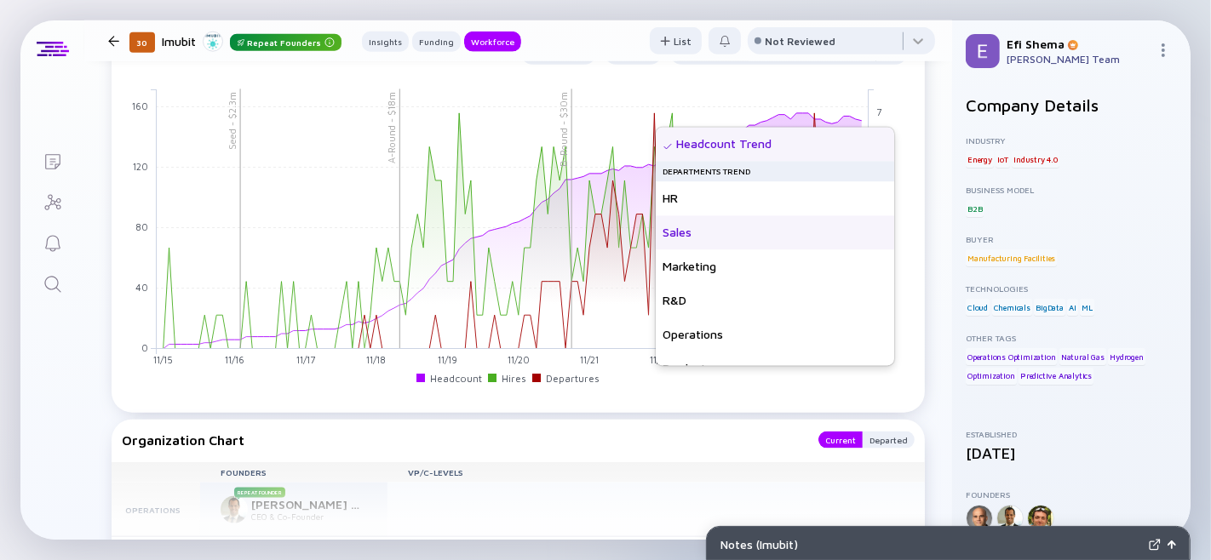
click at [673, 244] on div "Sales" at bounding box center [775, 232] width 238 height 34
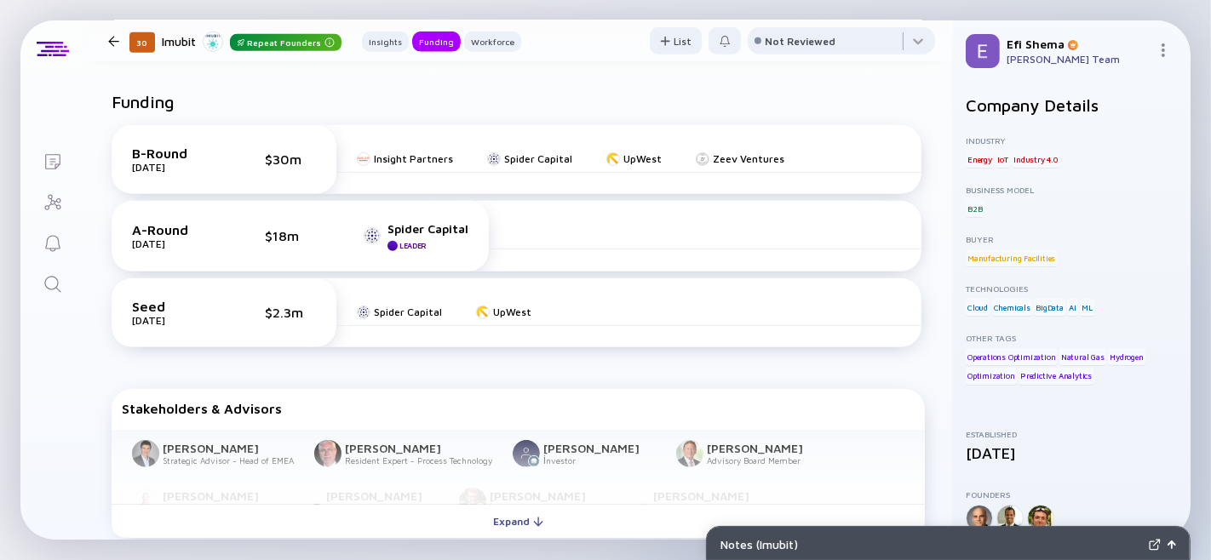
scroll to position [685, 0]
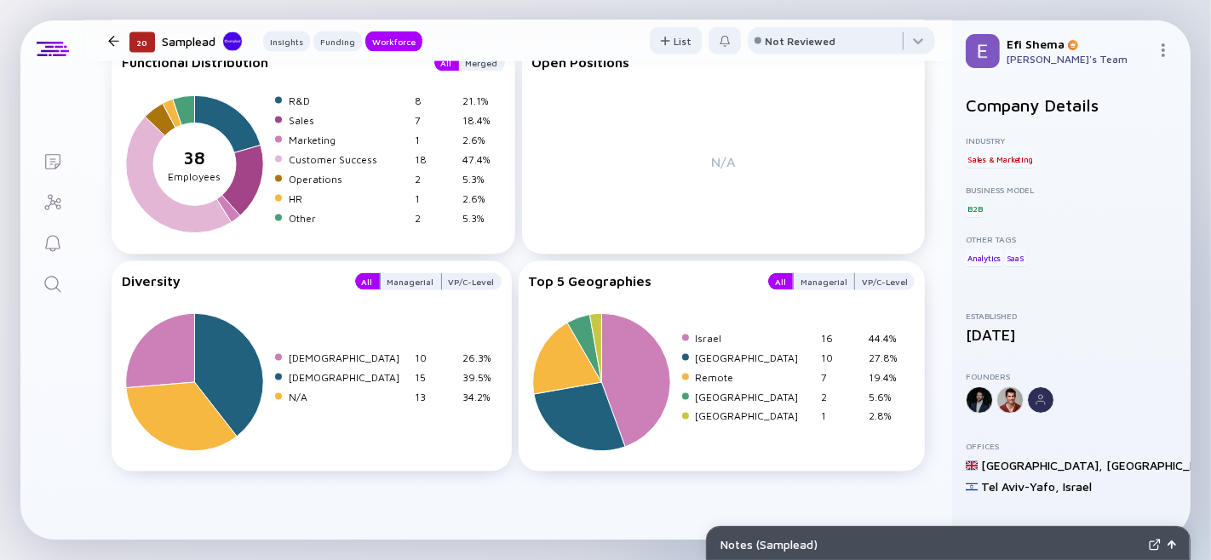
scroll to position [2400, 0]
click at [198, 44] on div "Samplead" at bounding box center [202, 41] width 81 height 21
type textarea "Samplead"
click at [198, 44] on div "Samplead" at bounding box center [202, 41] width 81 height 21
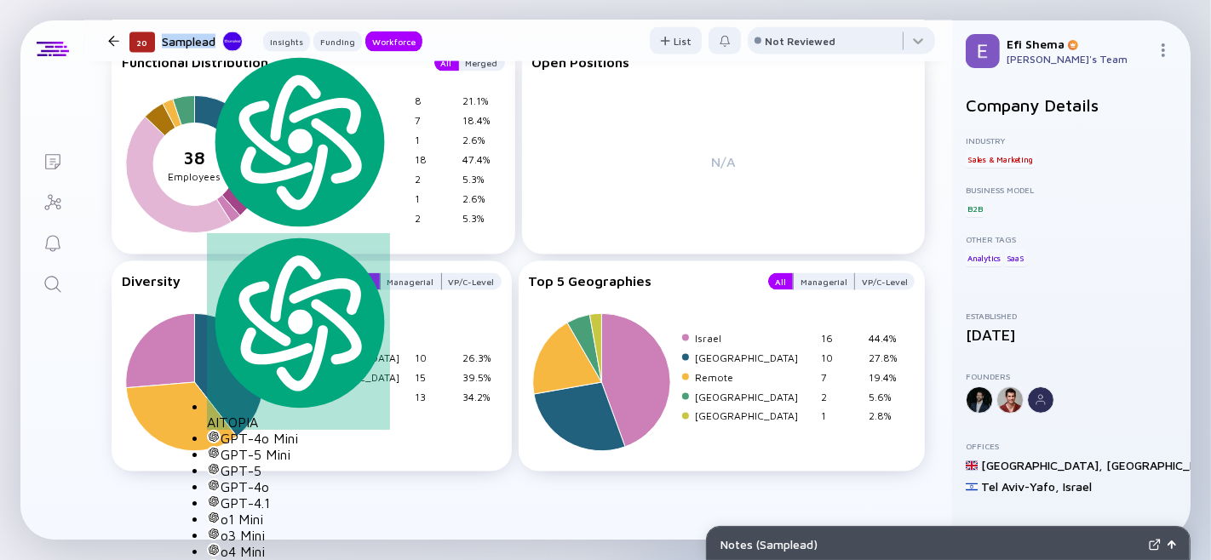
copy div "Samplead"
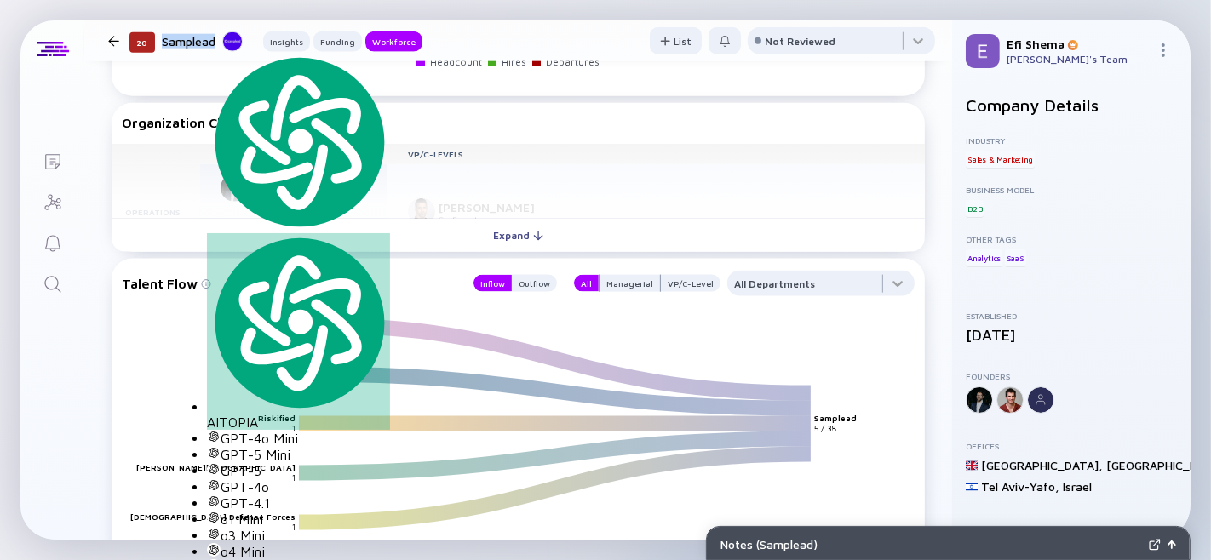
scroll to position [1861, 0]
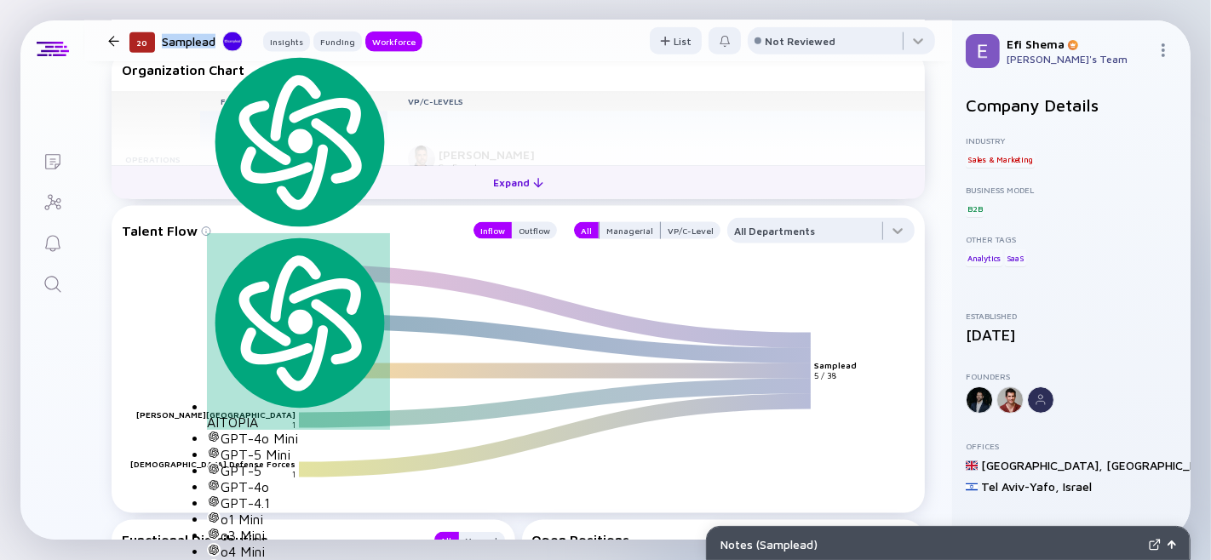
click at [375, 199] on button "Expand" at bounding box center [518, 182] width 813 height 34
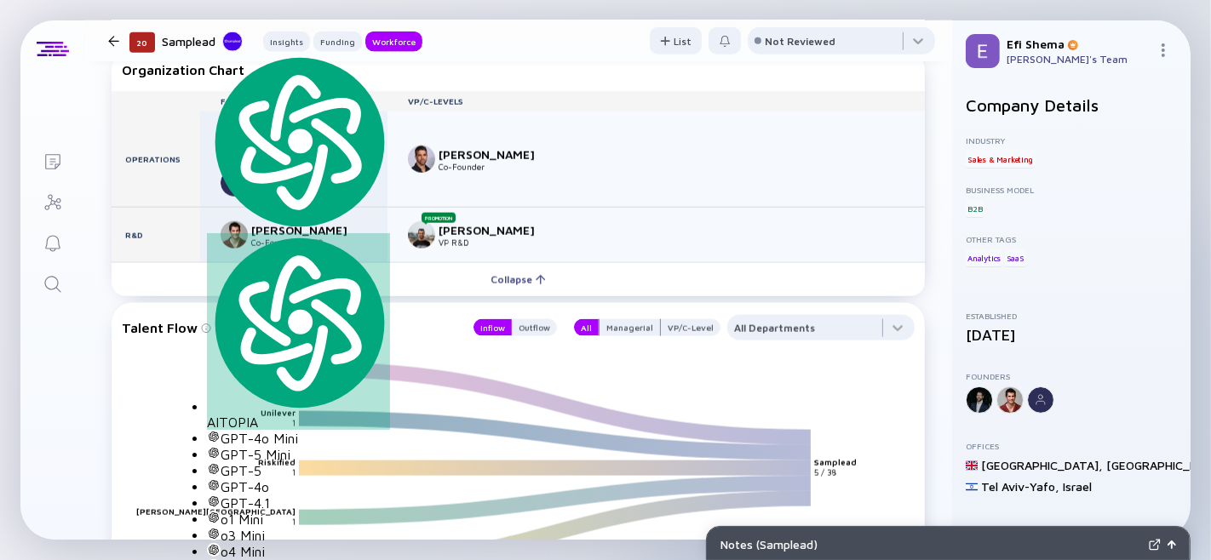
drag, startPoint x: 251, startPoint y: 184, endPoint x: 308, endPoint y: 187, distance: 57.2
click at [308, 138] on div "Dor Vardi" at bounding box center [307, 130] width 112 height 14
copy div "Dor Vardi"
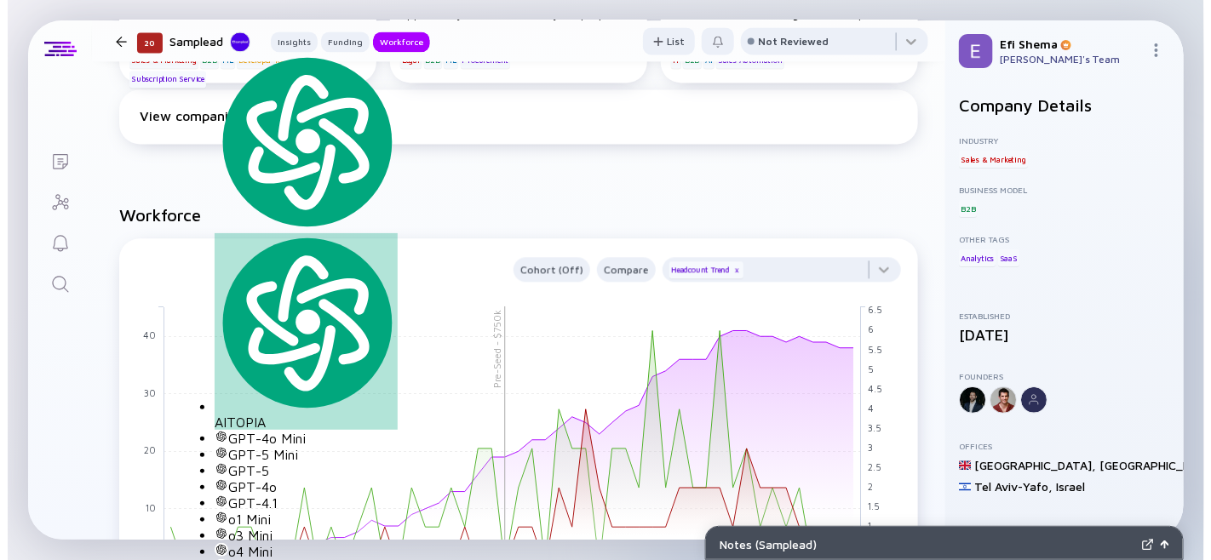
scroll to position [0, 0]
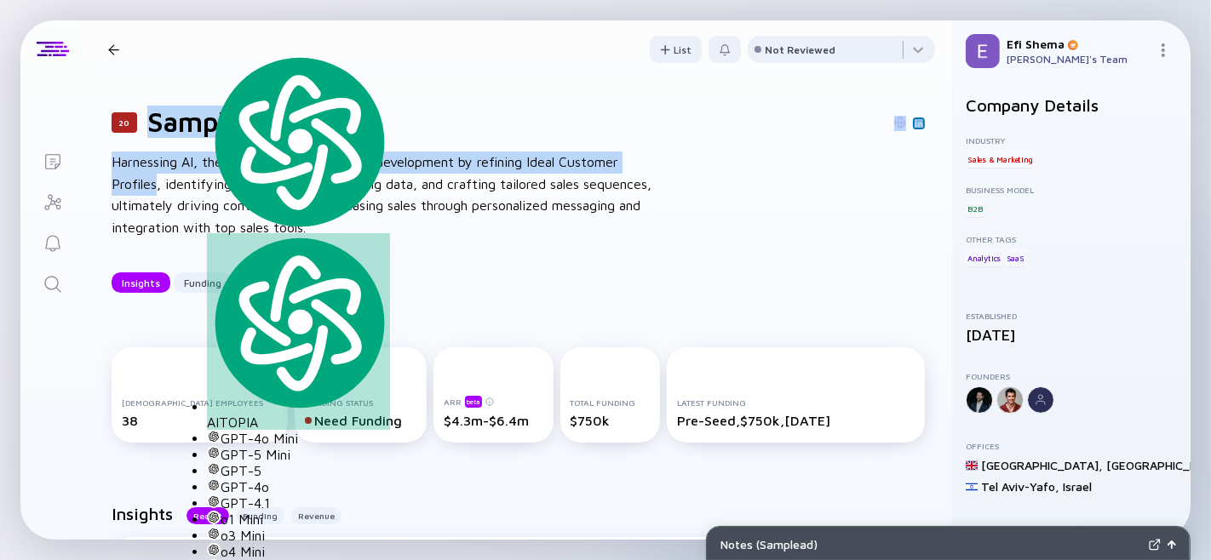
drag, startPoint x: 152, startPoint y: 124, endPoint x: 158, endPoint y: 198, distance: 74.4
click at [158, 198] on div "20 Samplead Harnessing AI, the platform enhances sales development by refining …" at bounding box center [518, 199] width 868 height 242
copy div "Samplead Harnessing AI, the platform enhances sales development by refining Ide…"
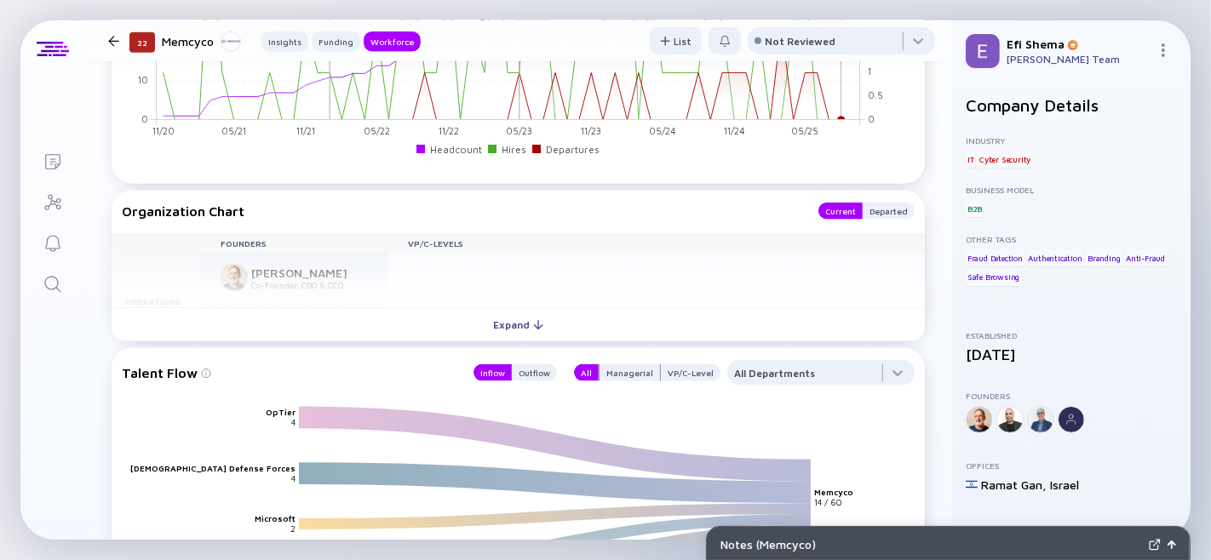
scroll to position [1827, 0]
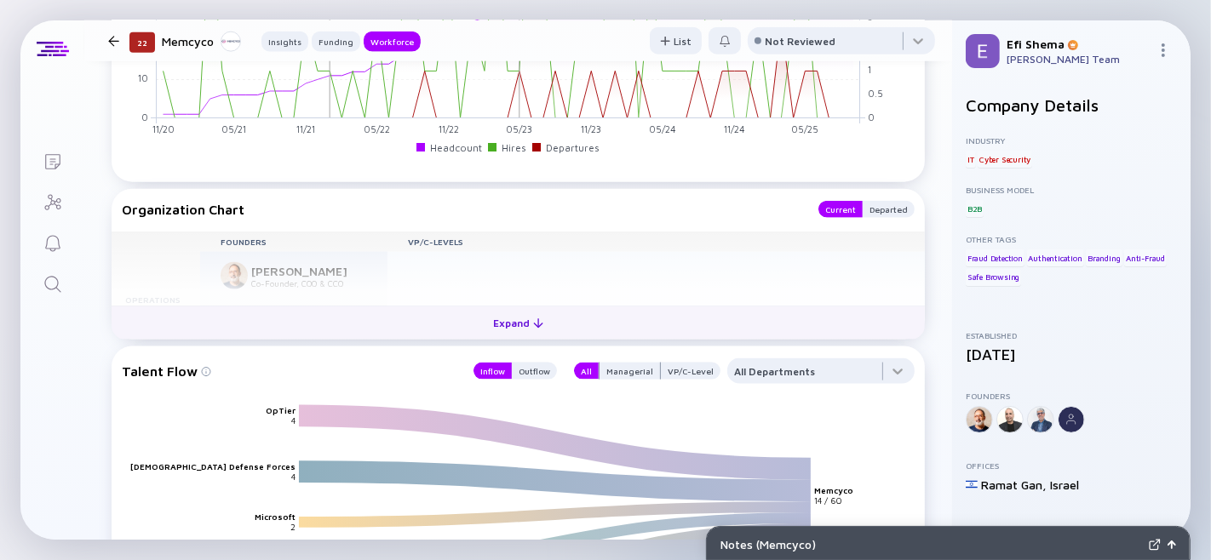
click at [506, 336] on div "Expand" at bounding box center [518, 323] width 71 height 26
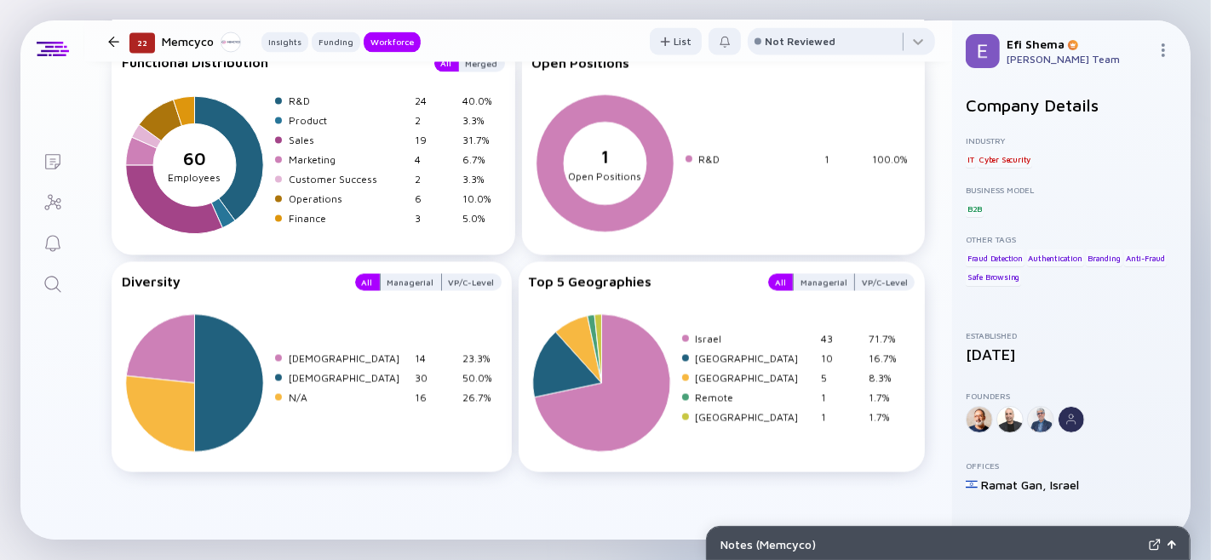
scroll to position [2832, 0]
click at [75, 420] on div "Lists 22 Memcyco Insights Funding Workforce List Not Reviewed 22 Memcyco Offers…" at bounding box center [605, 279] width 1170 height 519
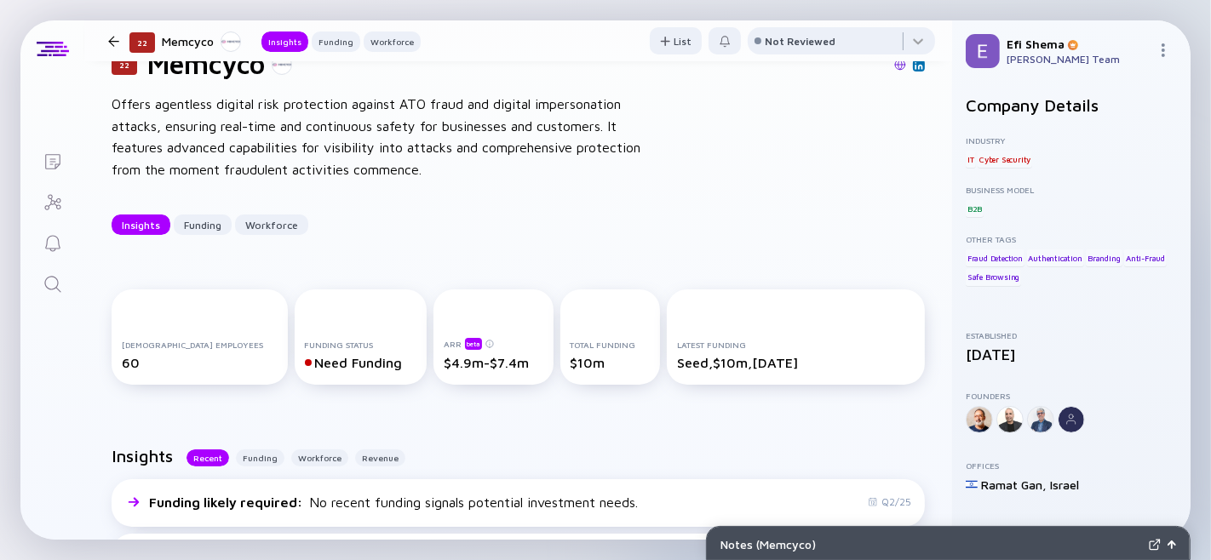
scroll to position [0, 0]
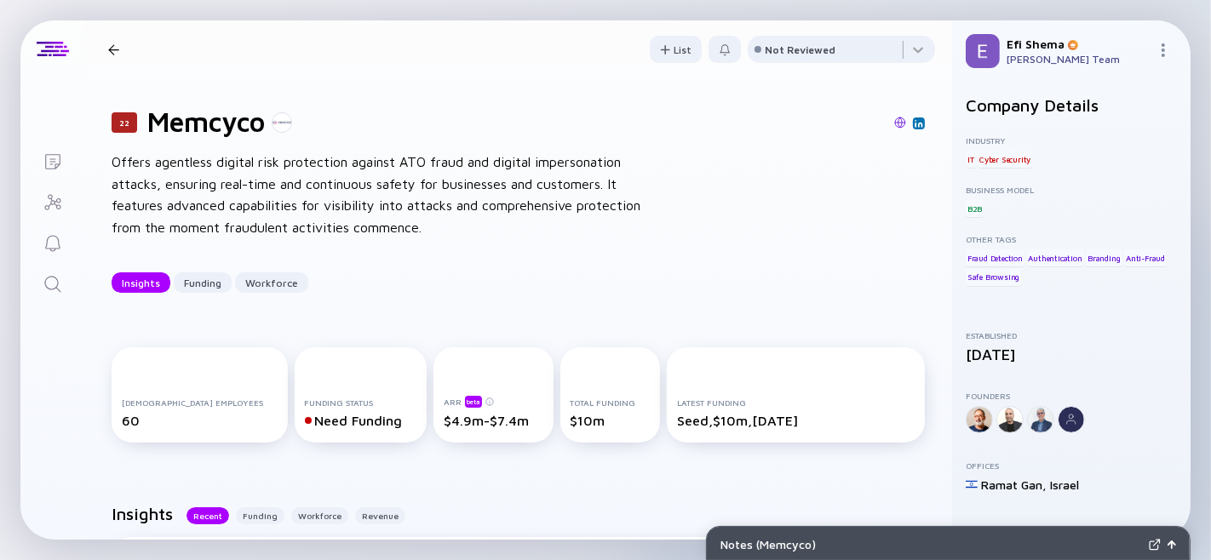
click at [175, 132] on h1 "Memcyco" at bounding box center [206, 122] width 118 height 32
type textarea "Memcyco"
click at [175, 132] on h1 "Memcyco" at bounding box center [206, 122] width 118 height 32
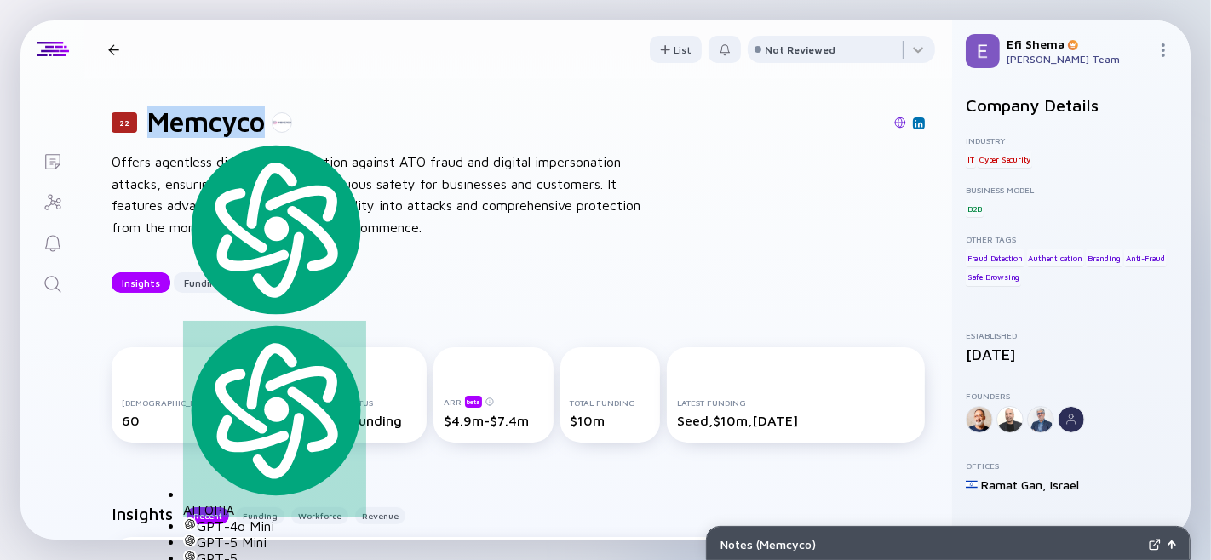
copy h1 "Memcyco"
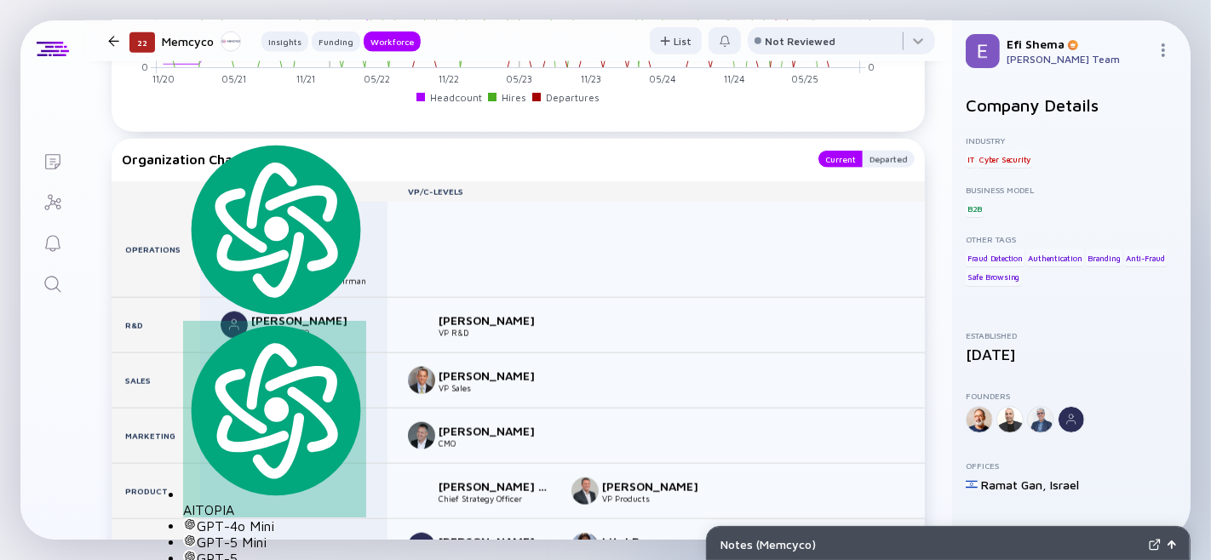
scroll to position [1877, 0]
drag, startPoint x: 251, startPoint y: 324, endPoint x: 324, endPoint y: 328, distance: 73.4
click at [324, 276] on div "Israel Mazin" at bounding box center [307, 268] width 112 height 14
copy div "Israel Mazin"
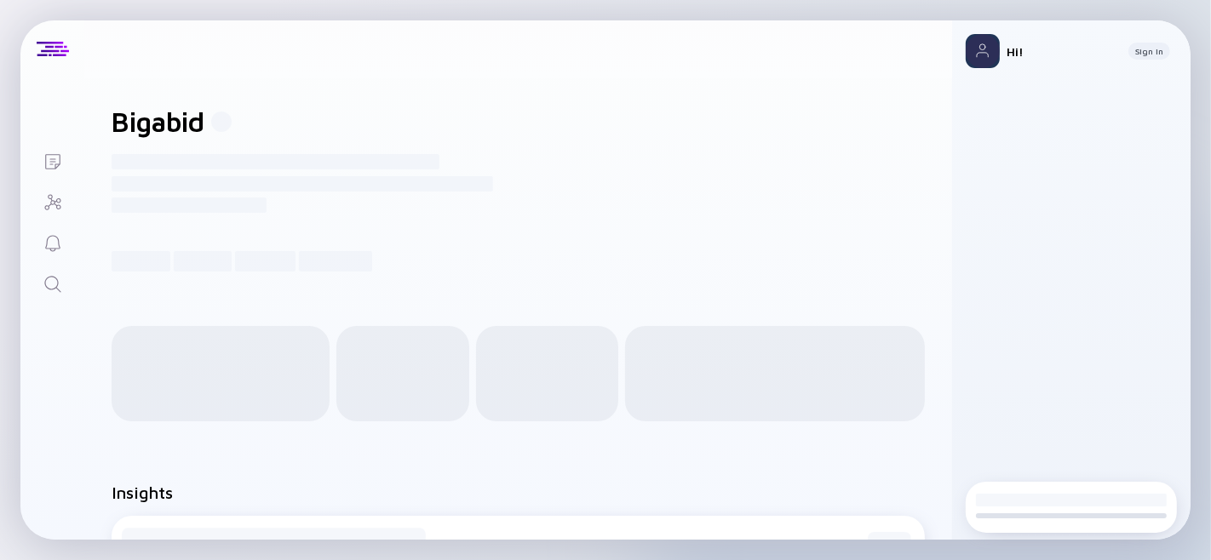
scroll to position [1, 0]
